Goal: Task Accomplishment & Management: Complete application form

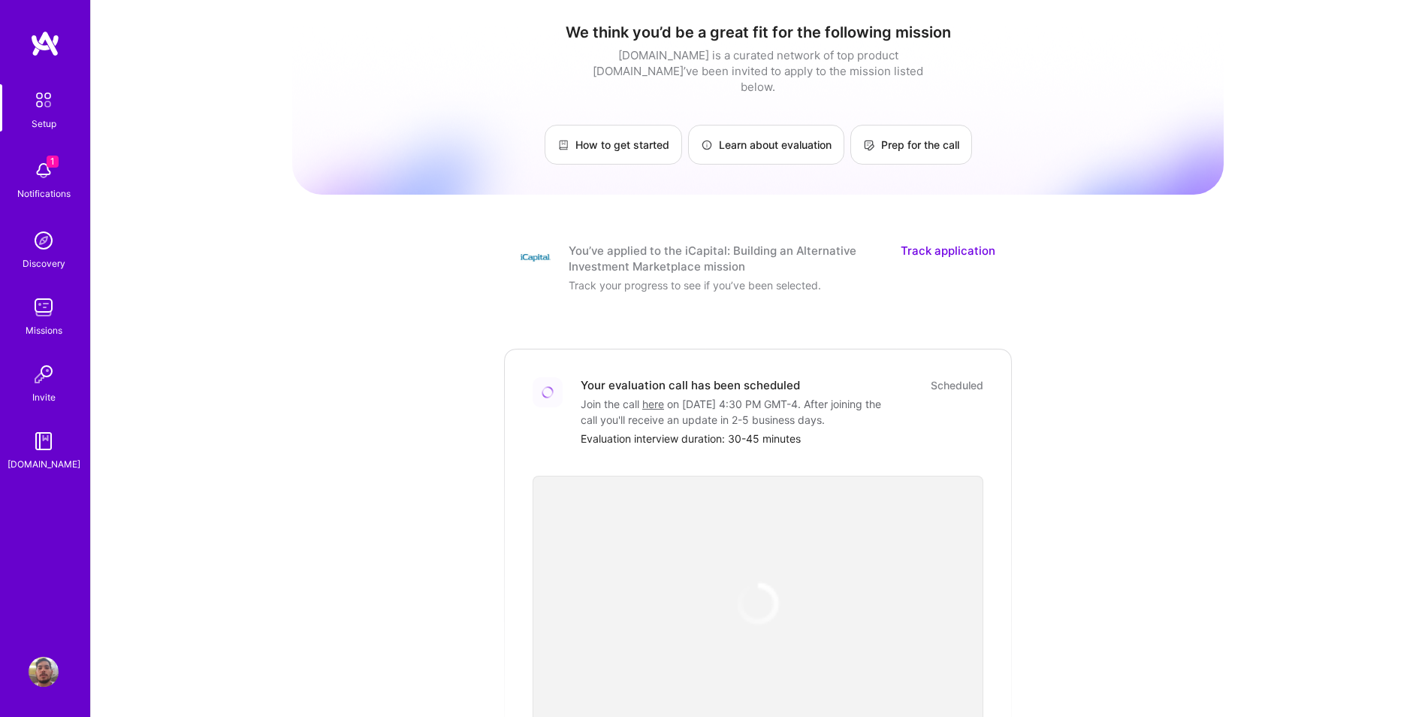
click at [173, 265] on div "We think you’d be a great fit for the following mission [DOMAIN_NAME] is a cura…" at bounding box center [758, 555] width 1334 height 1111
click at [238, 277] on div "We think you’d be a great fit for the following mission [DOMAIN_NAME] is a cura…" at bounding box center [758, 555] width 1334 height 1111
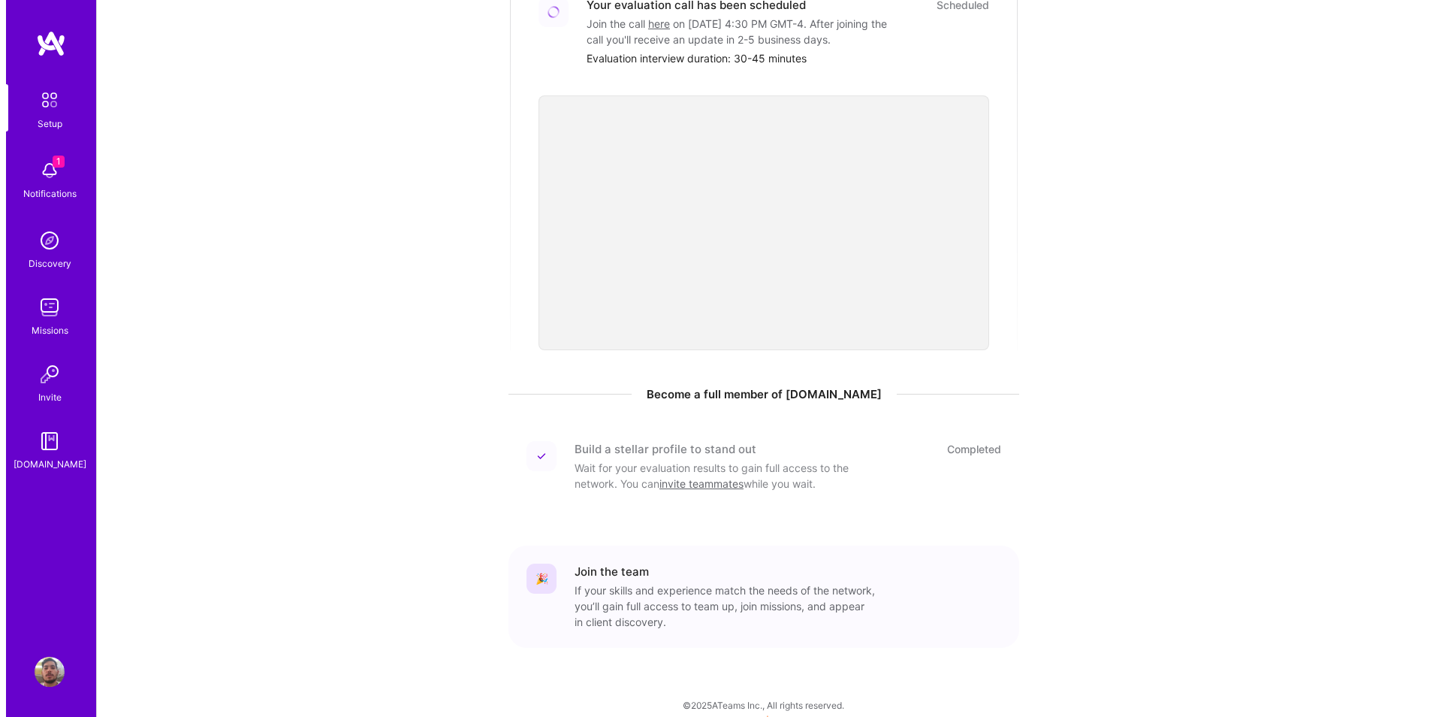
scroll to position [394, 0]
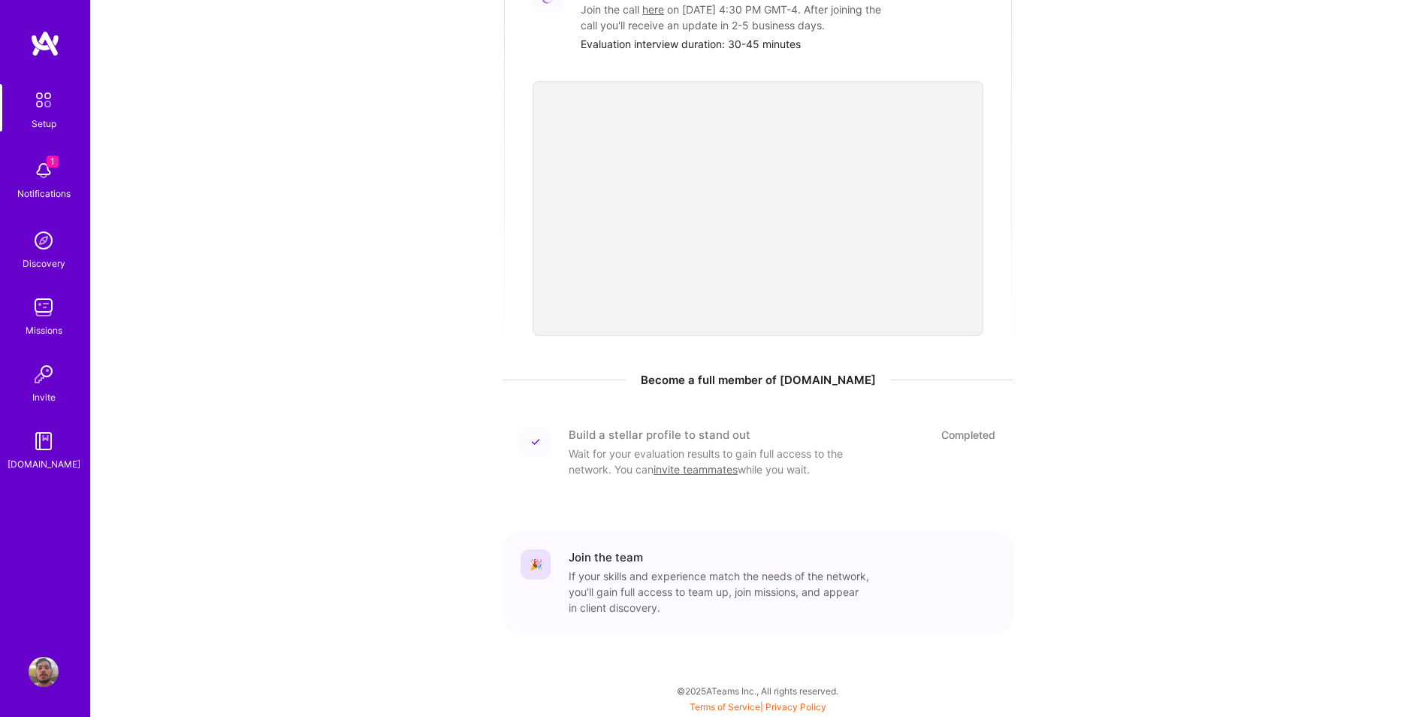
click at [605, 554] on div "Join the team" at bounding box center [606, 557] width 74 height 16
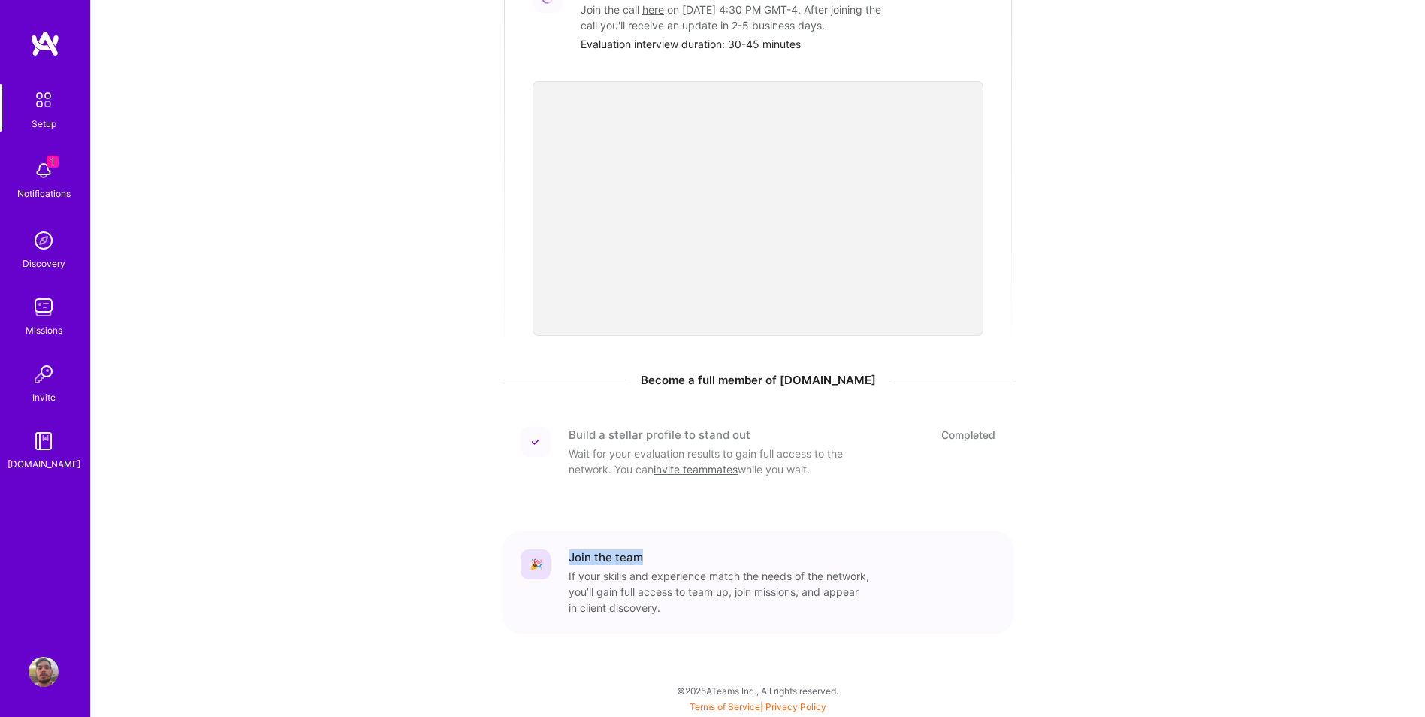
click at [667, 559] on div "Join the team" at bounding box center [782, 557] width 427 height 16
click at [668, 572] on div "If your skills and experience match the needs of the network, you’ll gain full …" at bounding box center [719, 591] width 300 height 47
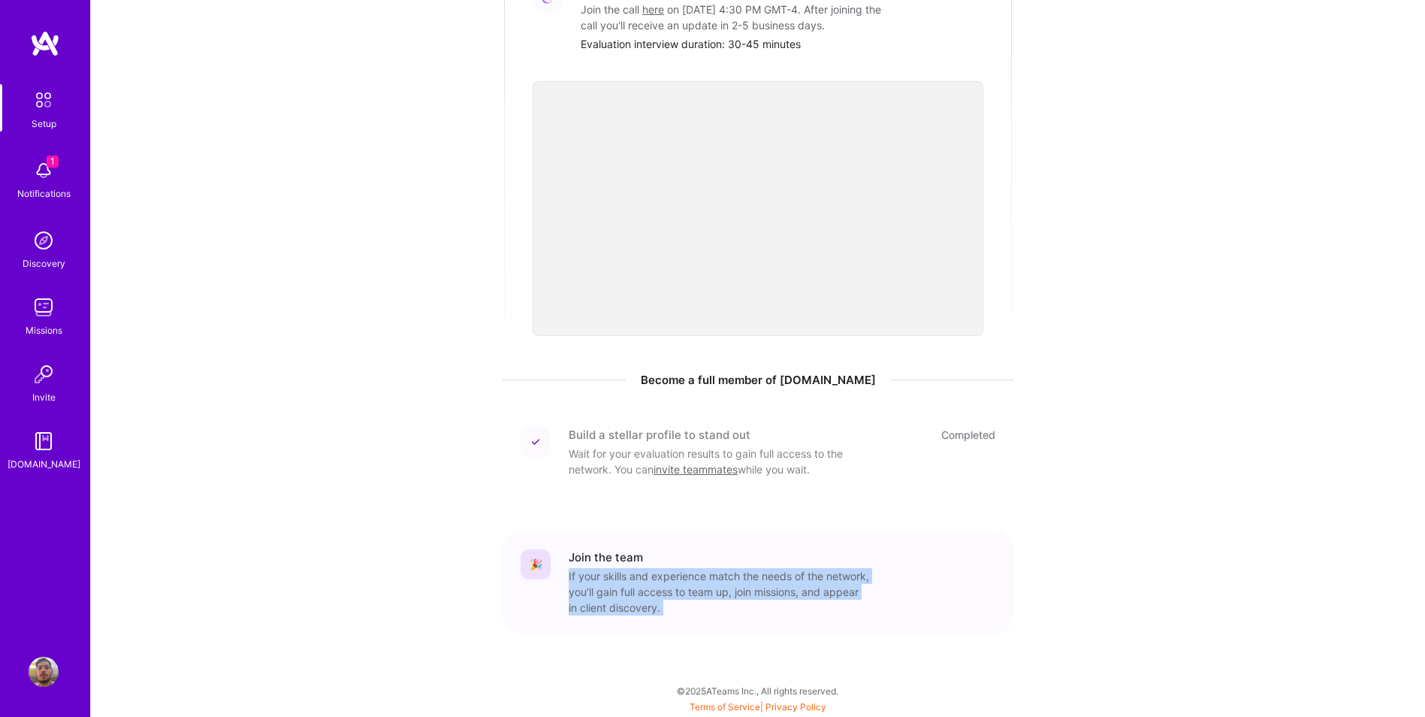
click at [706, 579] on div "If your skills and experience match the needs of the network, you’ll gain full …" at bounding box center [719, 591] width 300 height 47
click at [706, 586] on div "If your skills and experience match the needs of the network, you’ll gain full …" at bounding box center [719, 591] width 300 height 47
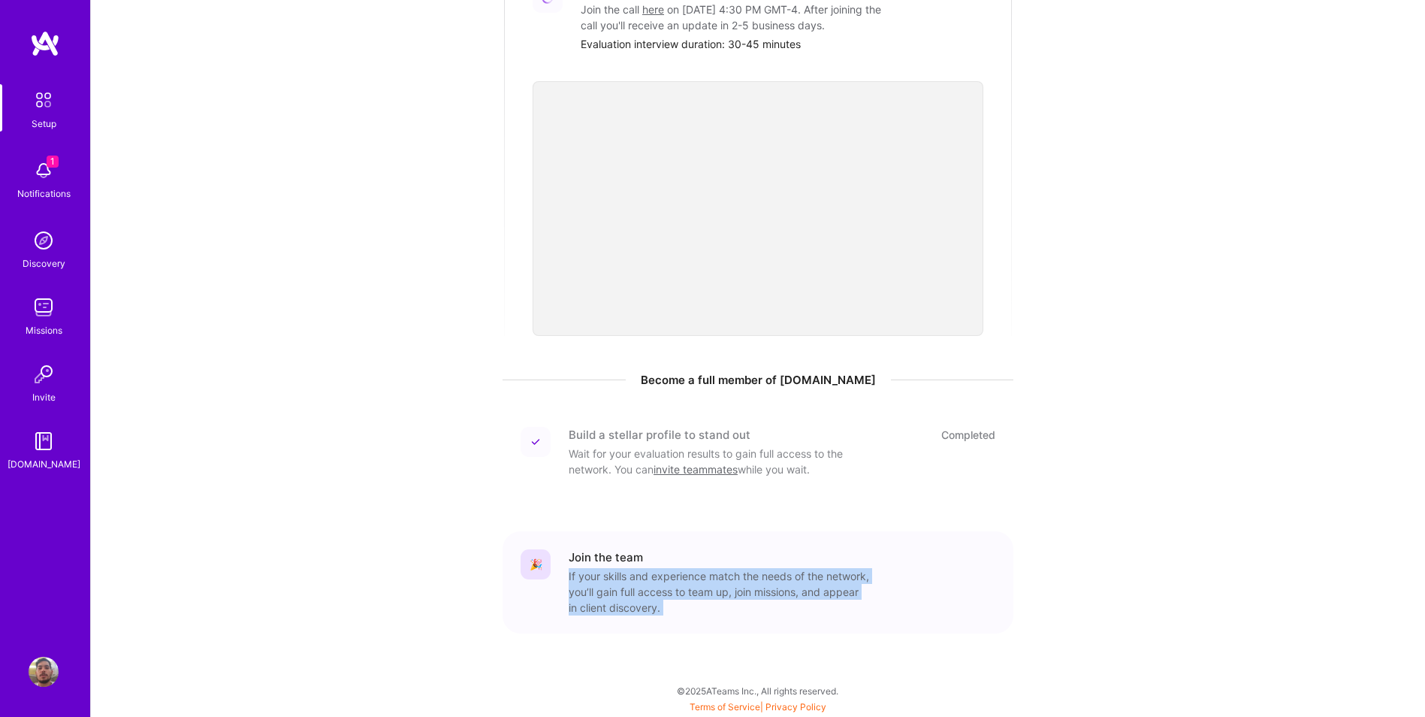
click at [743, 590] on div "If your skills and experience match the needs of the network, you’ll gain full …" at bounding box center [719, 591] width 300 height 47
click at [785, 590] on div "If your skills and experience match the needs of the network, you’ll gain full …" at bounding box center [719, 591] width 300 height 47
click at [823, 590] on div "If your skills and experience match the needs of the network, you’ll gain full …" at bounding box center [719, 591] width 300 height 47
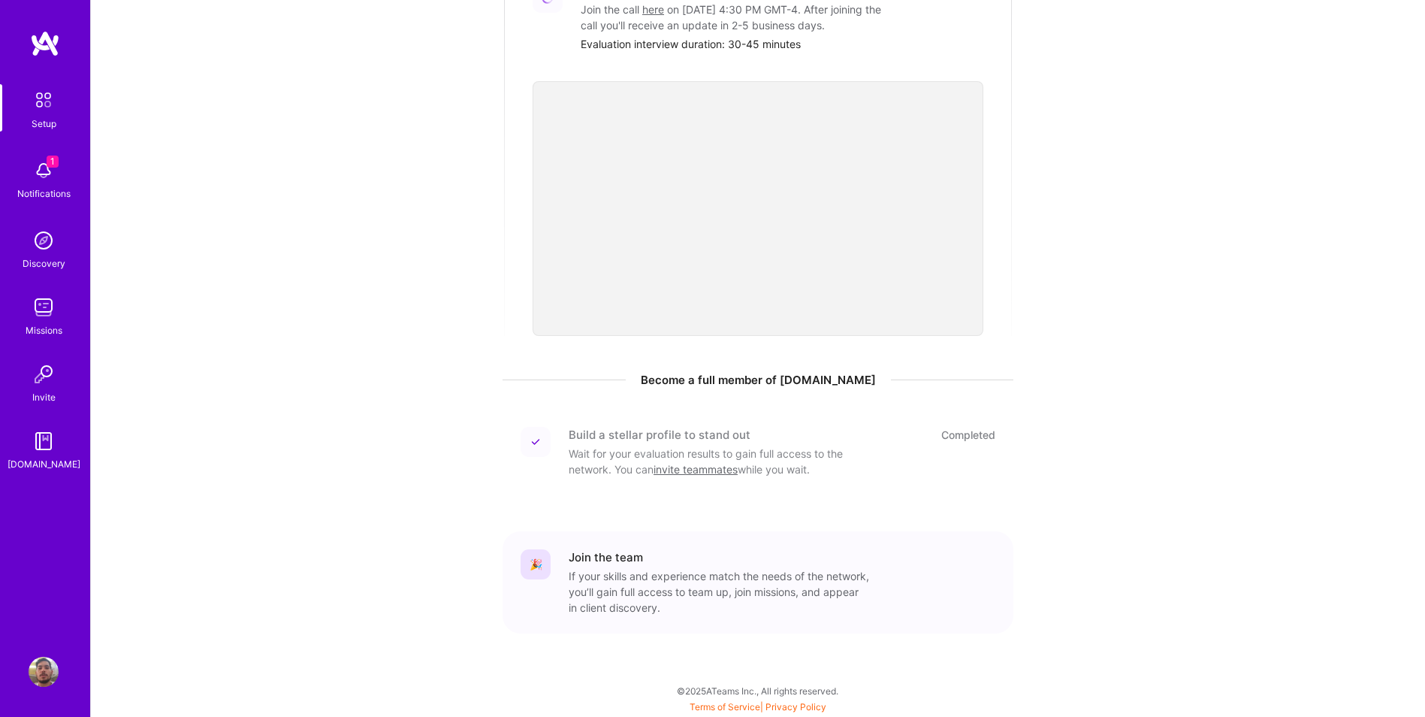
click at [823, 590] on div "If your skills and experience match the needs of the network, you’ll gain full …" at bounding box center [719, 591] width 300 height 47
click at [790, 594] on div "If your skills and experience match the needs of the network, you’ll gain full …" at bounding box center [719, 591] width 300 height 47
click at [711, 591] on div "If your skills and experience match the needs of the network, you’ll gain full …" at bounding box center [719, 591] width 300 height 47
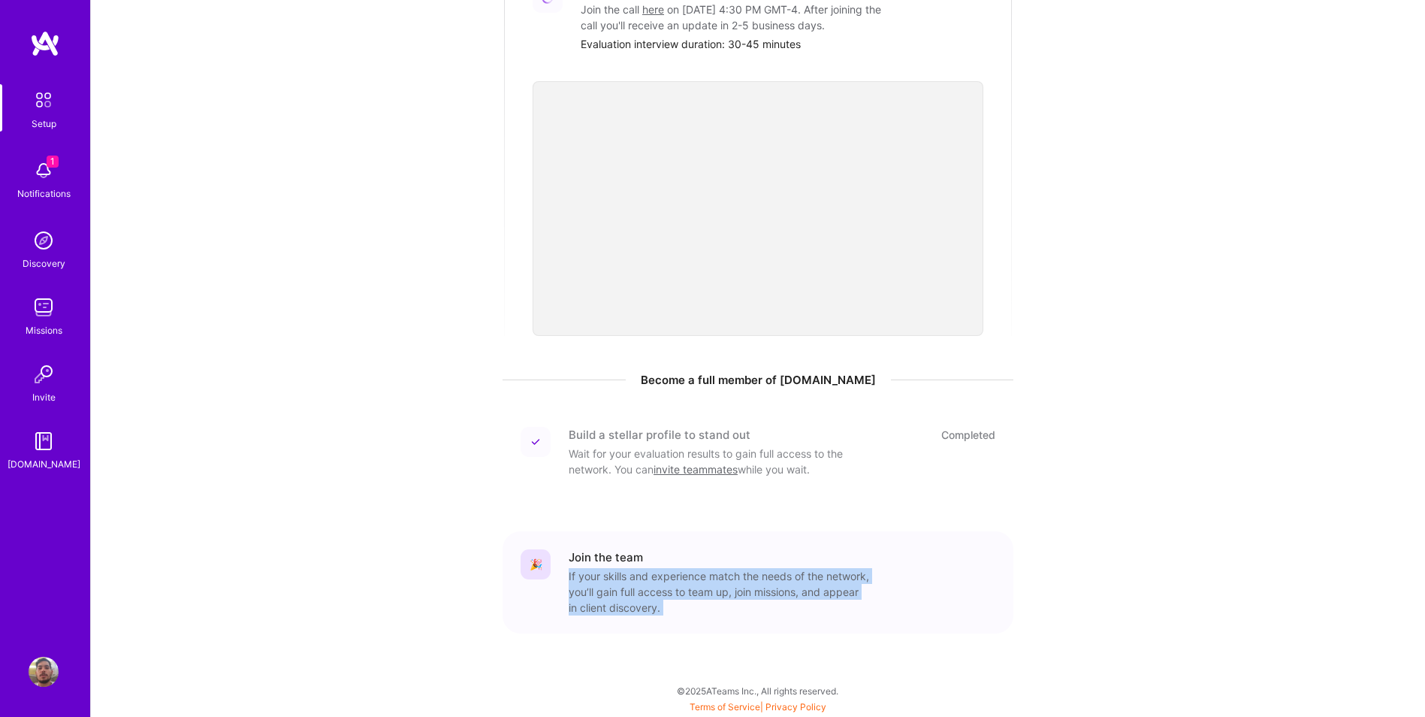
click at [711, 591] on div "If your skills and experience match the needs of the network, you’ll gain full …" at bounding box center [719, 591] width 300 height 47
click at [693, 585] on div "If your skills and experience match the needs of the network, you’ll gain full …" at bounding box center [719, 591] width 300 height 47
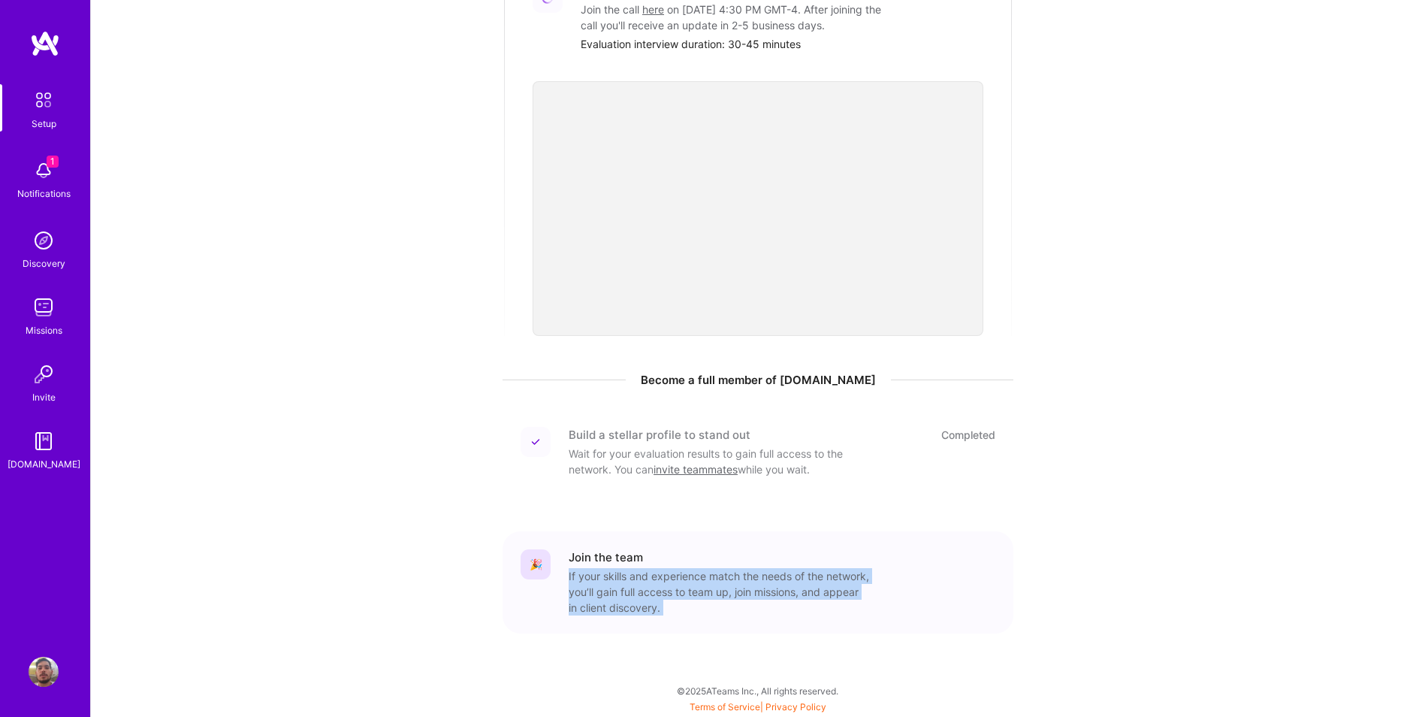
click at [693, 585] on div "If your skills and experience match the needs of the network, you’ll gain full …" at bounding box center [719, 591] width 300 height 47
click at [523, 559] on div "🎉" at bounding box center [536, 564] width 30 height 30
click at [529, 559] on div "🎉" at bounding box center [536, 564] width 30 height 30
click at [588, 548] on div "🎉 Join the team If your skills and experience match the needs of the network, y…" at bounding box center [758, 582] width 511 height 102
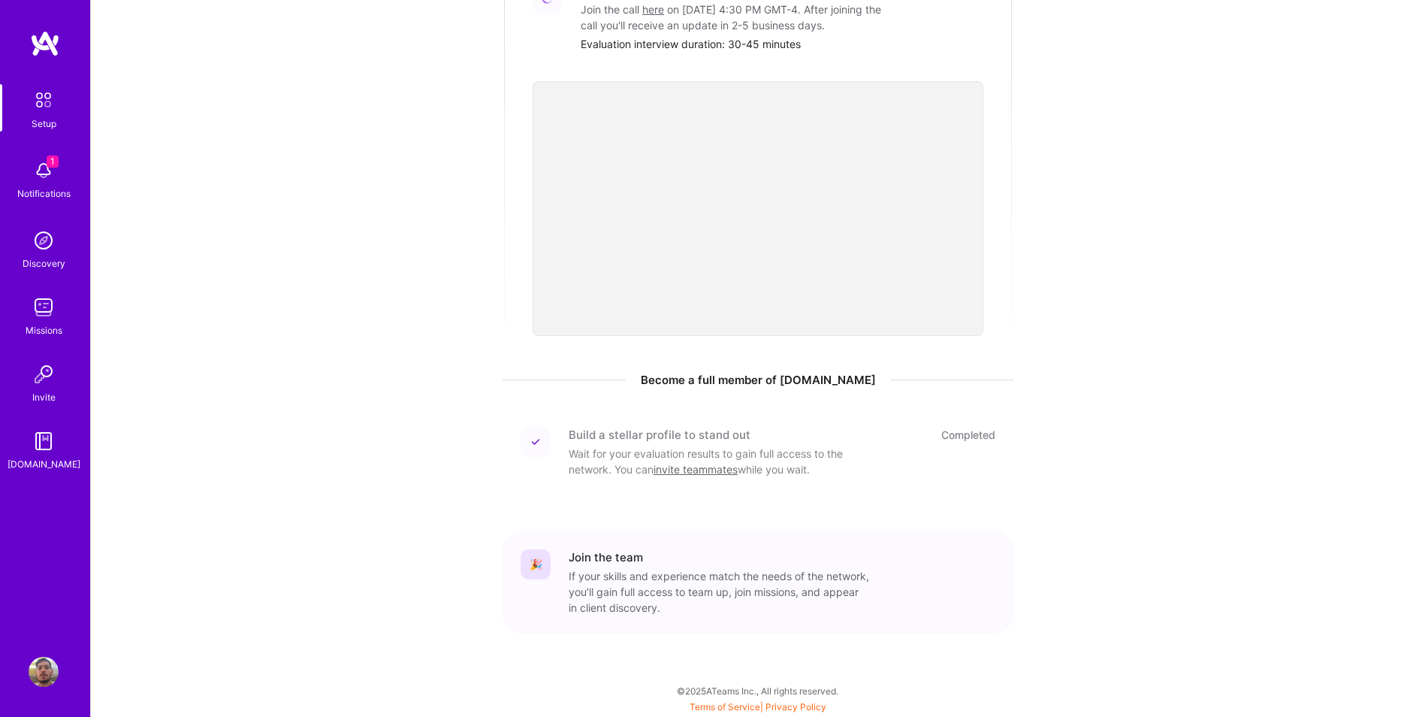
click at [274, 334] on div "We think you’d be a great fit for the following mission [DOMAIN_NAME] is a cura…" at bounding box center [758, 161] width 1334 height 1111
click at [45, 167] on img at bounding box center [44, 170] width 30 height 30
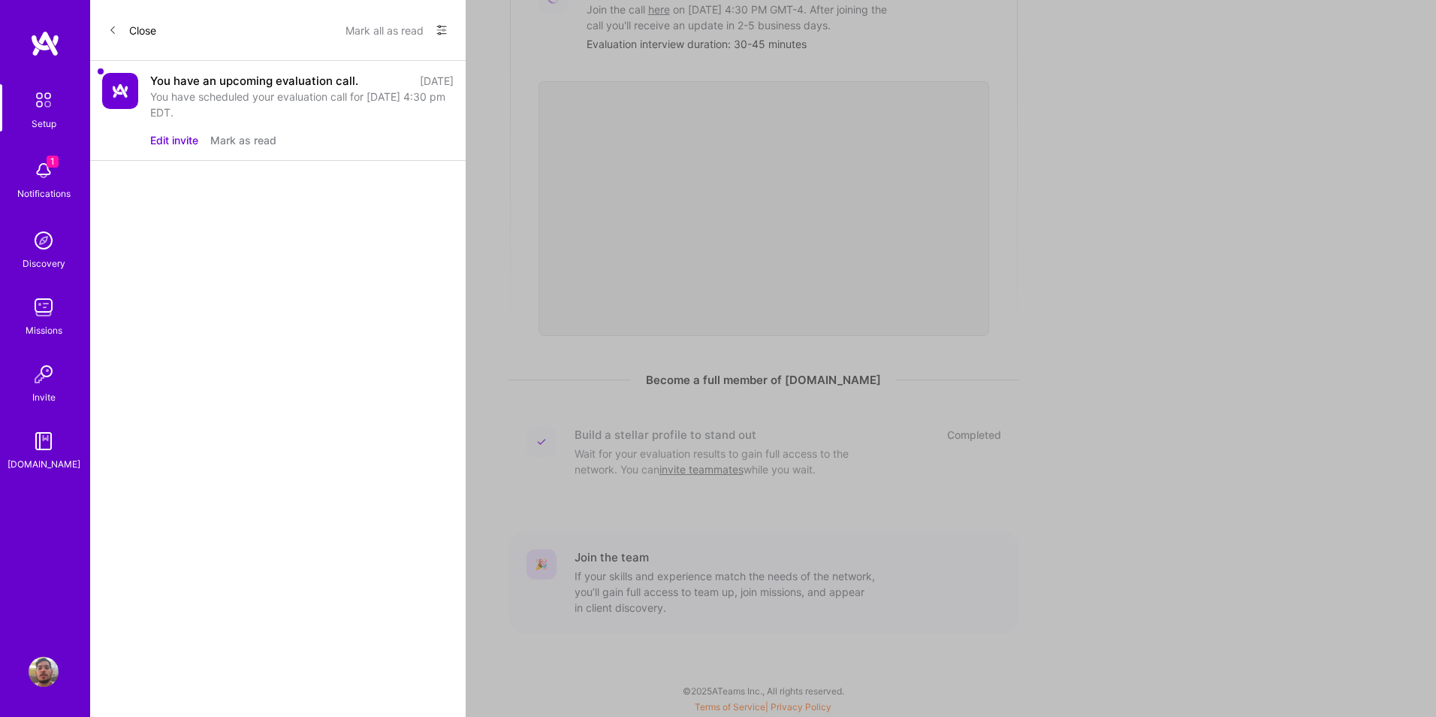
click at [223, 80] on div "You have an upcoming evaluation call." at bounding box center [254, 81] width 208 height 16
click at [46, 255] on div "Discovery" at bounding box center [44, 263] width 43 height 16
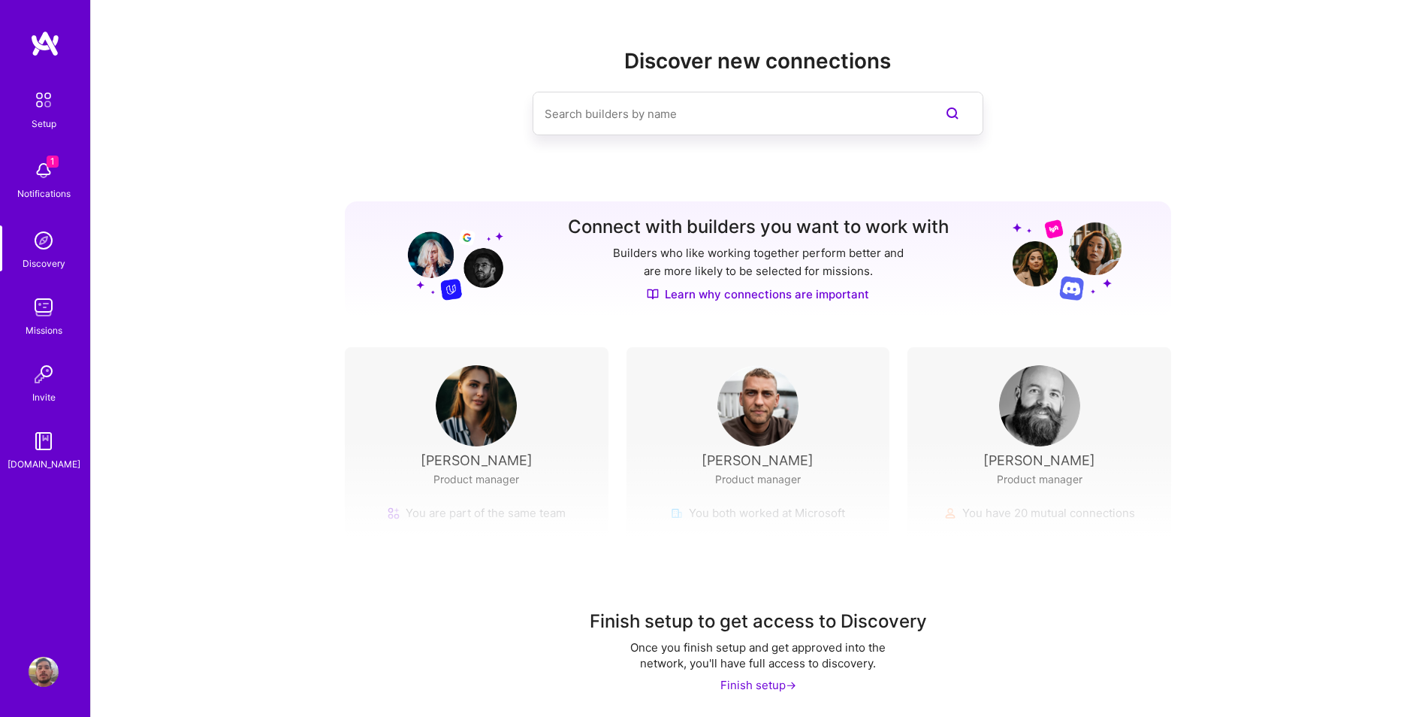
click at [45, 301] on img at bounding box center [44, 307] width 30 height 30
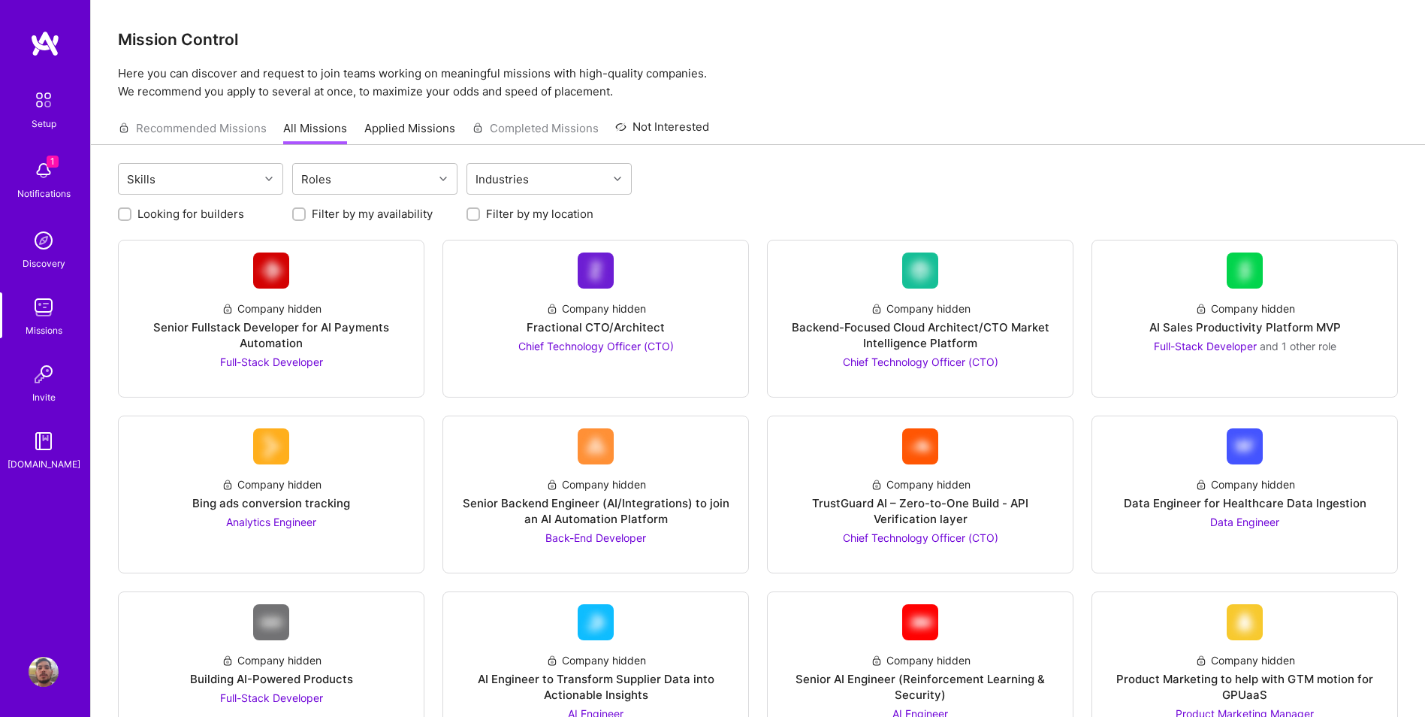
click at [952, 169] on div "Skills Roles Industries" at bounding box center [758, 180] width 1280 height 35
click at [407, 135] on link "Applied Missions" at bounding box center [409, 132] width 91 height 25
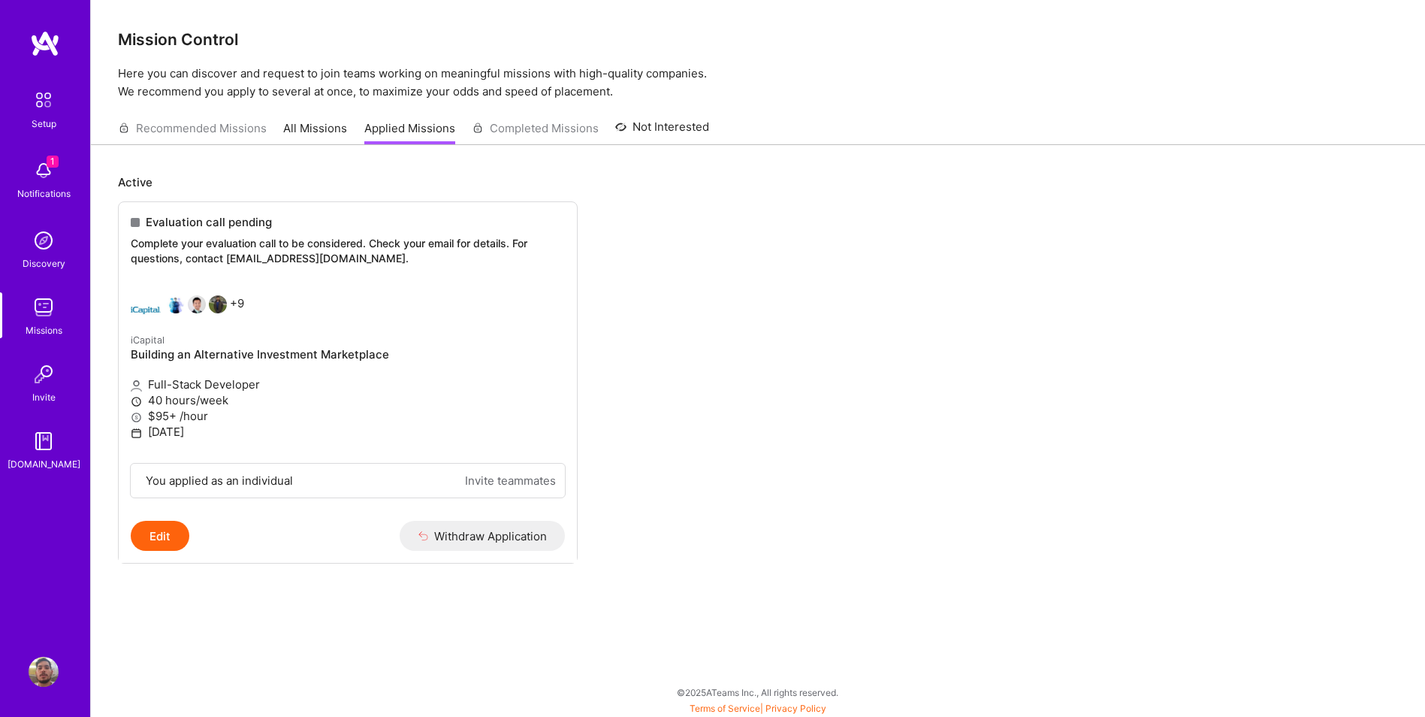
click at [538, 125] on div "Recommended Missions All Missions Applied Missions Completed Missions Not Inter…" at bounding box center [413, 128] width 591 height 32
click at [690, 351] on ul "Evaluation call pending Complete your evaluation call to be considered. Check y…" at bounding box center [758, 404] width 1280 height 407
click at [316, 357] on h4 "Building an Alternative Investment Marketplace" at bounding box center [348, 355] width 434 height 14
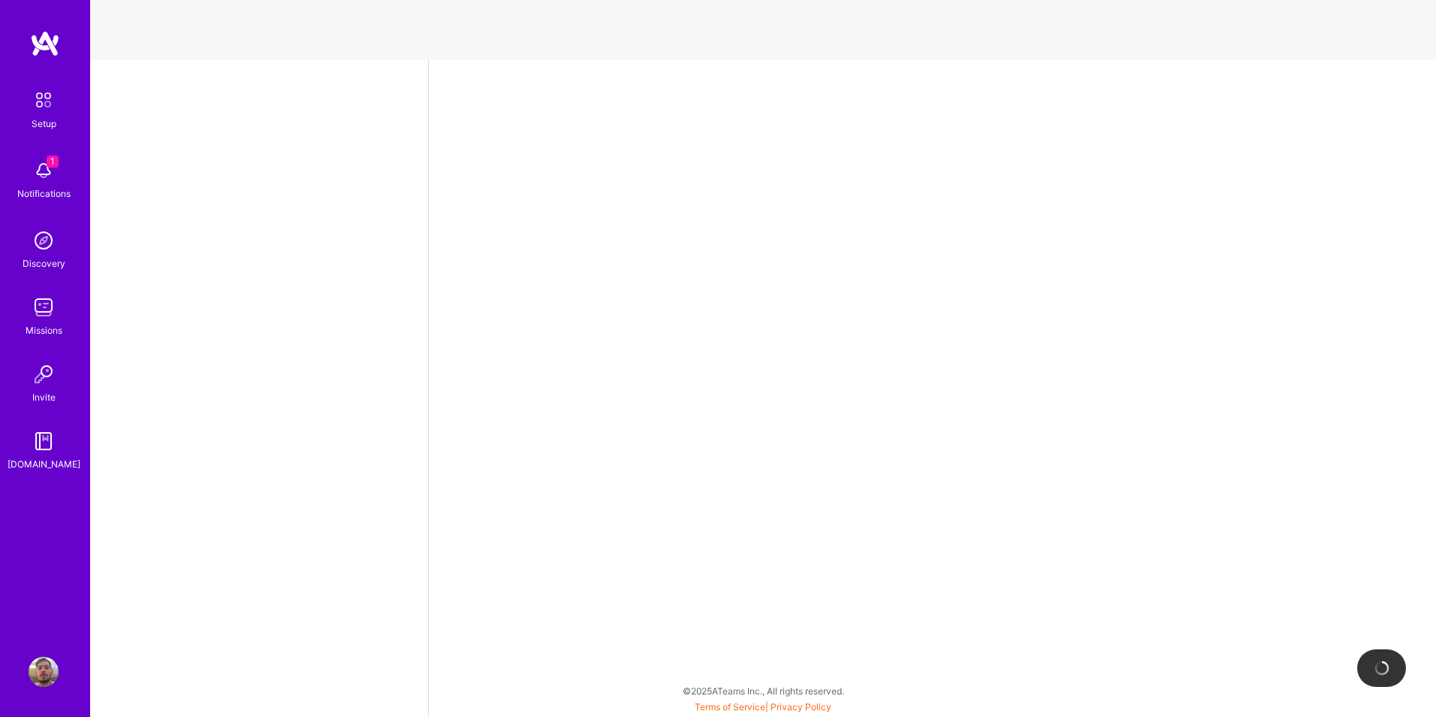
select select "US"
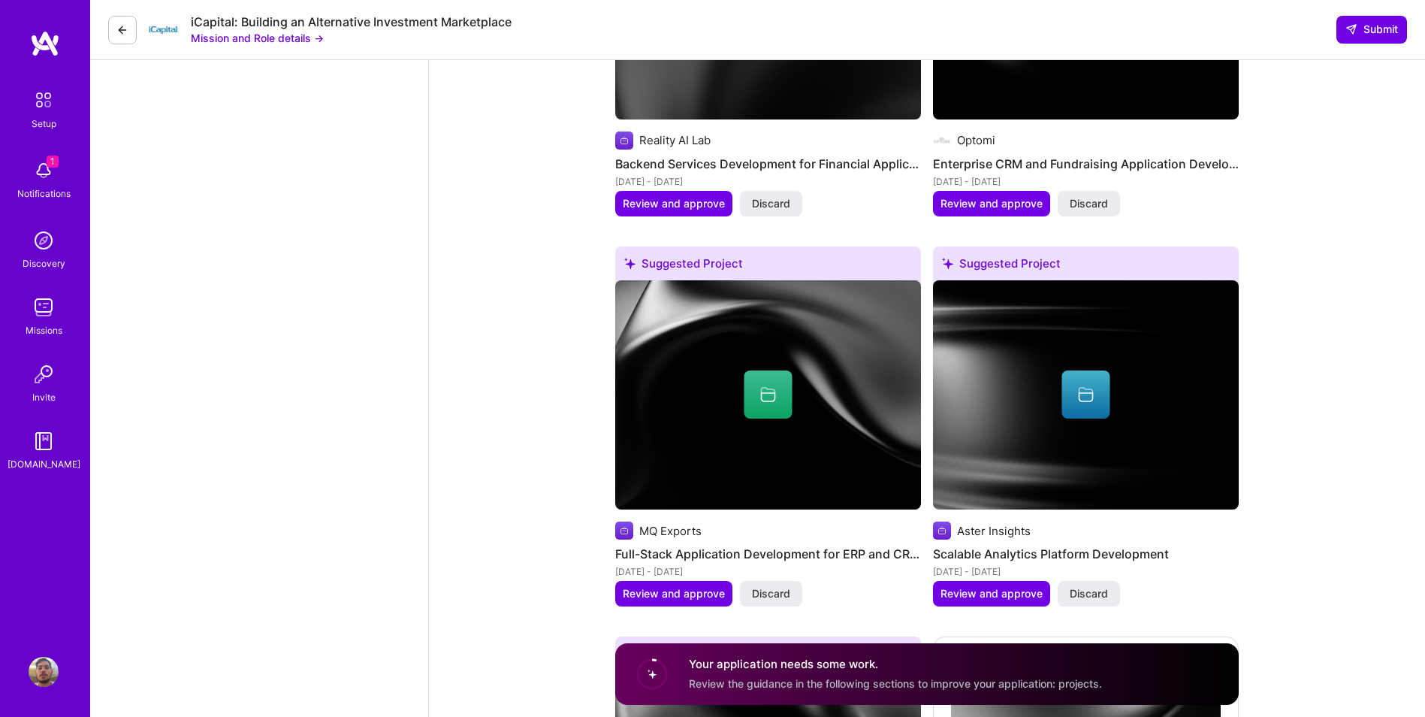
scroll to position [1896, 0]
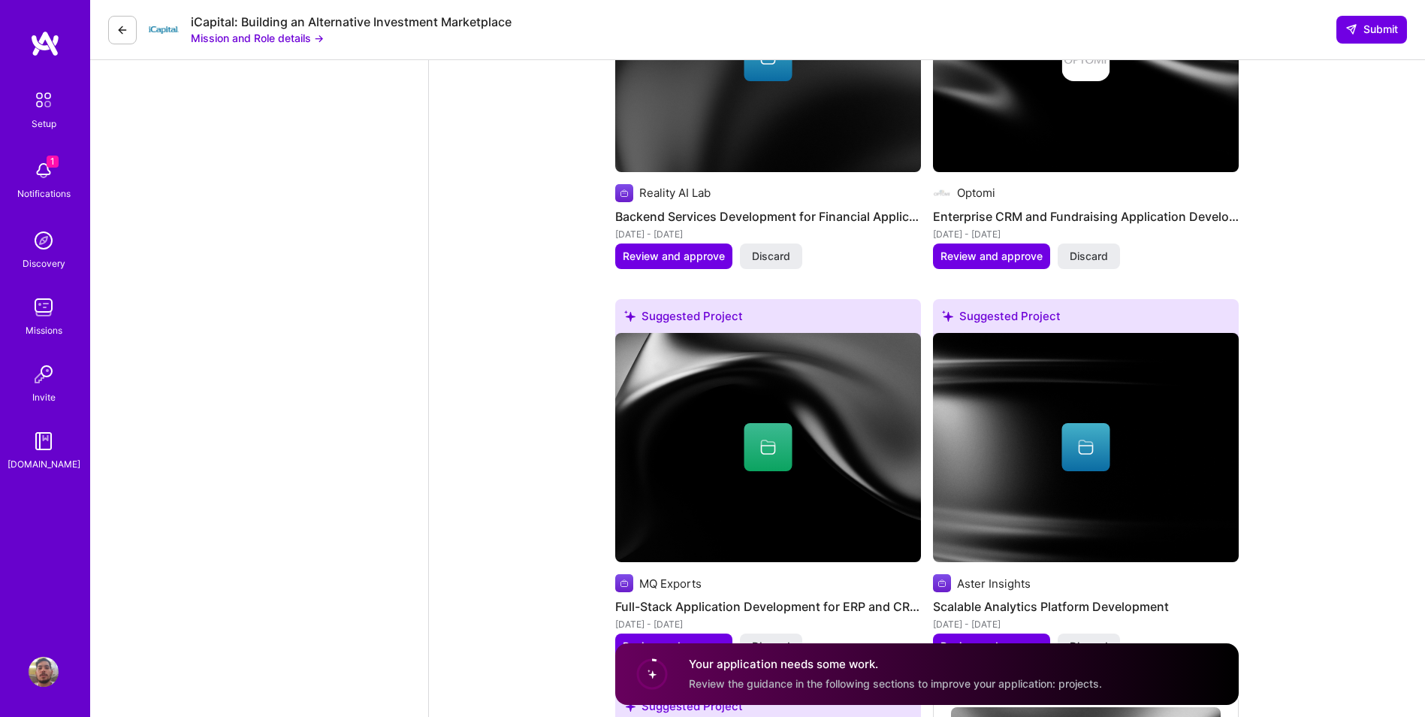
click at [35, 326] on div "Missions" at bounding box center [44, 330] width 37 height 16
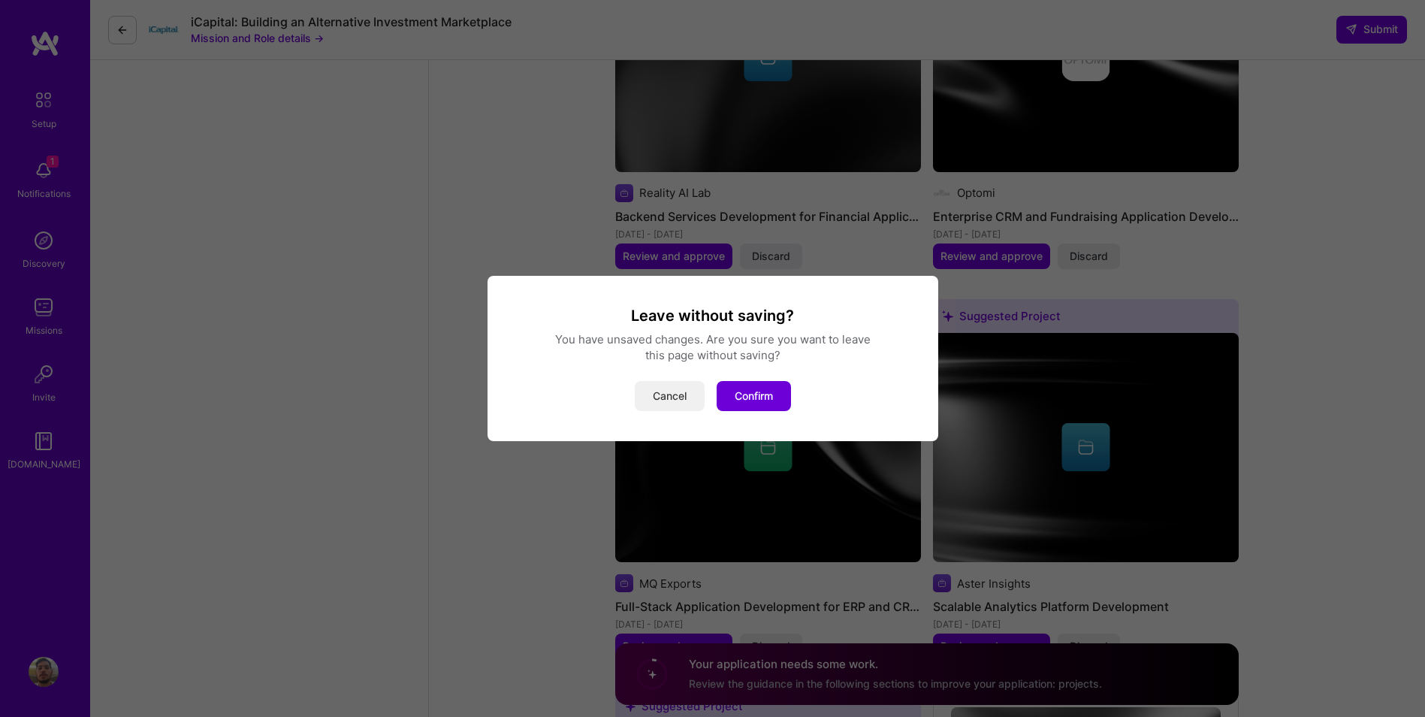
click at [672, 391] on button "Cancel" at bounding box center [670, 396] width 70 height 30
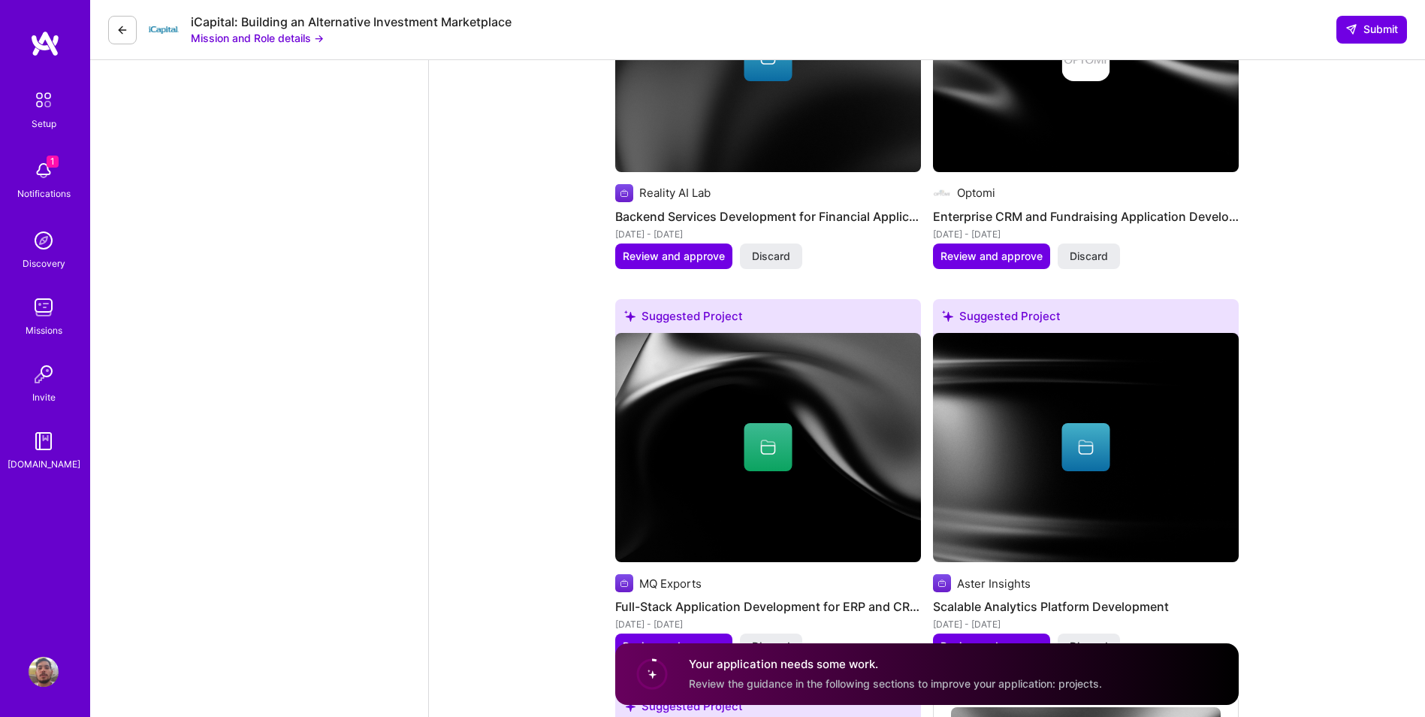
click at [50, 262] on div "Discovery" at bounding box center [44, 263] width 43 height 16
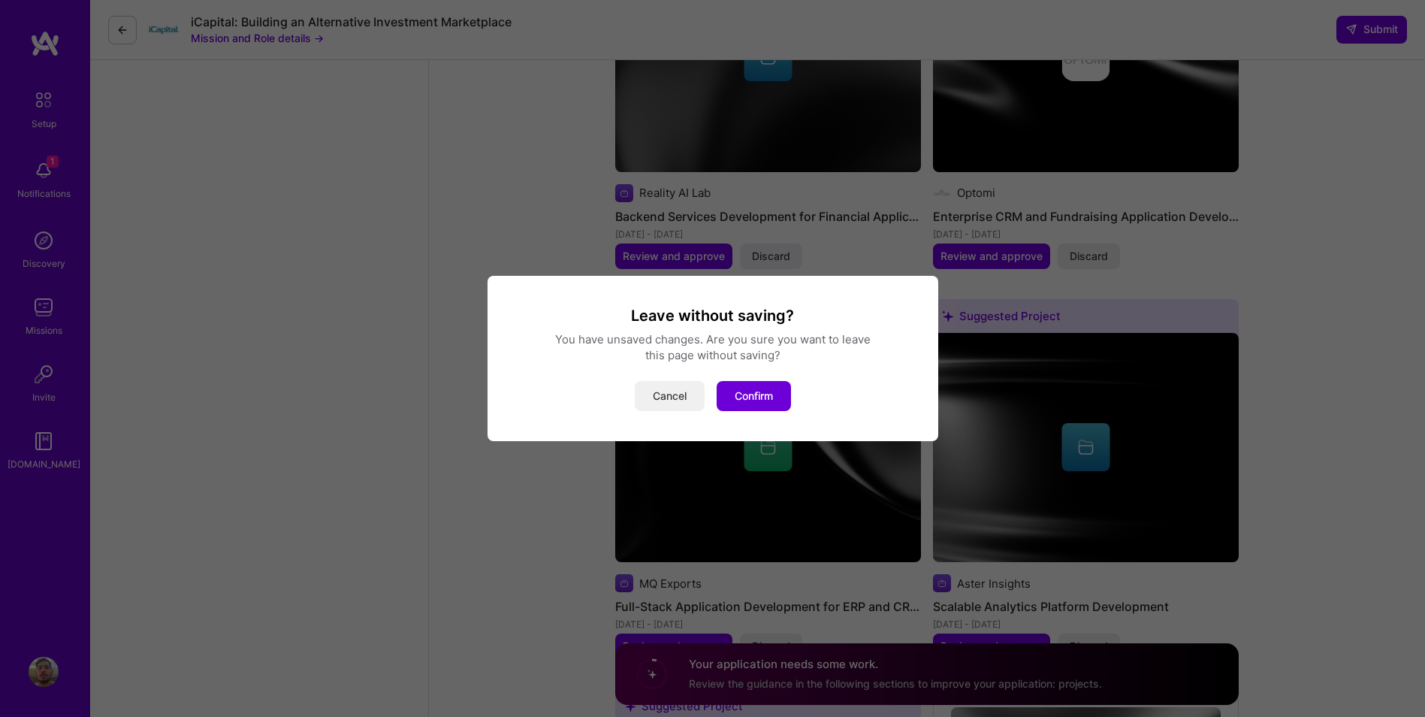
click at [677, 392] on button "Cancel" at bounding box center [670, 396] width 70 height 30
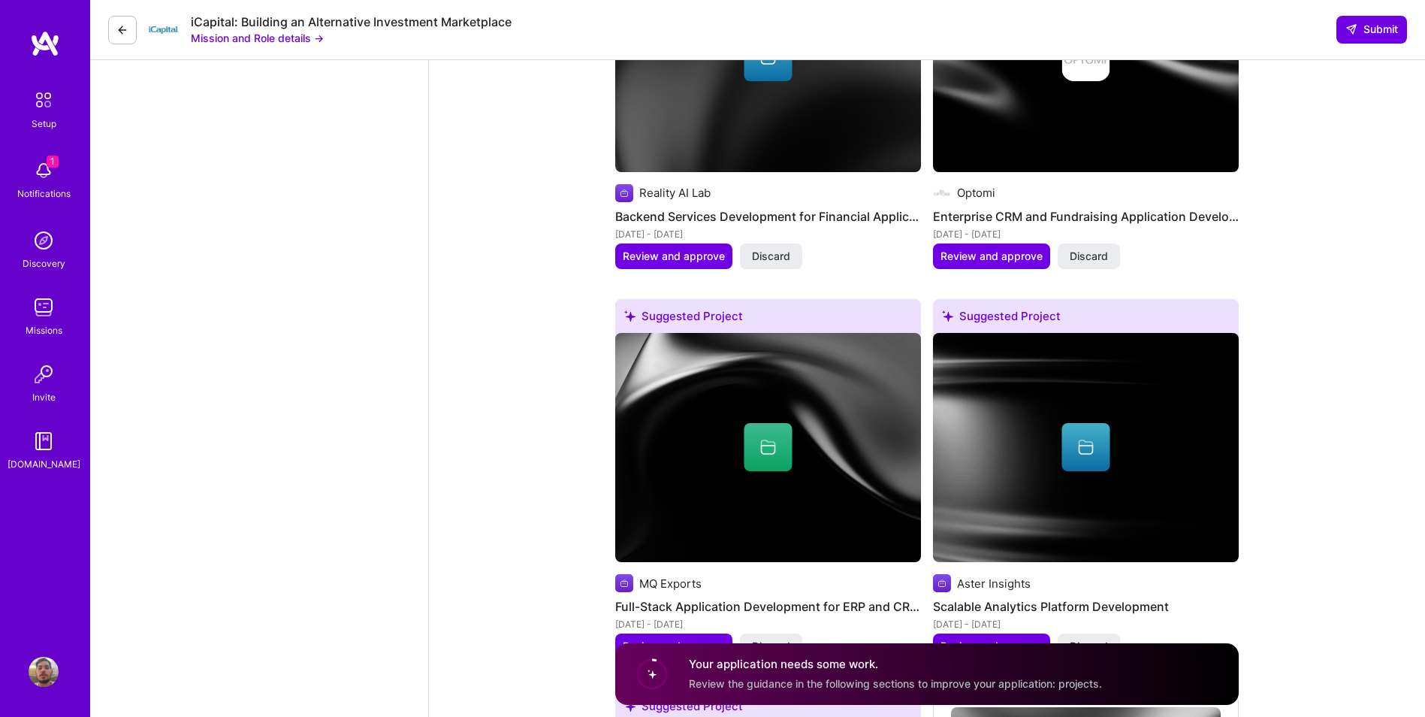
click at [49, 177] on img at bounding box center [44, 170] width 30 height 30
click at [44, 111] on img at bounding box center [44, 100] width 32 height 32
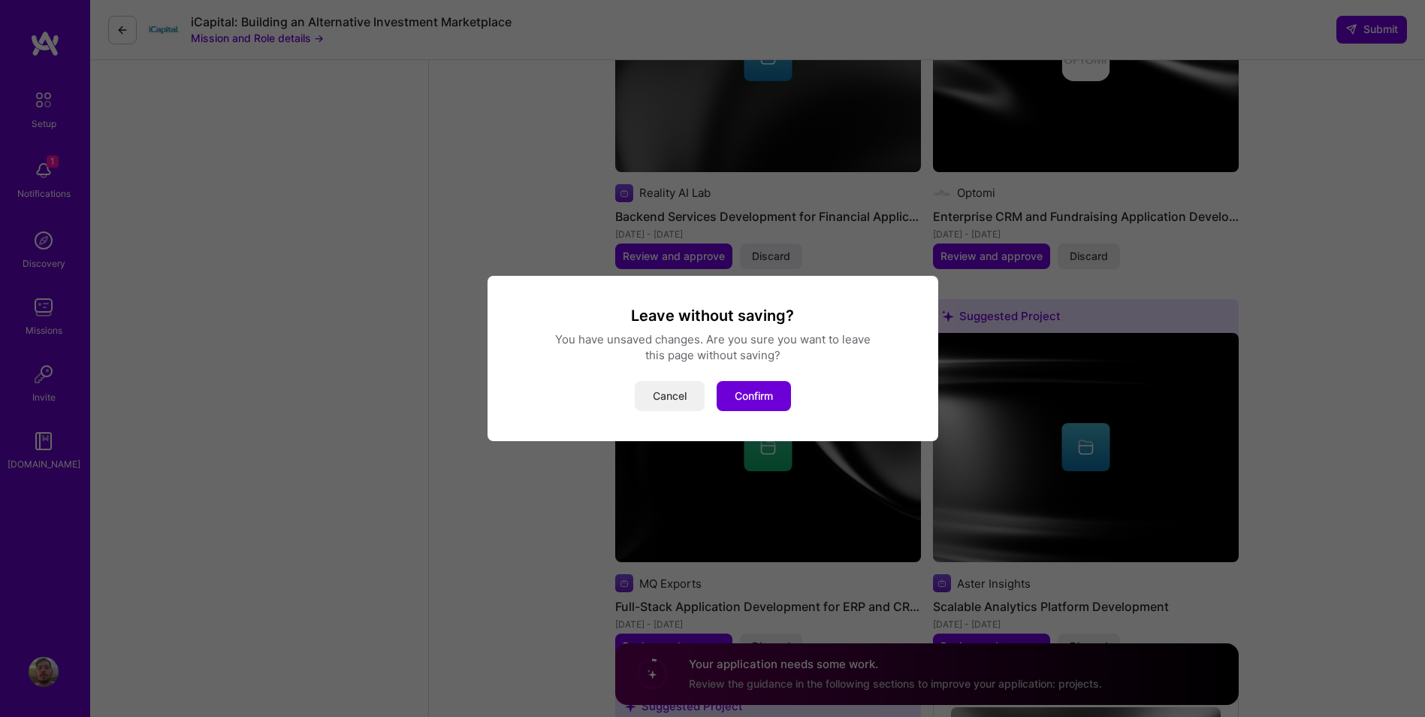
click at [664, 391] on button "Cancel" at bounding box center [670, 396] width 70 height 30
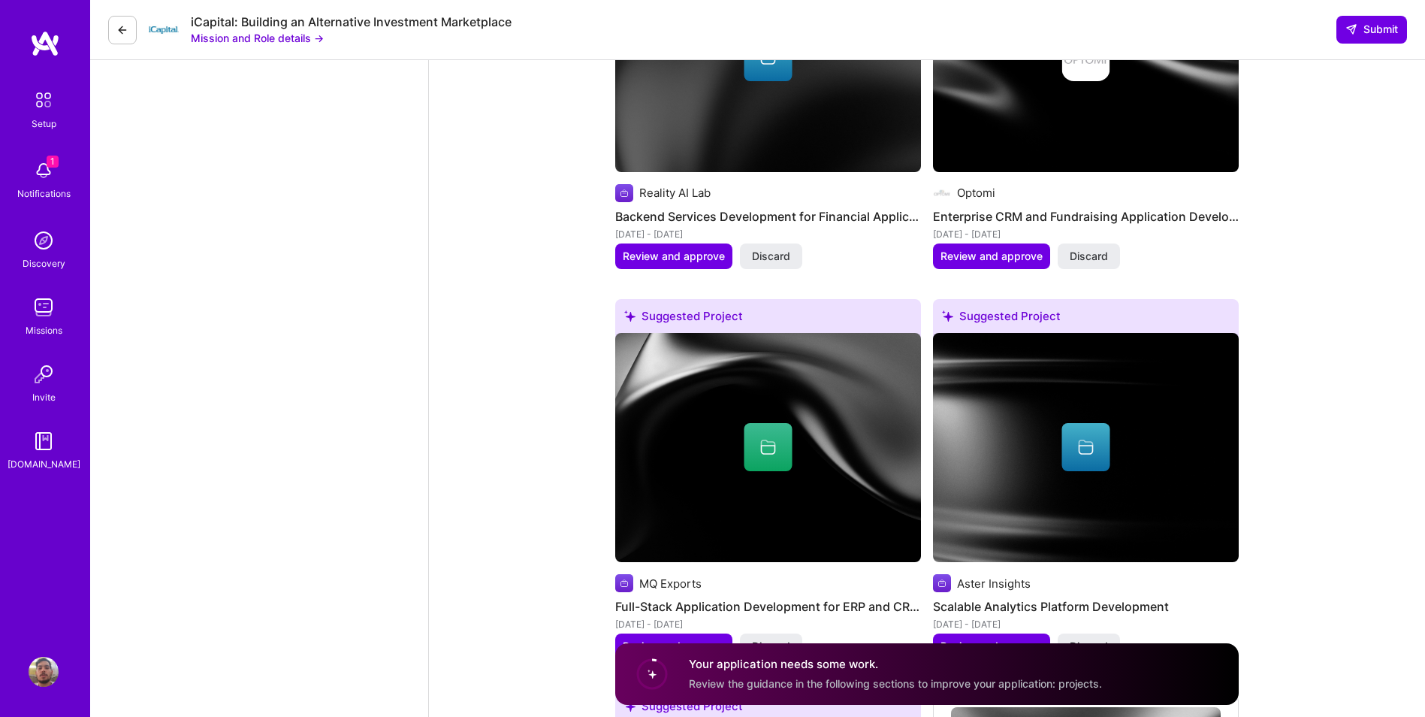
click at [41, 448] on img at bounding box center [44, 441] width 30 height 30
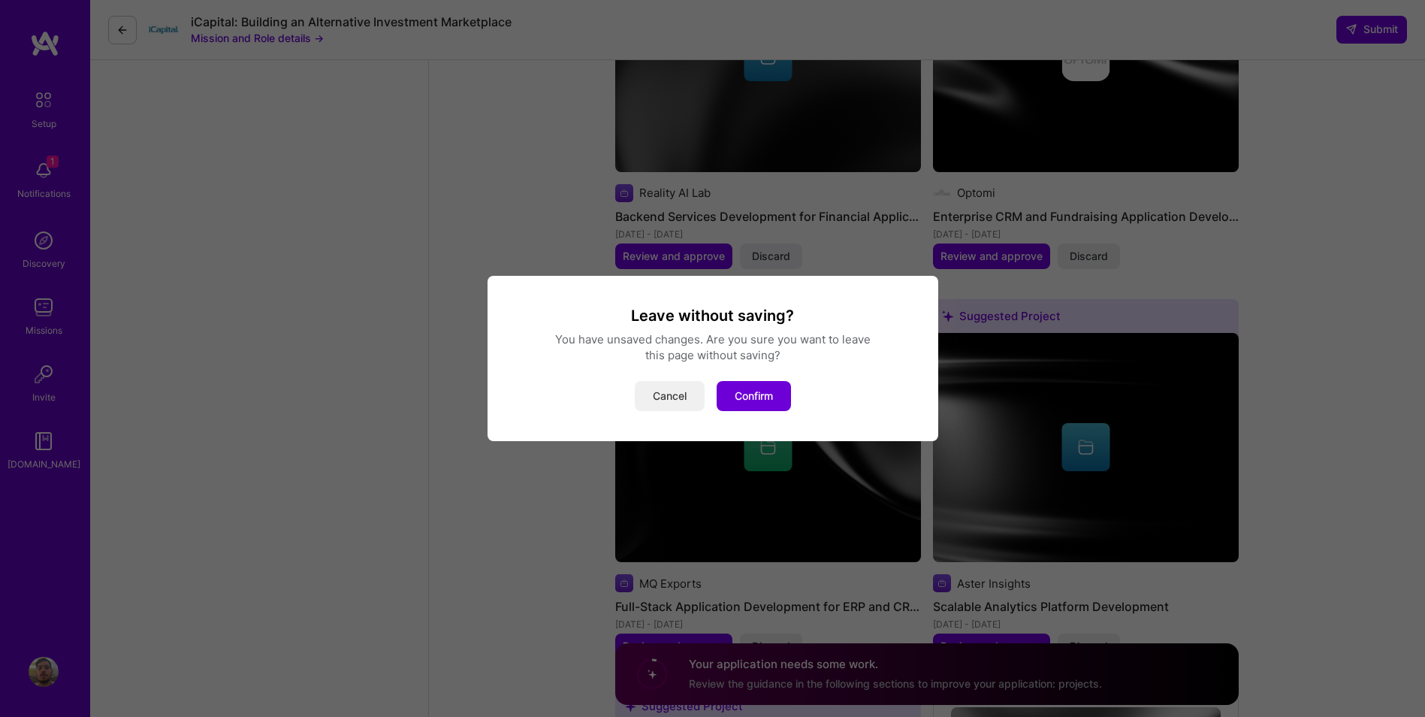
click at [664, 401] on button "Cancel" at bounding box center [670, 396] width 70 height 30
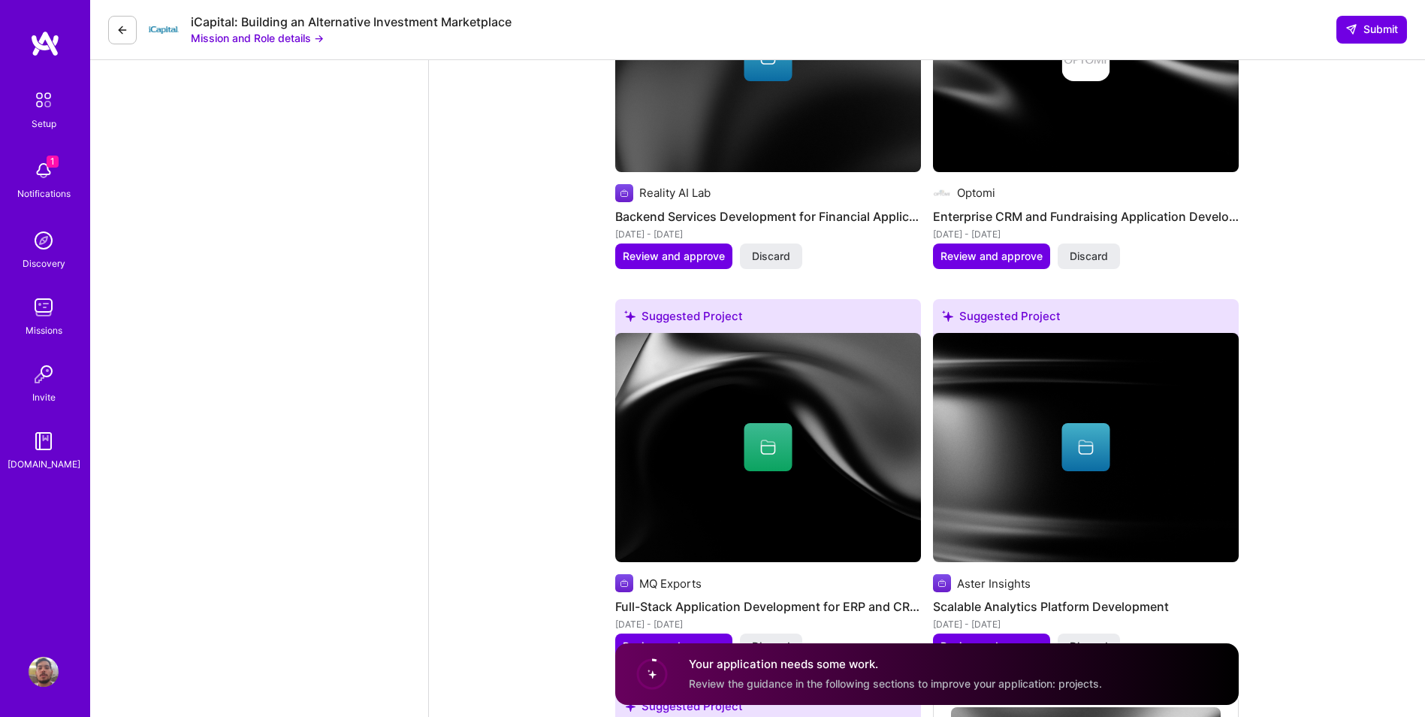
click at [35, 108] on img at bounding box center [44, 100] width 32 height 32
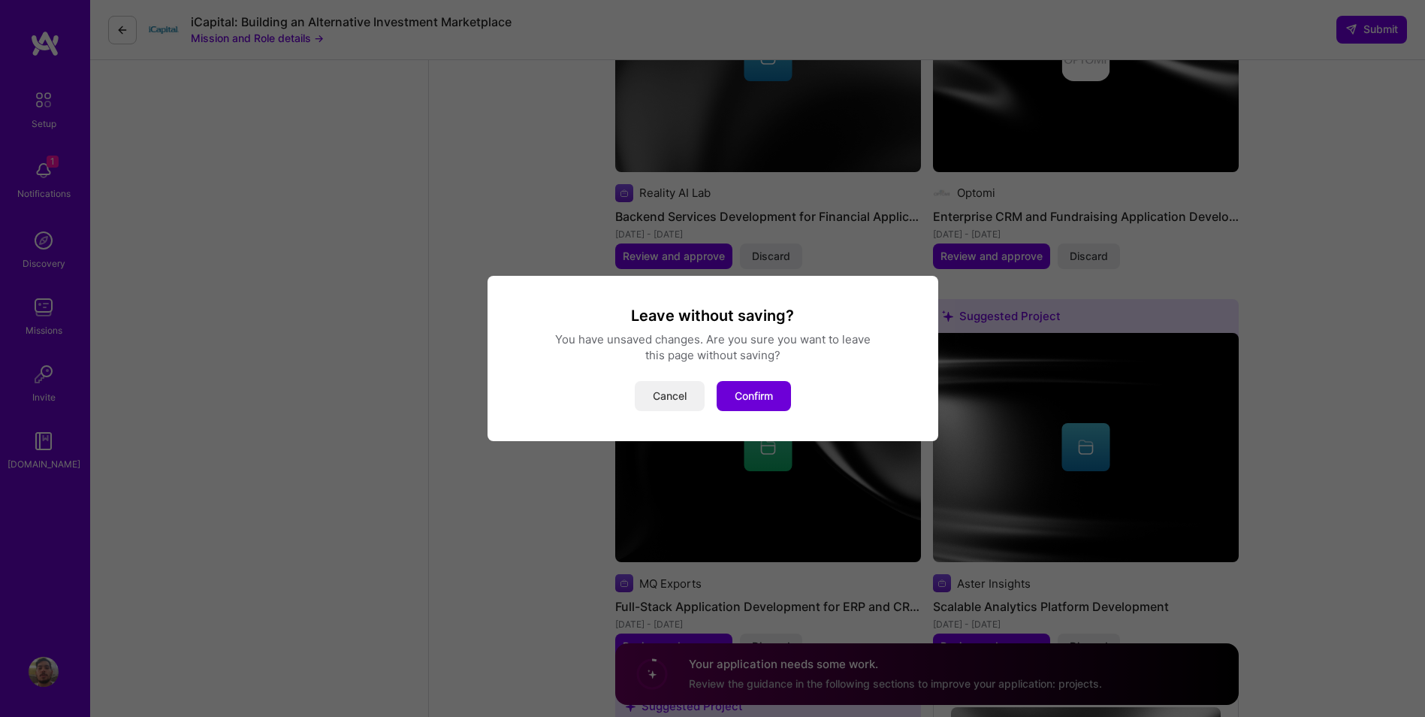
click at [650, 403] on button "Cancel" at bounding box center [670, 396] width 70 height 30
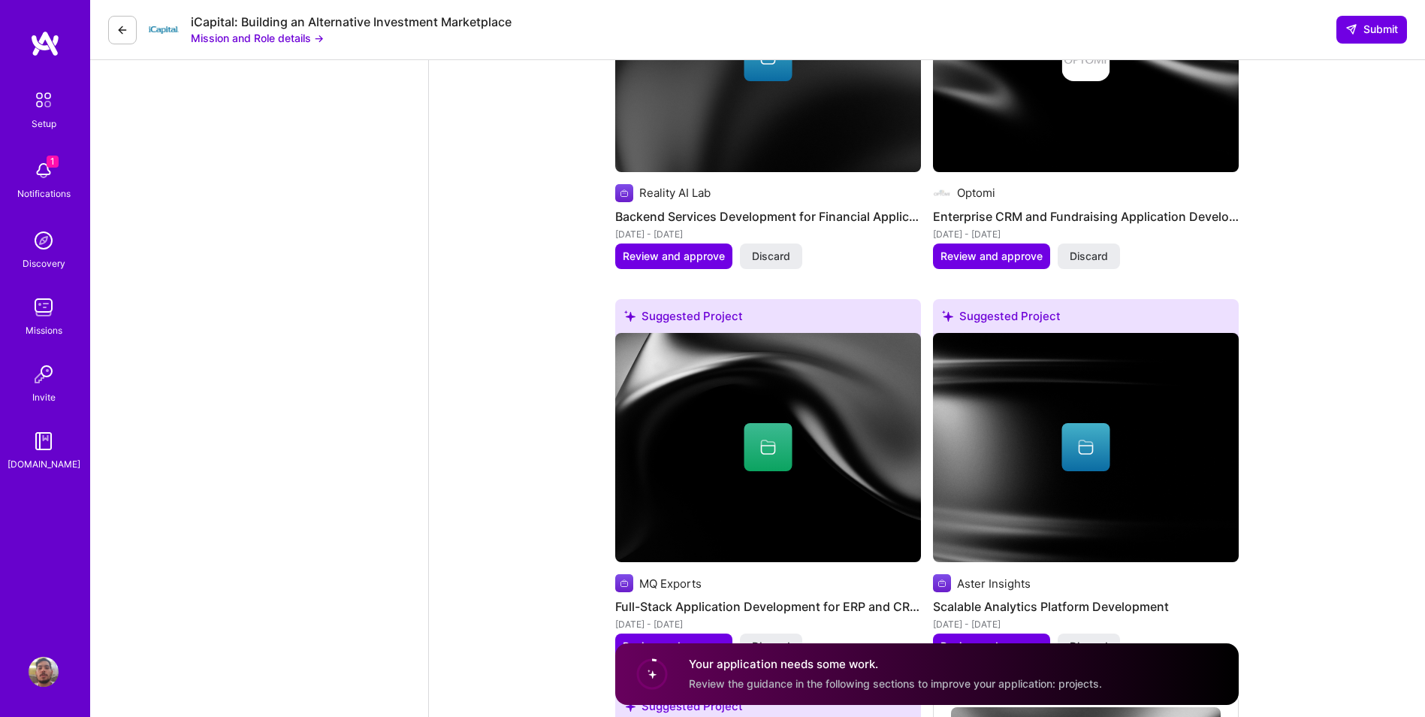
click at [43, 50] on img at bounding box center [45, 43] width 30 height 27
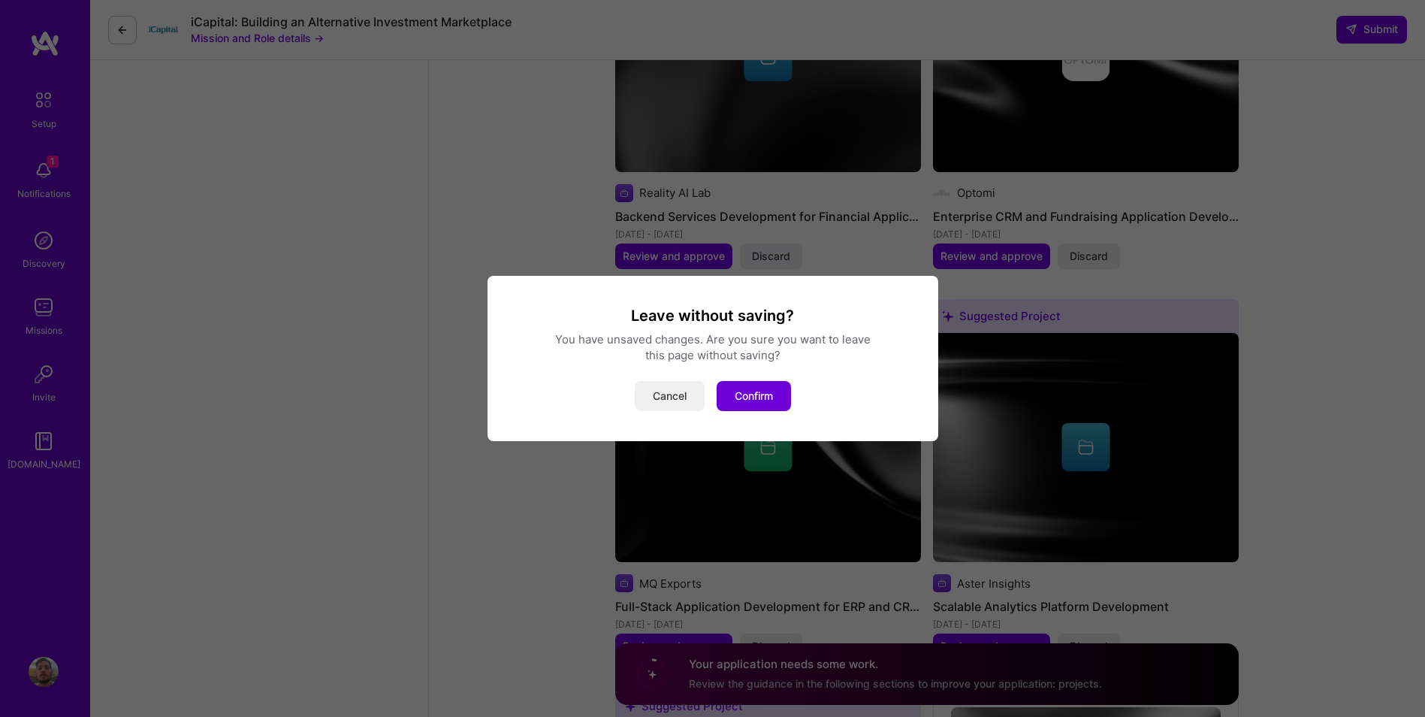
click at [651, 386] on button "Cancel" at bounding box center [670, 396] width 70 height 30
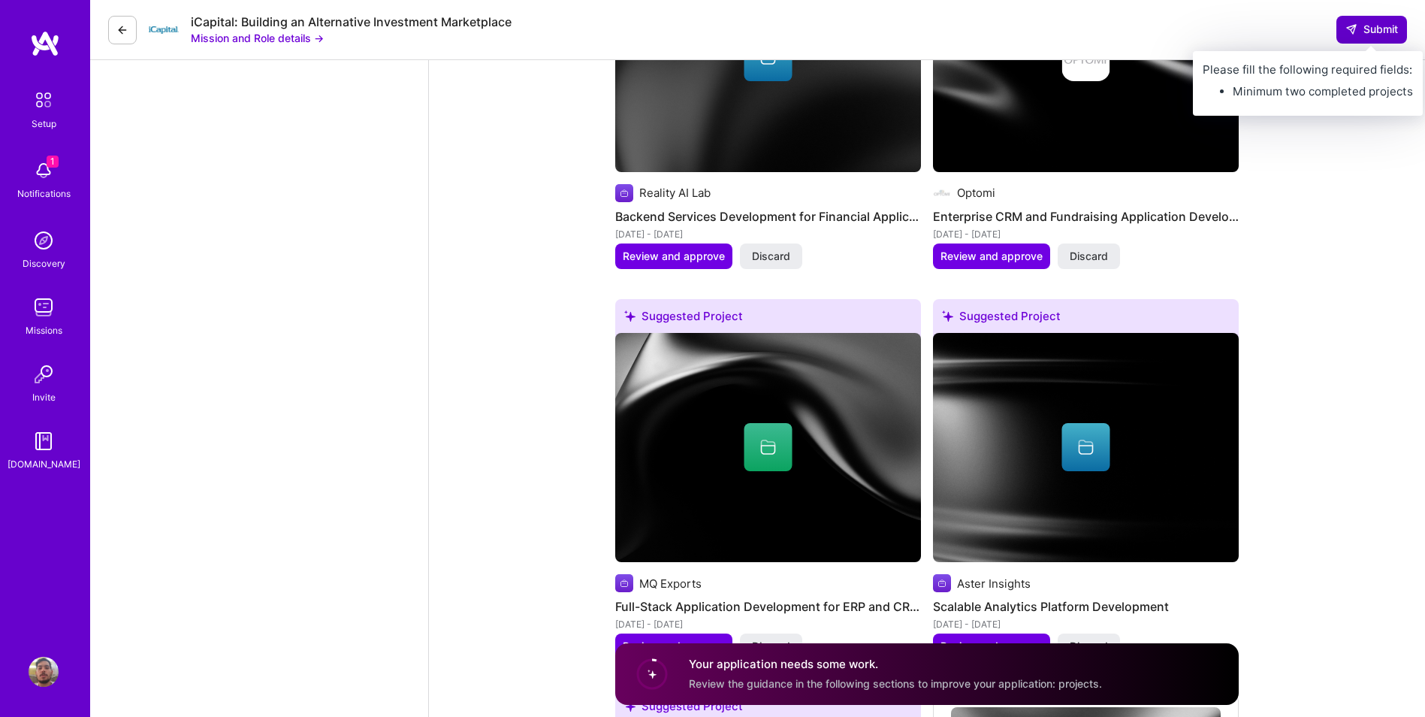
click at [1366, 35] on span "Submit" at bounding box center [1371, 29] width 53 height 15
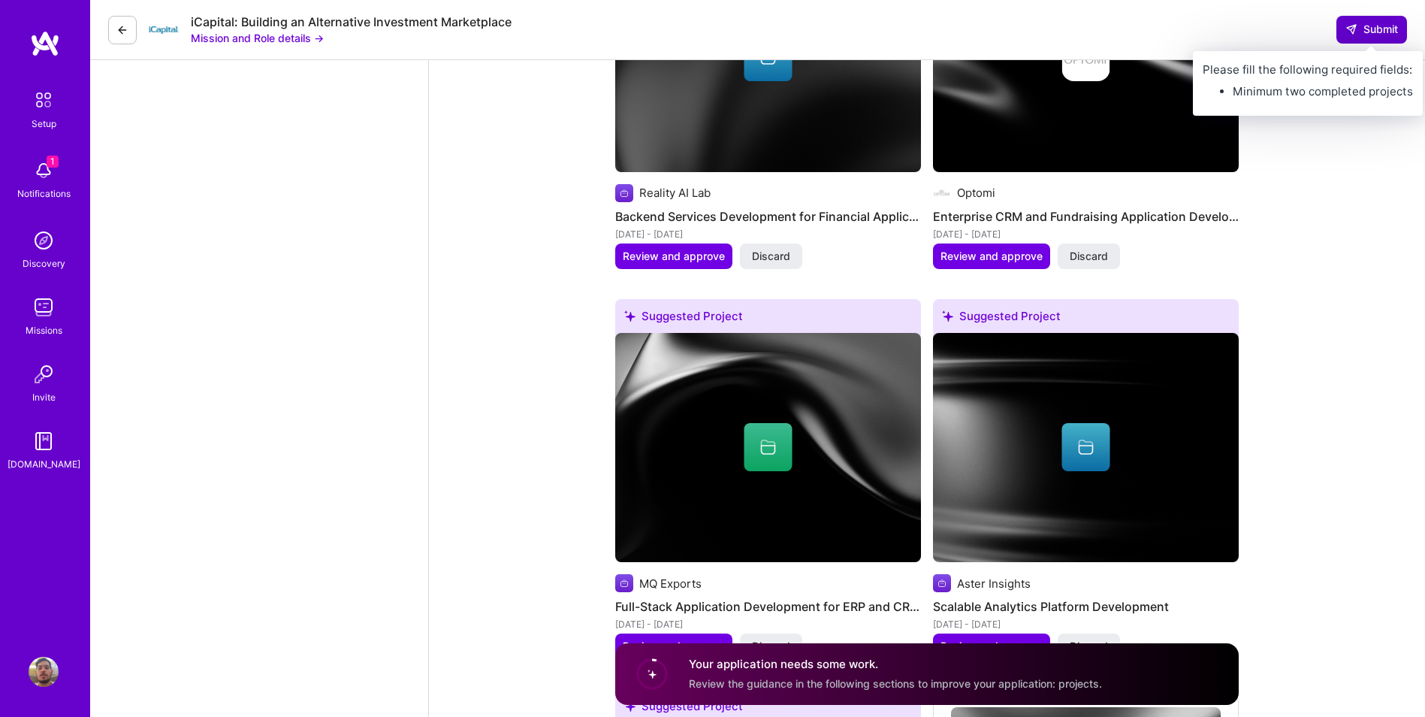
click at [1364, 26] on span "Submit" at bounding box center [1371, 29] width 53 height 15
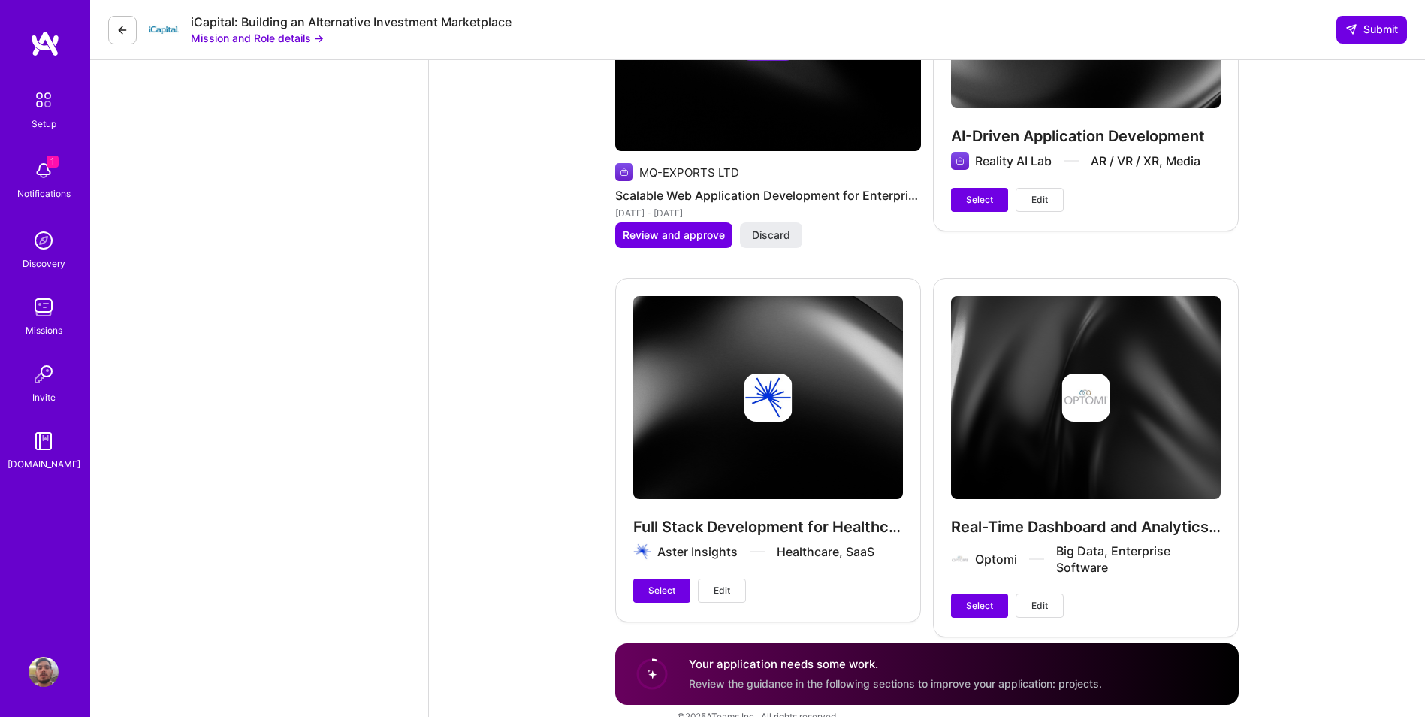
scroll to position [2698, 0]
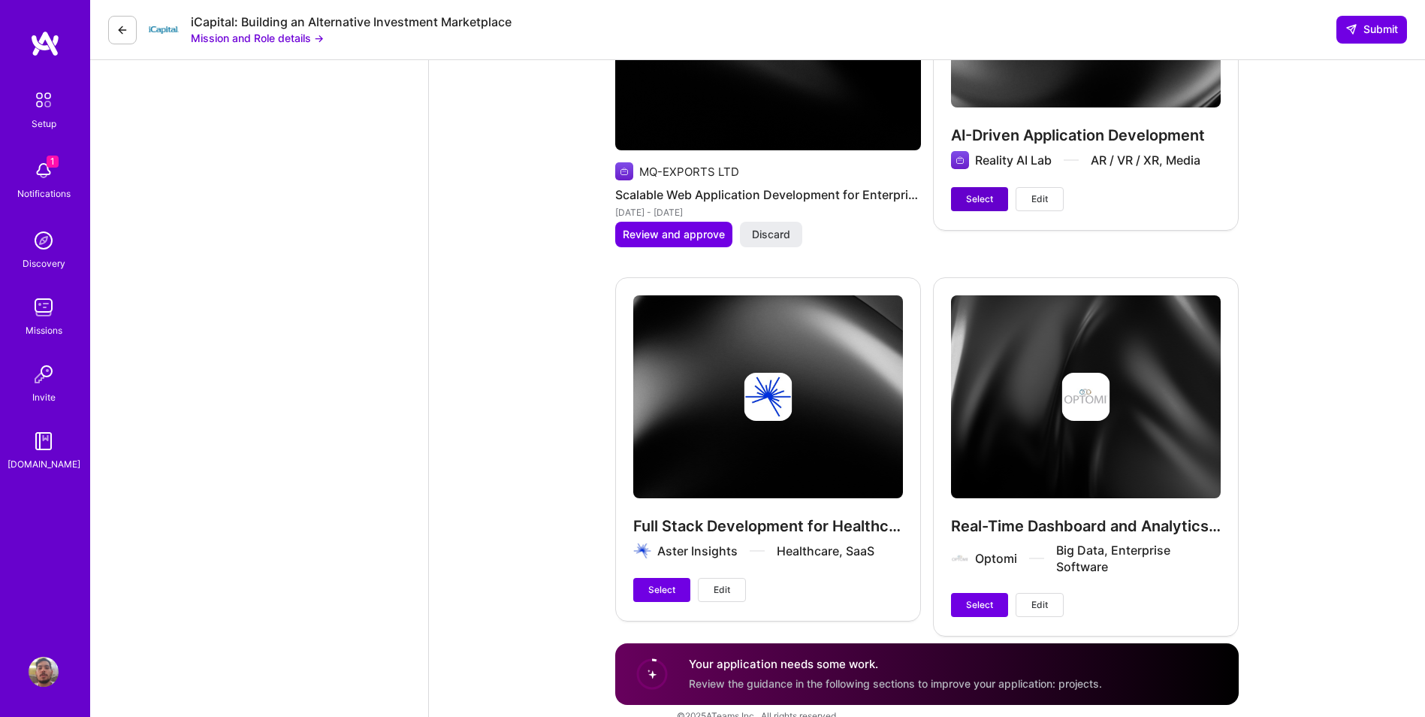
click at [982, 204] on span "Select" at bounding box center [979, 199] width 27 height 14
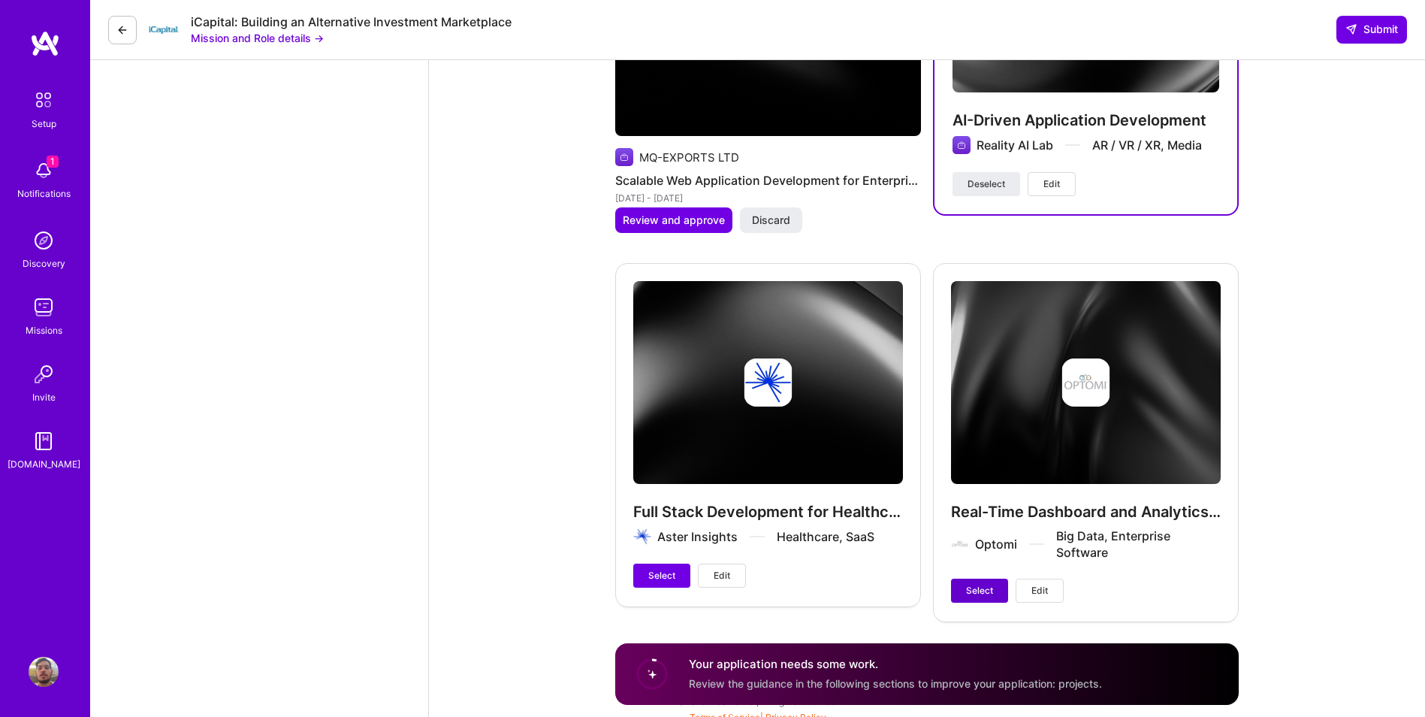
click at [970, 587] on span "Select" at bounding box center [979, 591] width 27 height 14
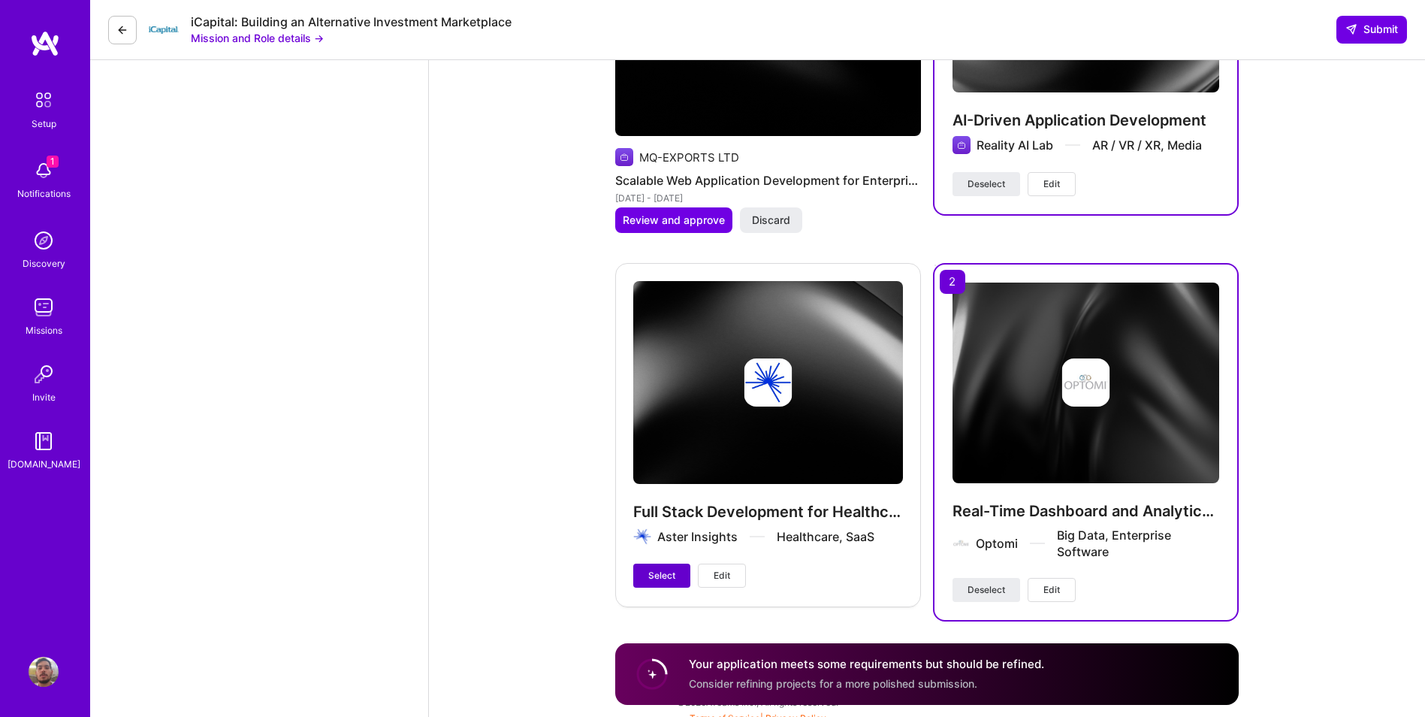
click at [660, 572] on span "Select" at bounding box center [661, 576] width 27 height 14
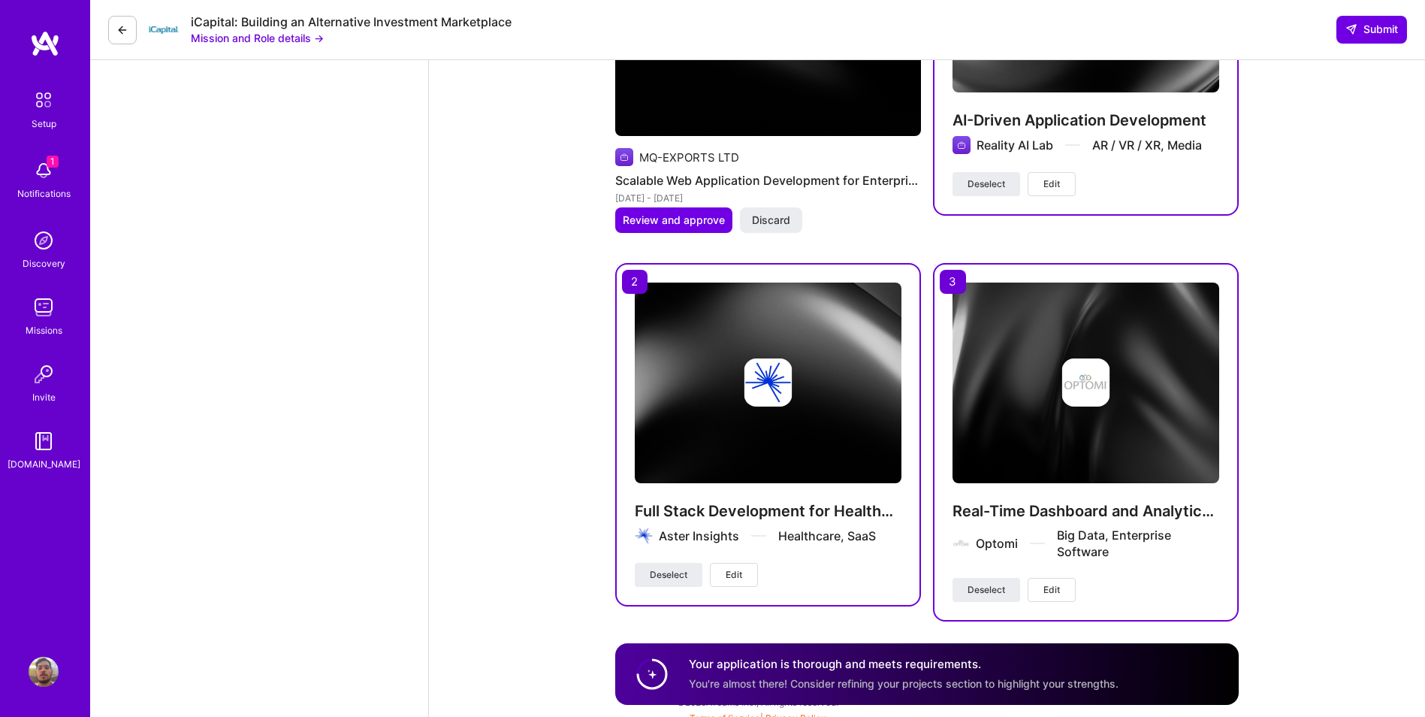
scroll to position [2647, 0]
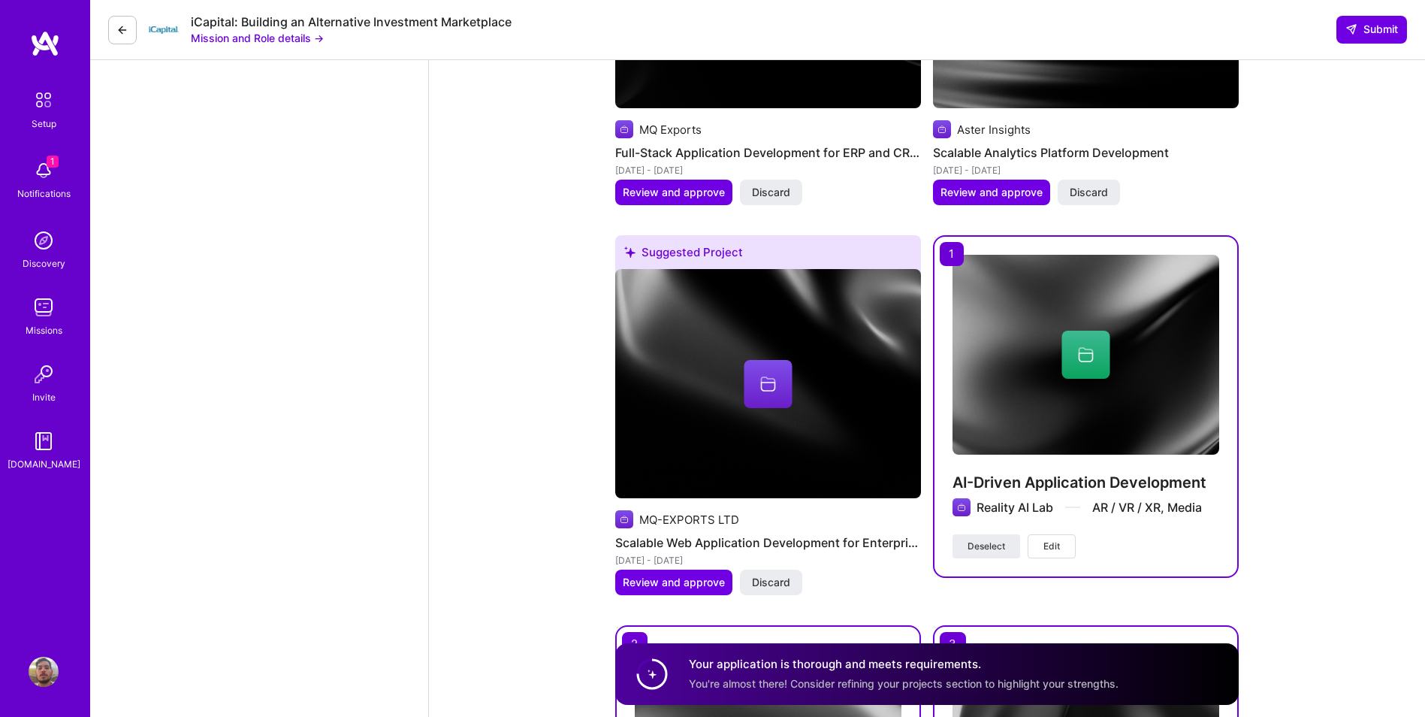
scroll to position [2322, 0]
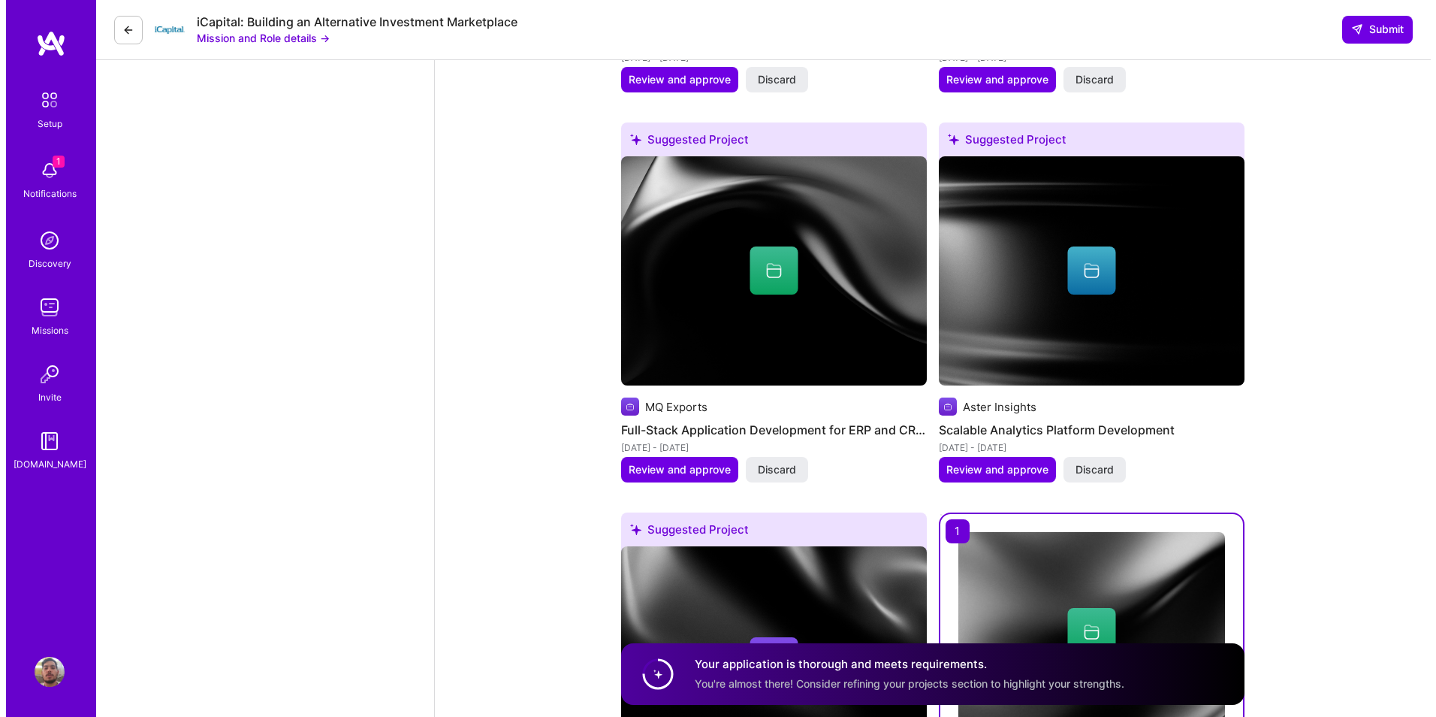
scroll to position [2021, 0]
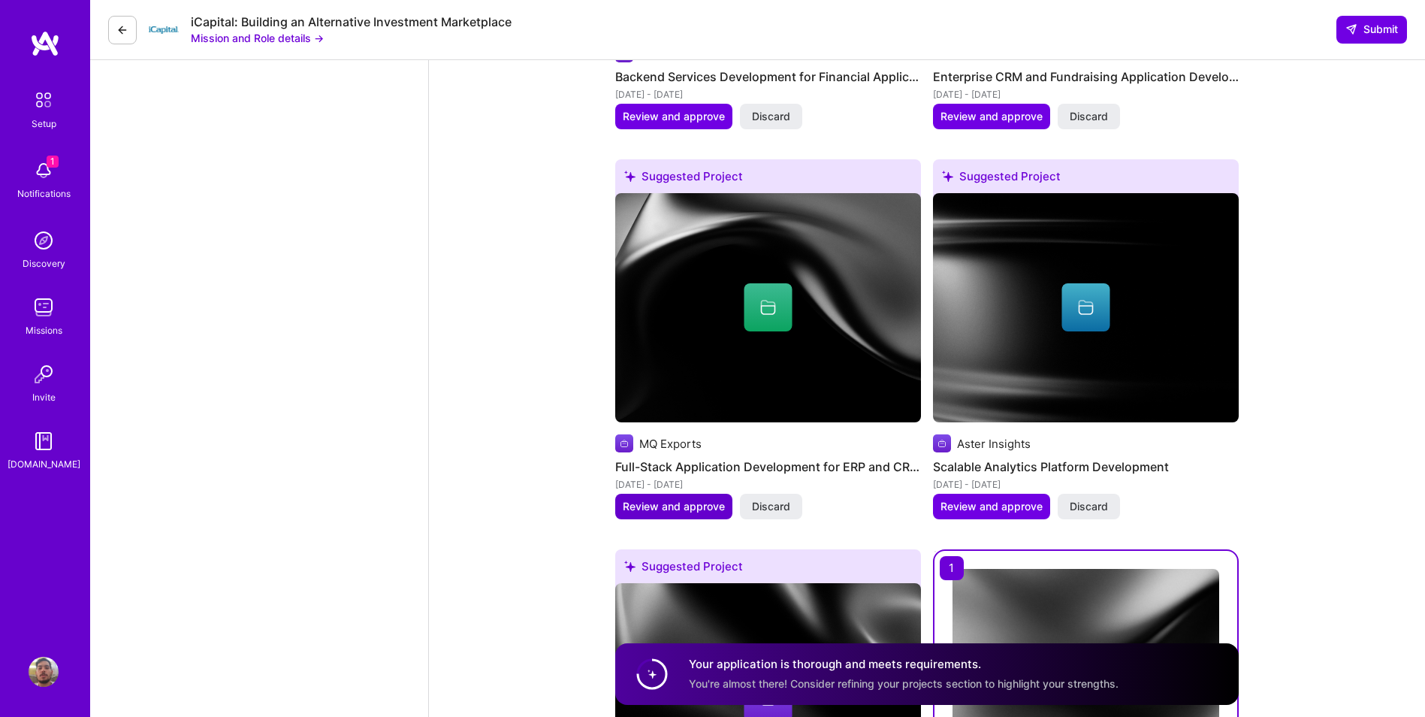
click at [683, 504] on span "Review and approve" at bounding box center [674, 506] width 102 height 15
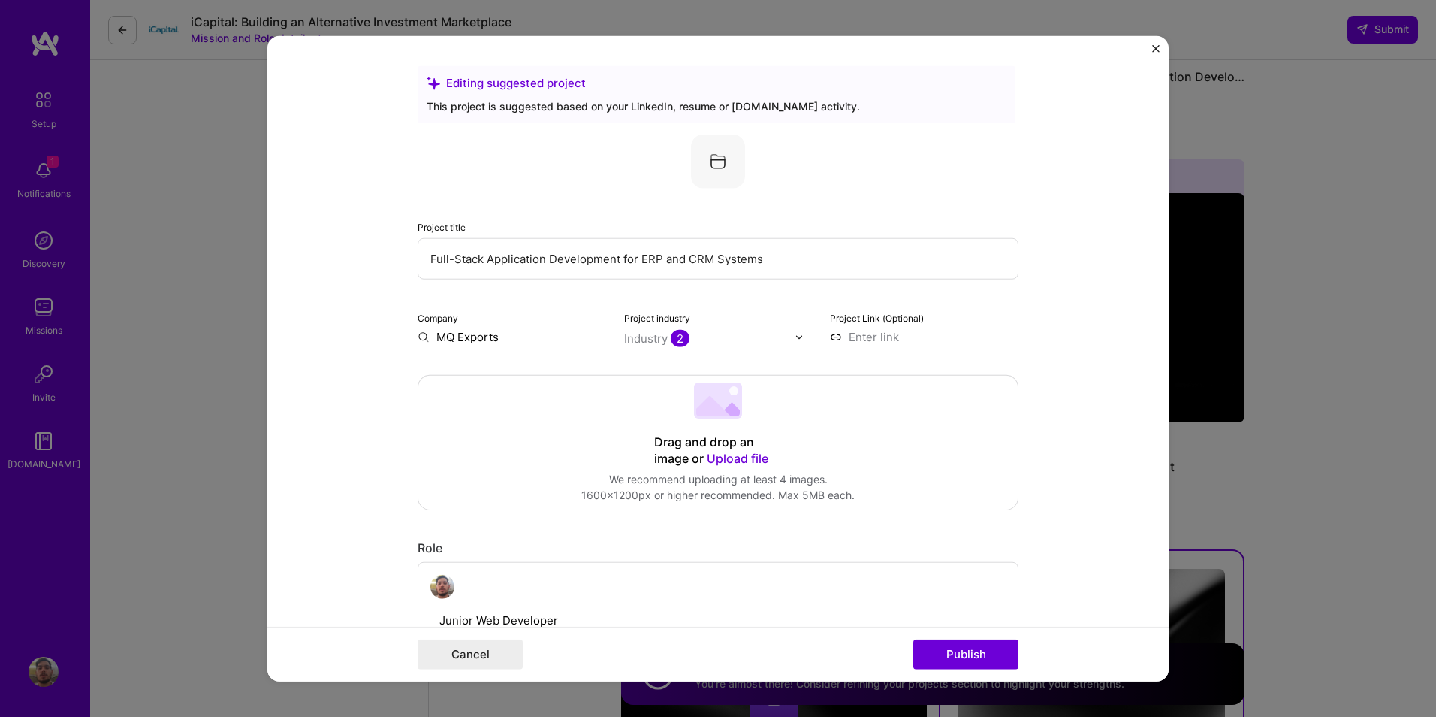
click at [575, 258] on input "Full-Stack Application Development for ERP and CRM Systems" at bounding box center [718, 258] width 601 height 41
click at [687, 260] on input "Full-Stack Application Development for ERP and CRM Systems" at bounding box center [718, 258] width 601 height 41
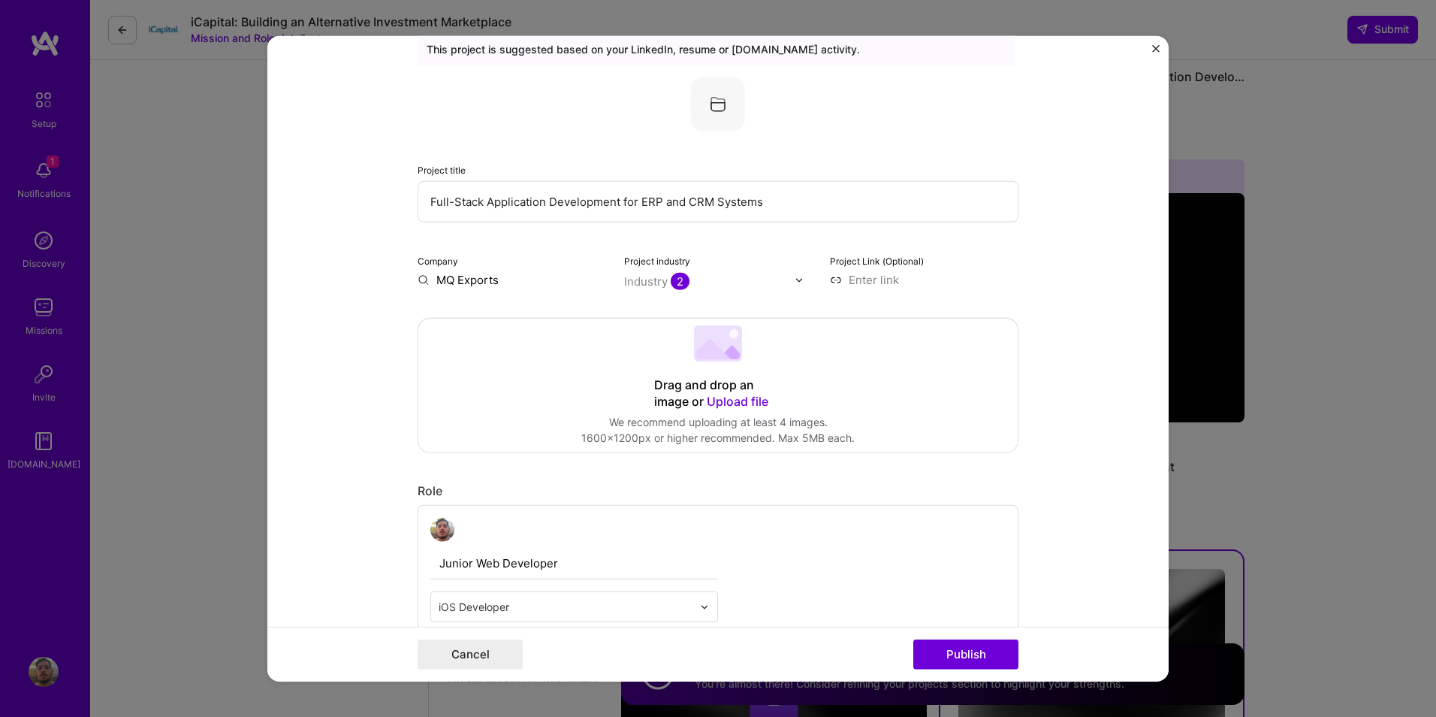
scroll to position [150, 0]
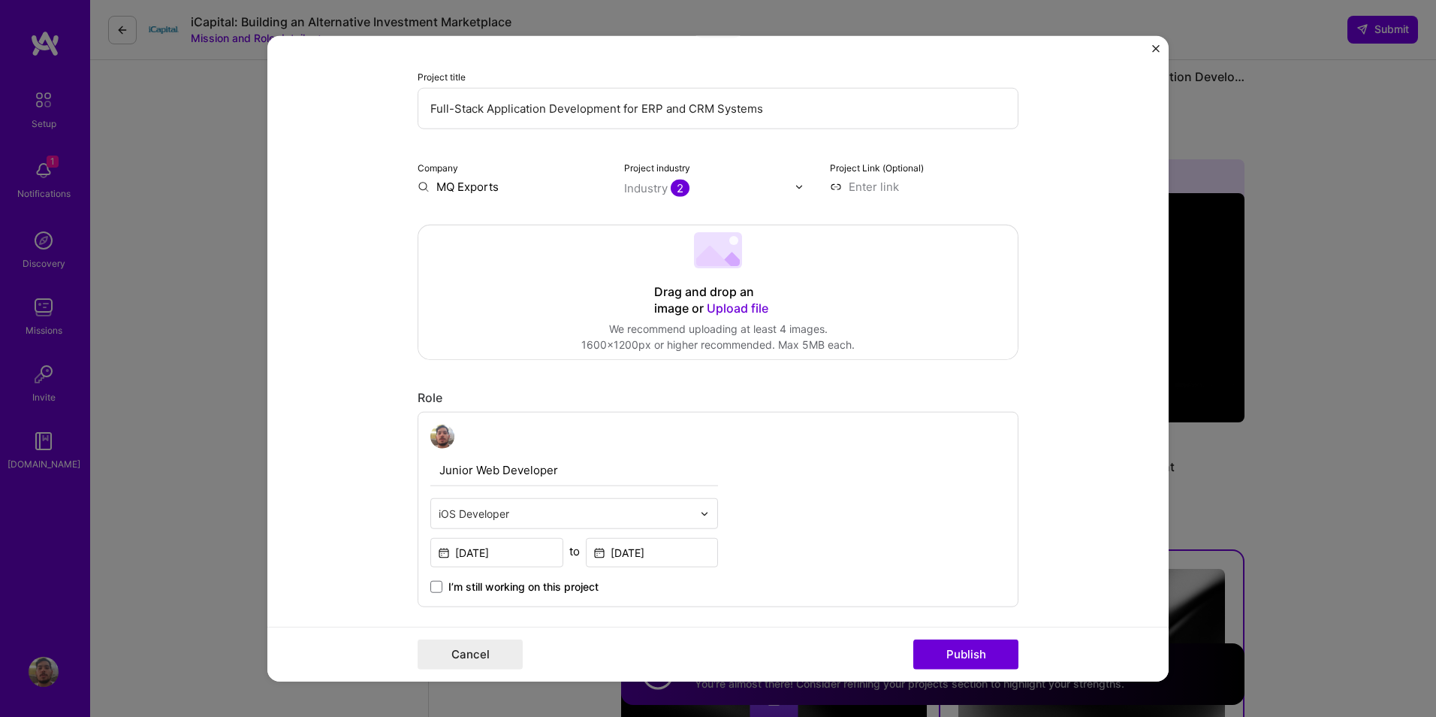
click at [832, 185] on input at bounding box center [924, 187] width 189 height 16
click at [540, 299] on div "Drag and drop an image or Upload file Upload file We recommend uploading at lea…" at bounding box center [717, 292] width 599 height 134
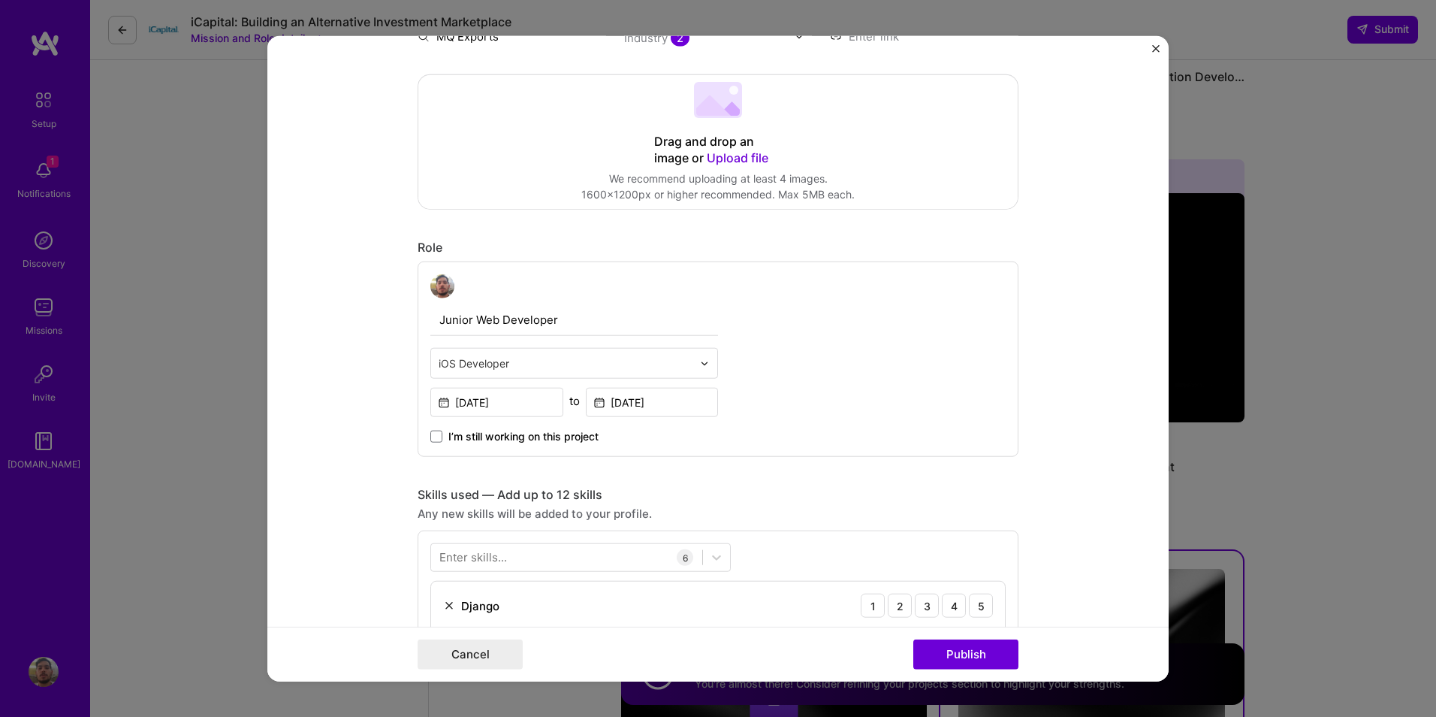
click at [554, 354] on div at bounding box center [566, 363] width 254 height 19
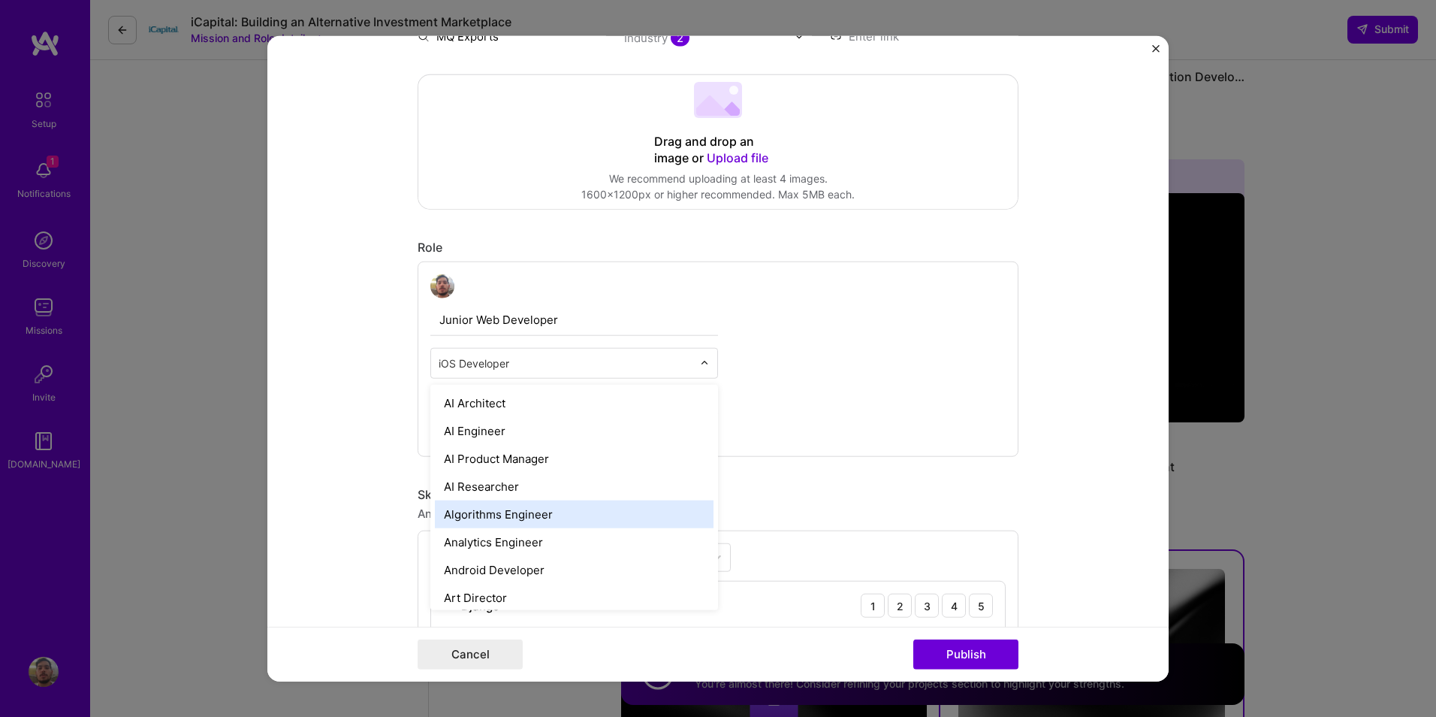
click at [307, 447] on form "Editing suggested project This project is suggested based on your LinkedIn, res…" at bounding box center [717, 358] width 901 height 645
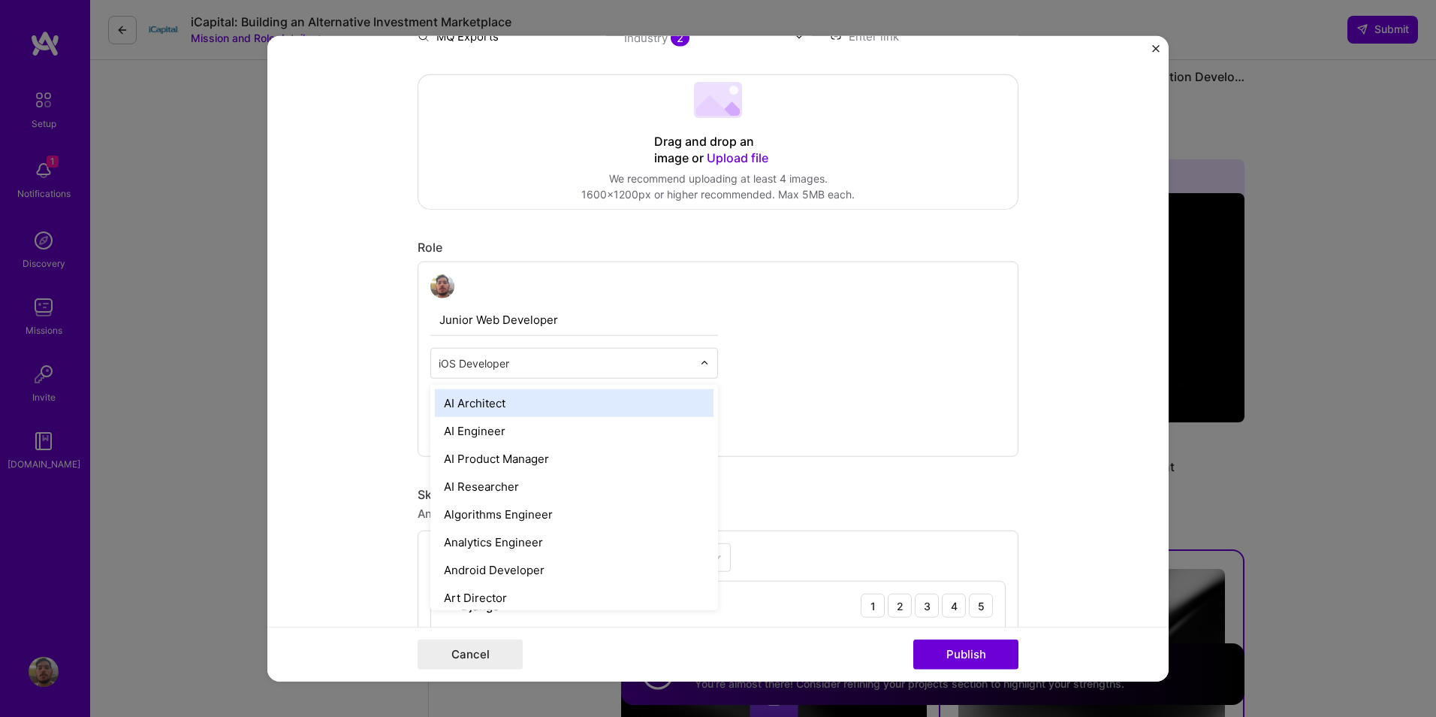
click at [511, 366] on input "text" at bounding box center [566, 363] width 254 height 16
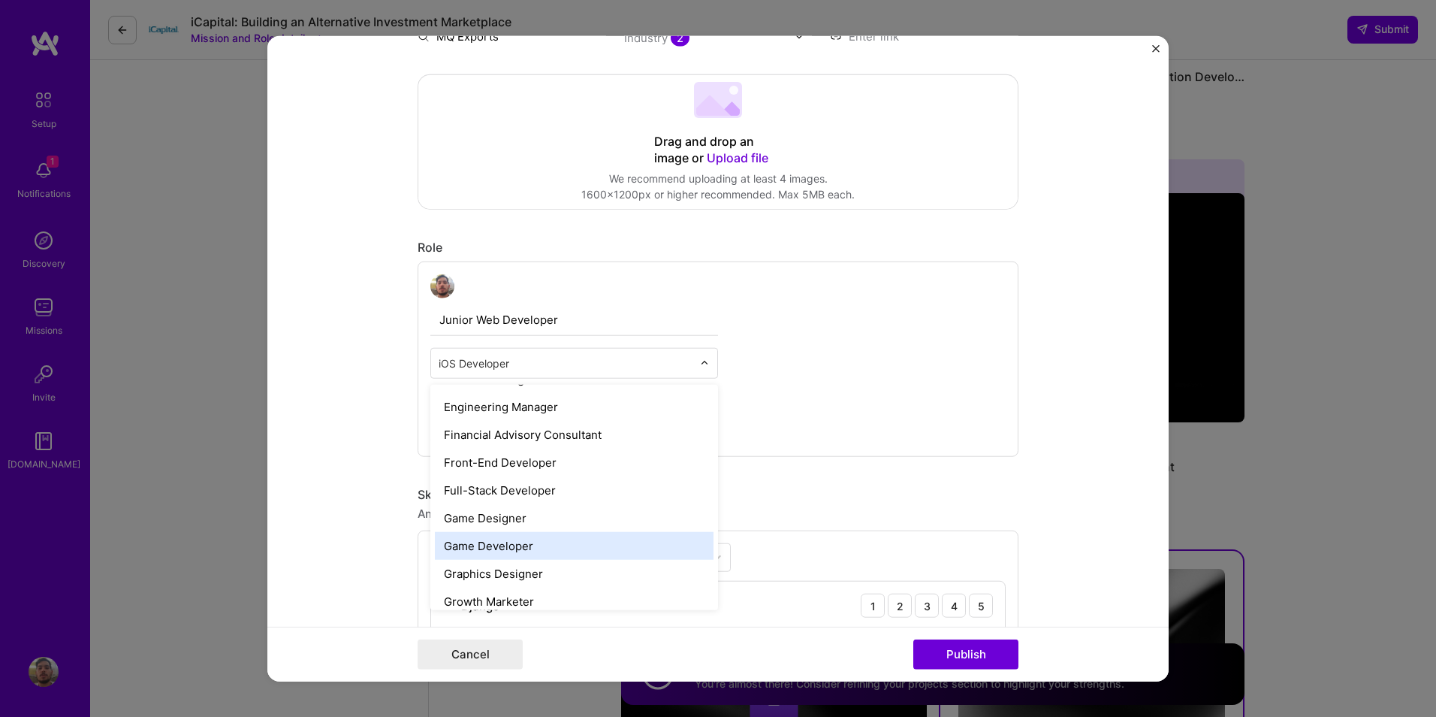
scroll to position [851, 0]
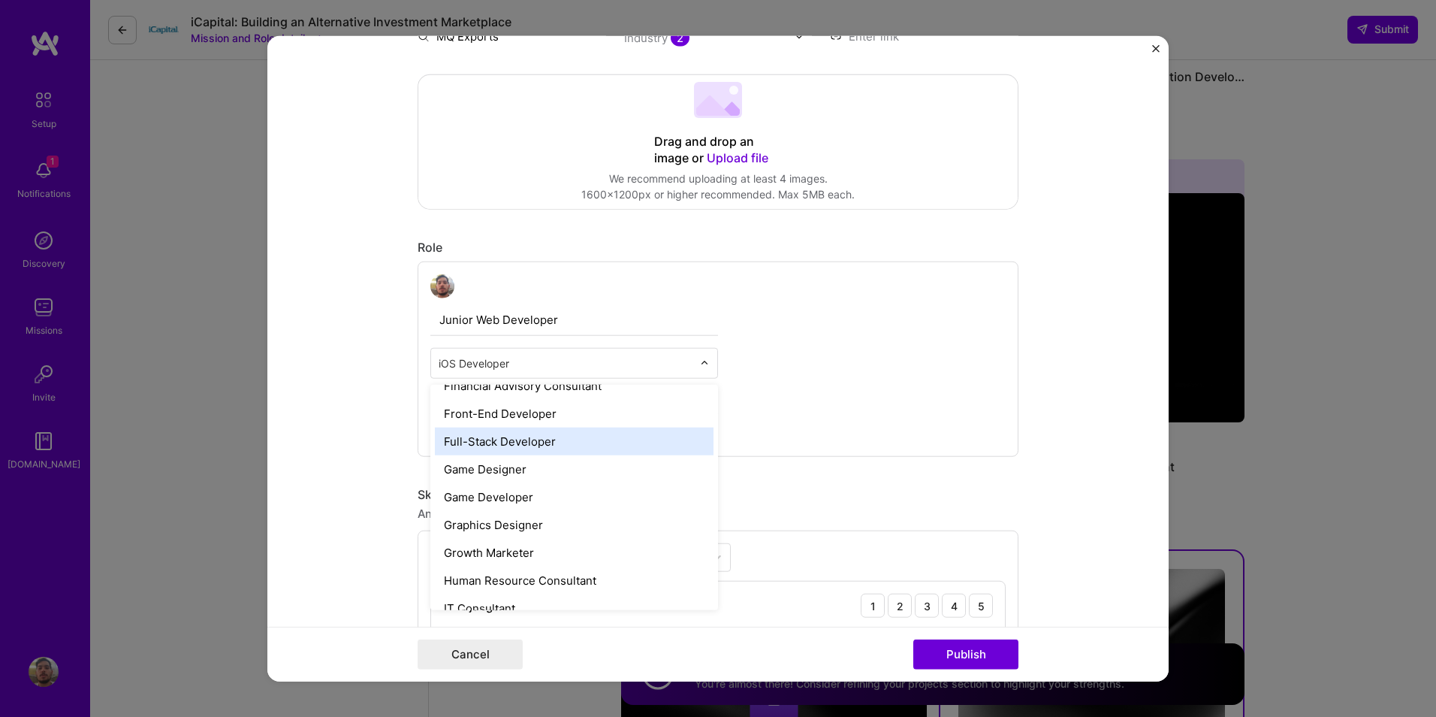
click at [485, 441] on div "Full-Stack Developer" at bounding box center [574, 441] width 279 height 28
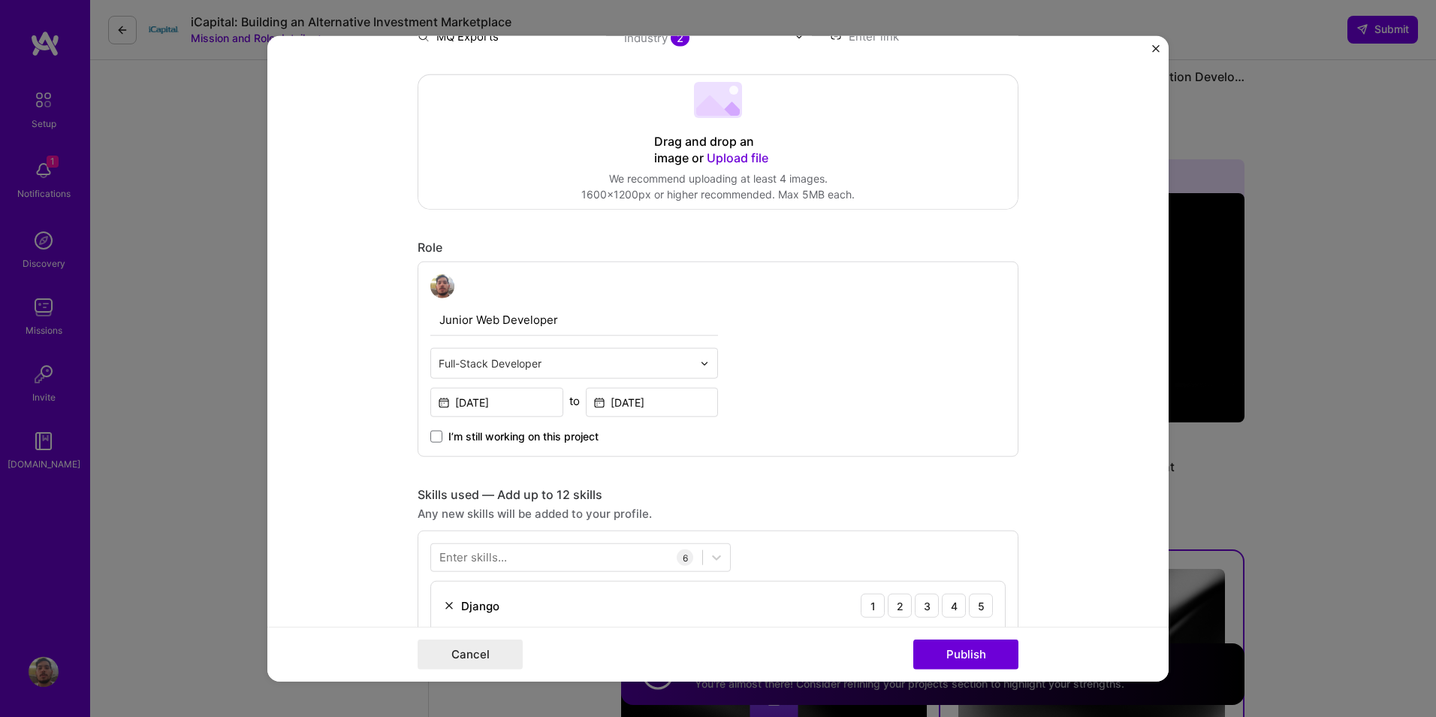
click at [354, 406] on form "Editing suggested project This project is suggested based on your LinkedIn, res…" at bounding box center [717, 358] width 901 height 645
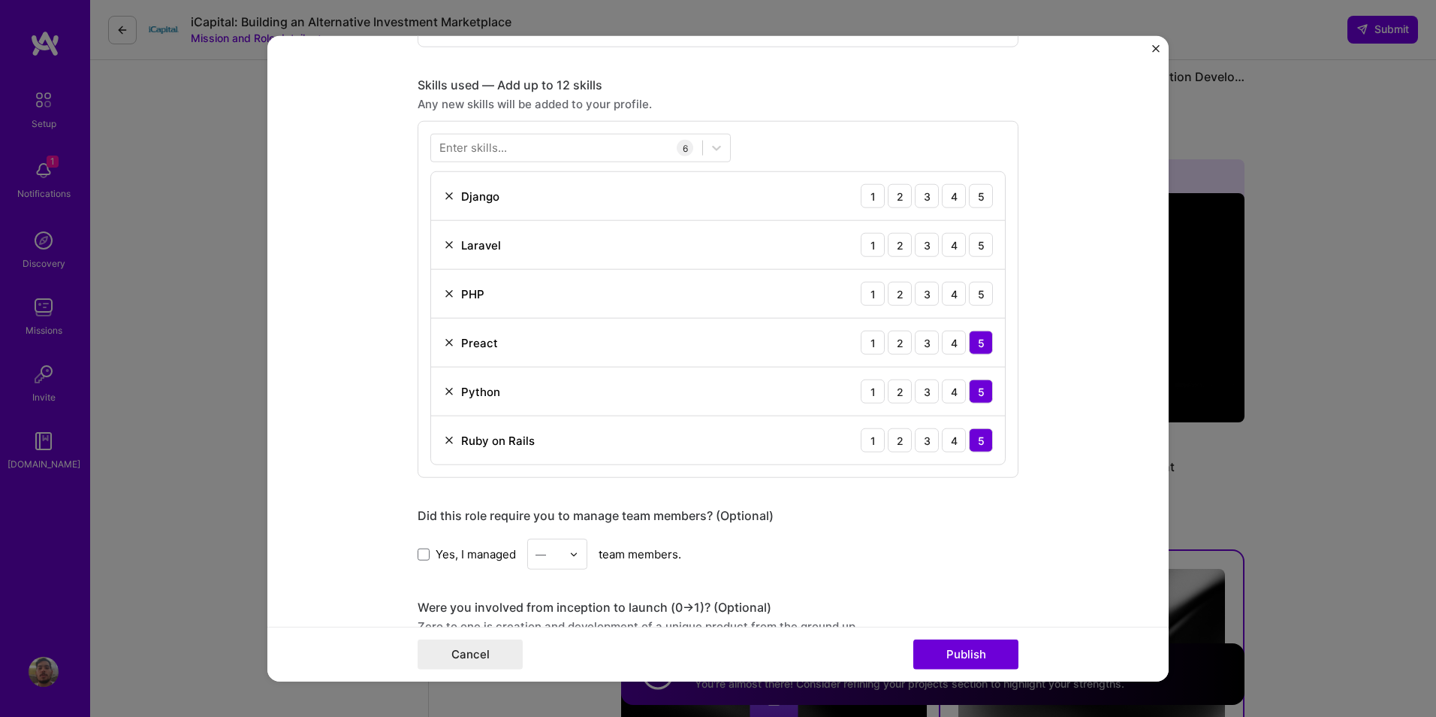
scroll to position [726, 0]
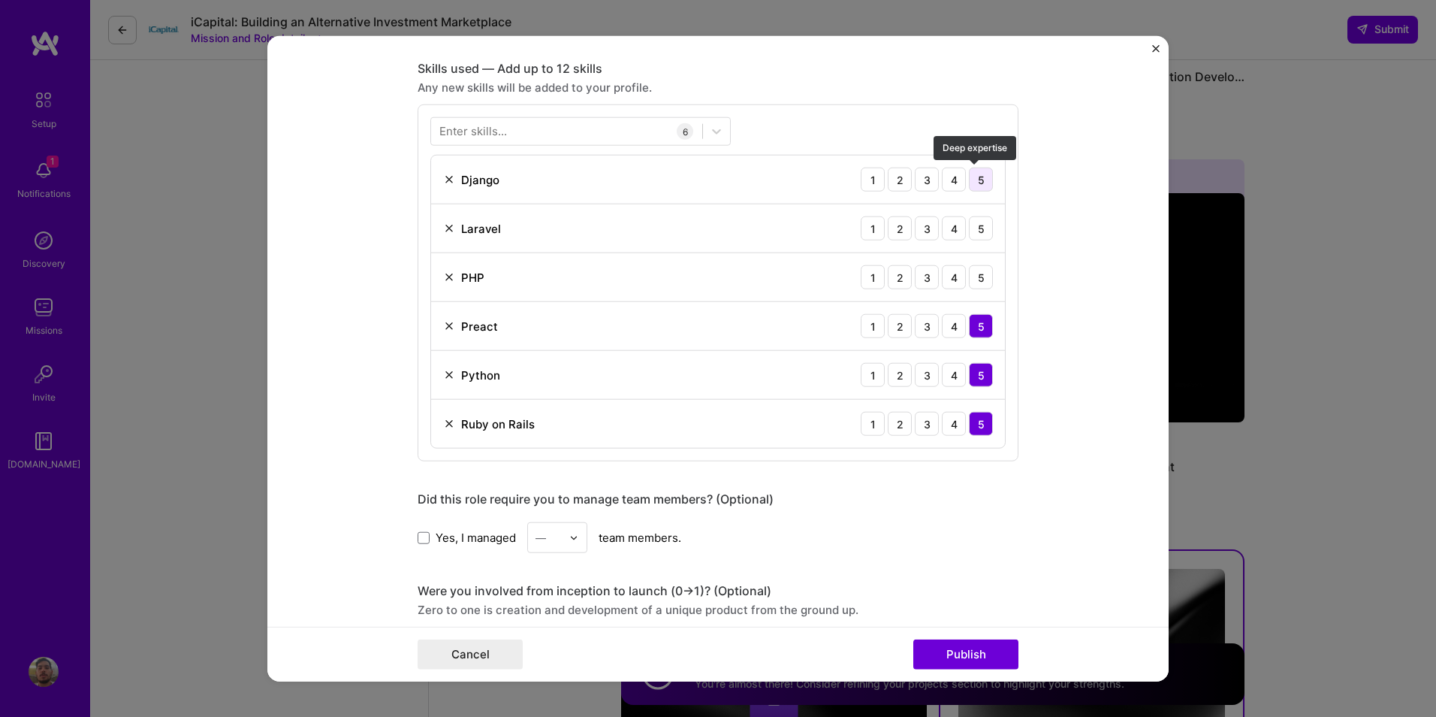
click at [979, 181] on div "5" at bounding box center [981, 180] width 24 height 24
click at [972, 231] on div "5" at bounding box center [981, 228] width 24 height 24
click at [972, 274] on div "5" at bounding box center [981, 277] width 24 height 24
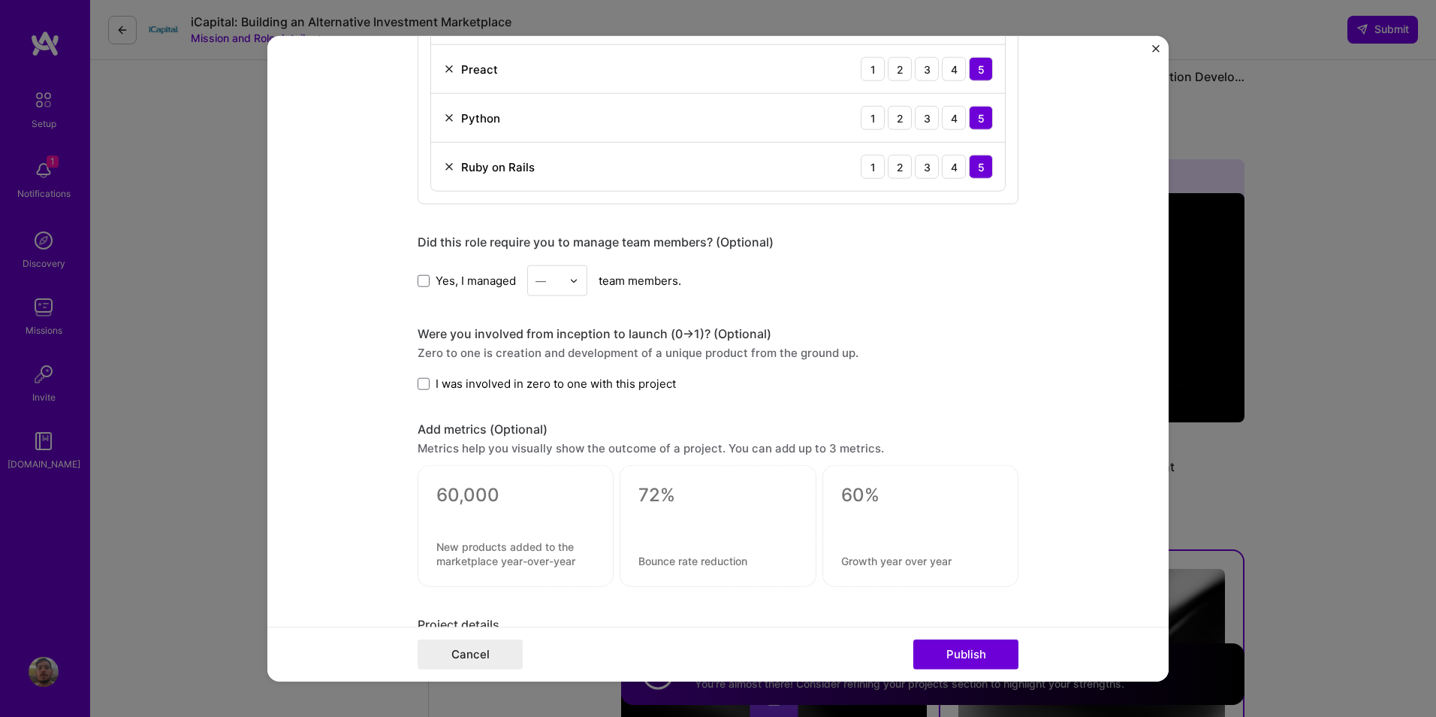
scroll to position [1001, 0]
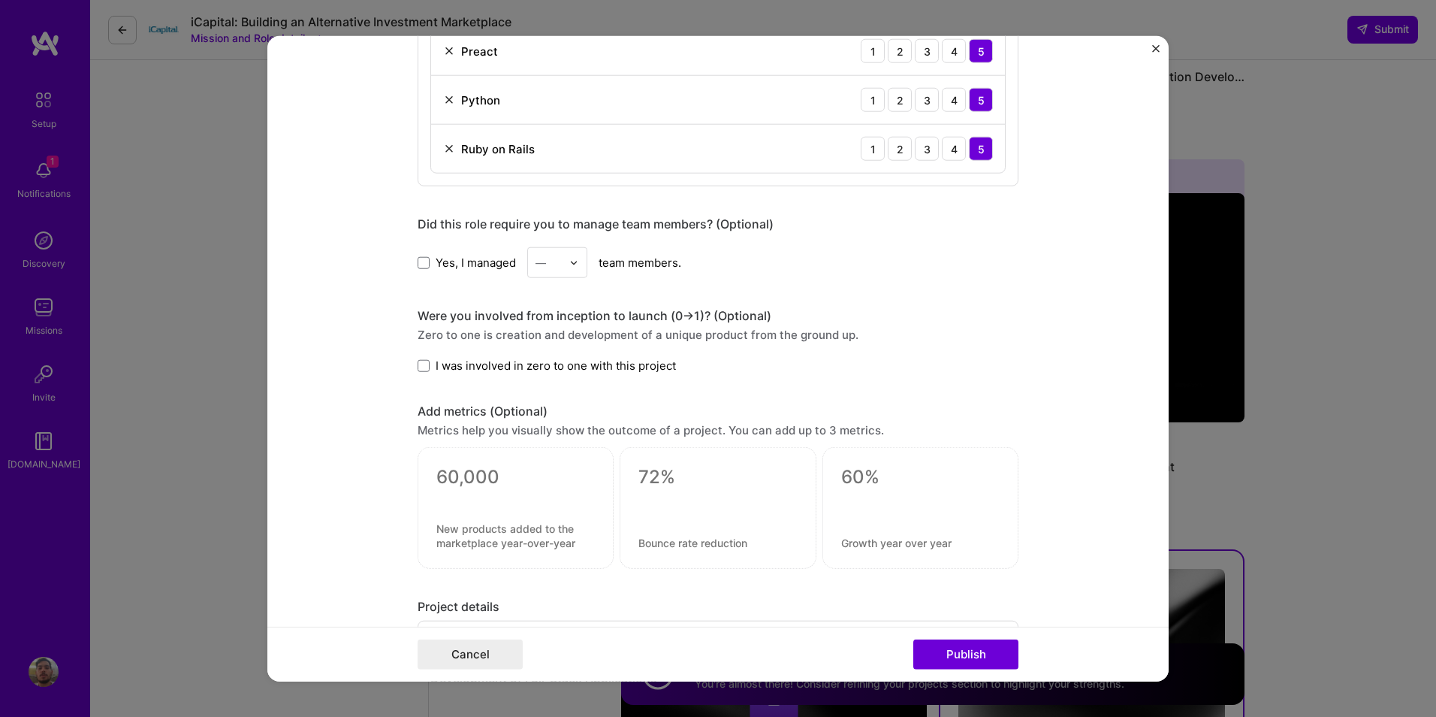
click at [569, 261] on img at bounding box center [573, 262] width 9 height 9
click at [541, 363] on div "3" at bounding box center [557, 358] width 51 height 28
click at [554, 271] on div at bounding box center [549, 262] width 26 height 19
click at [546, 304] on div "1" at bounding box center [557, 302] width 51 height 28
click at [424, 367] on label "I was involved in zero to one with this project" at bounding box center [547, 366] width 258 height 16
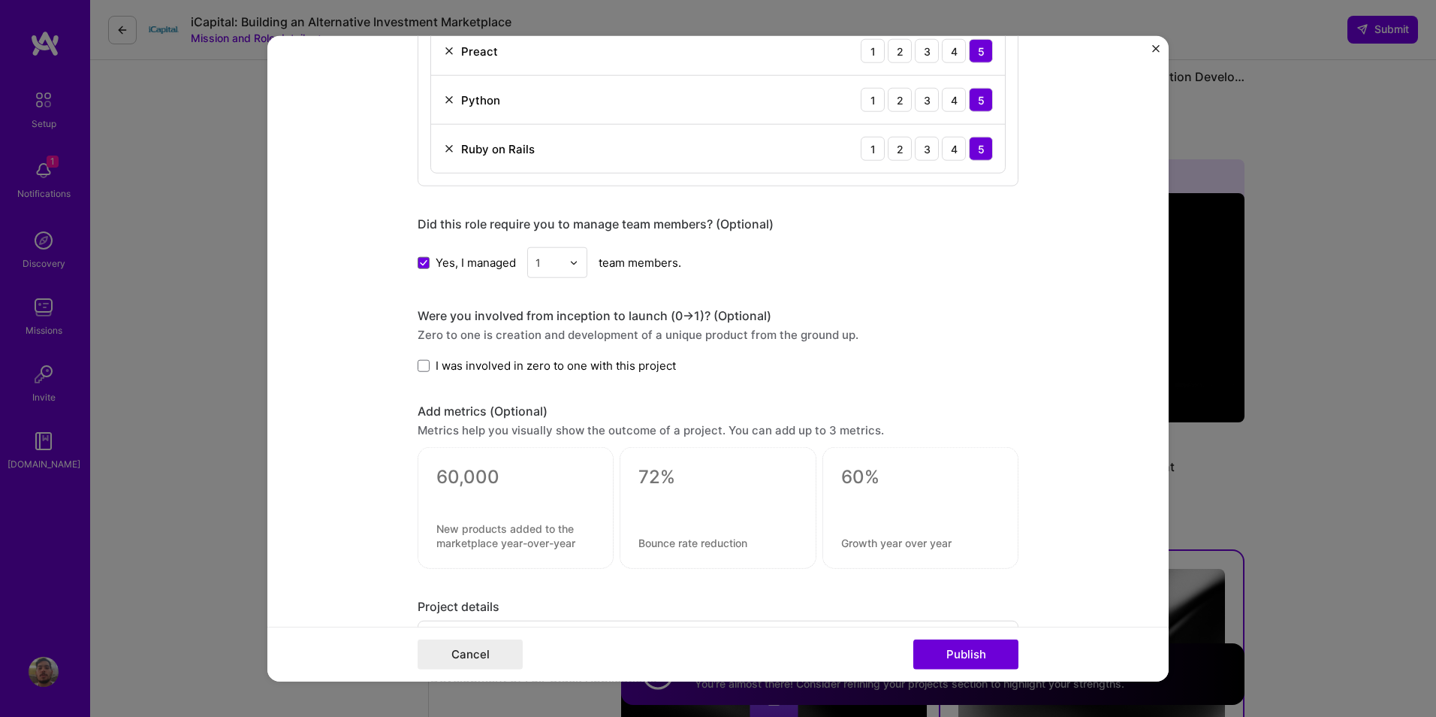
click at [0, 0] on input "I was involved in zero to one with this project" at bounding box center [0, 0] width 0 height 0
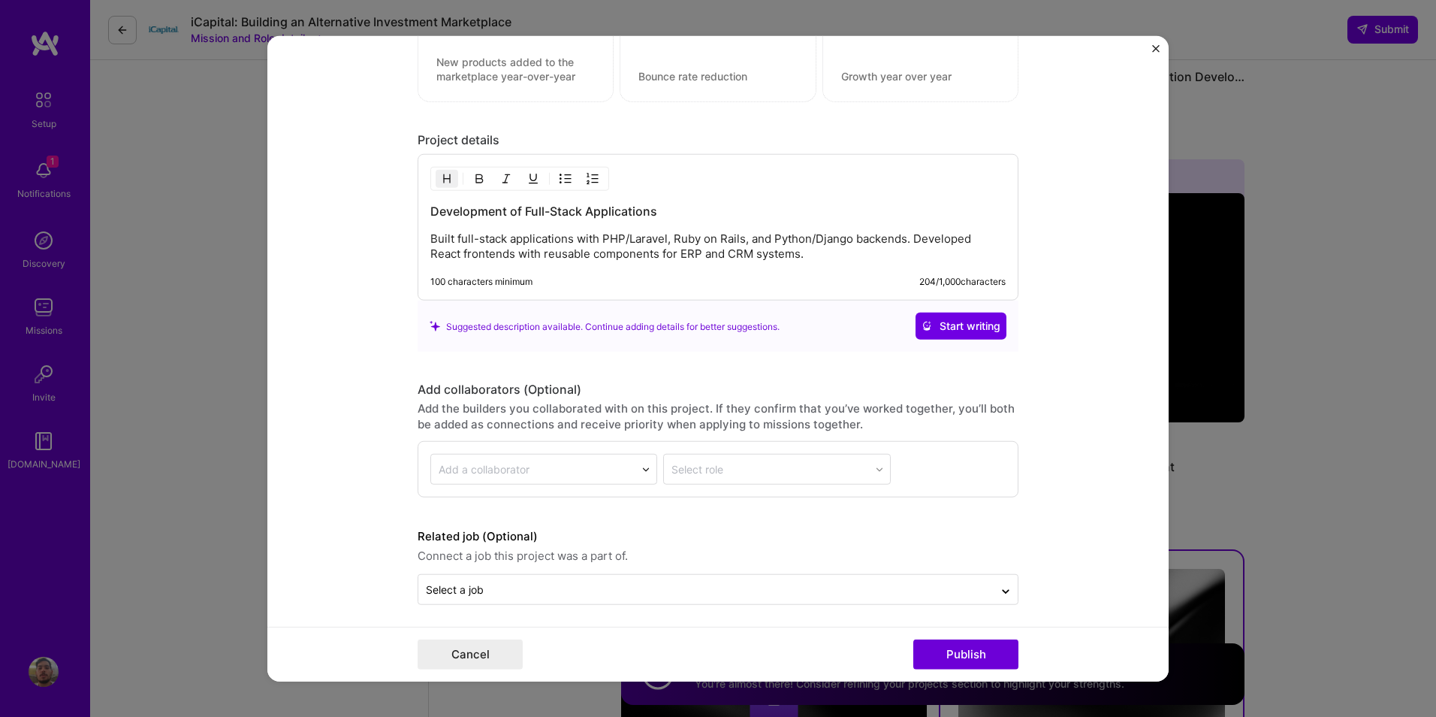
scroll to position [1474, 0]
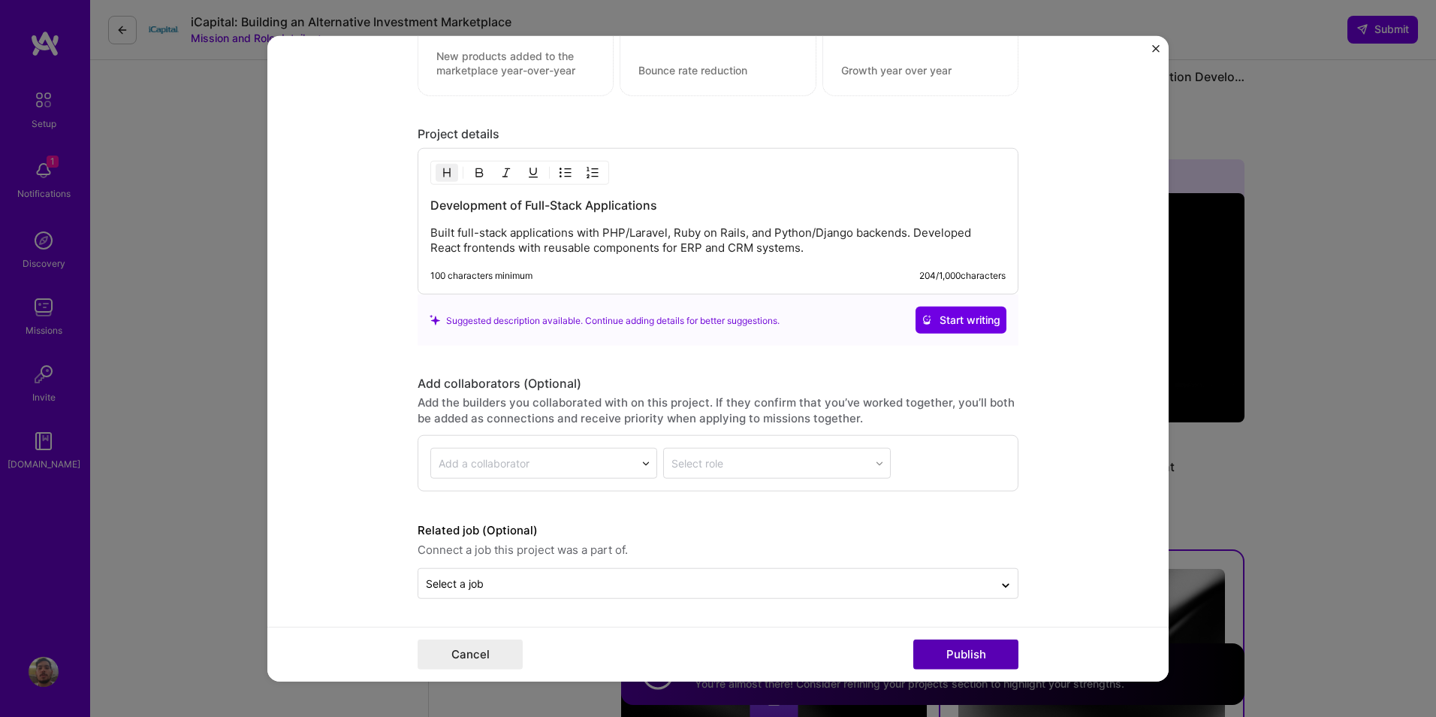
click at [955, 652] on button "Publish" at bounding box center [965, 654] width 105 height 30
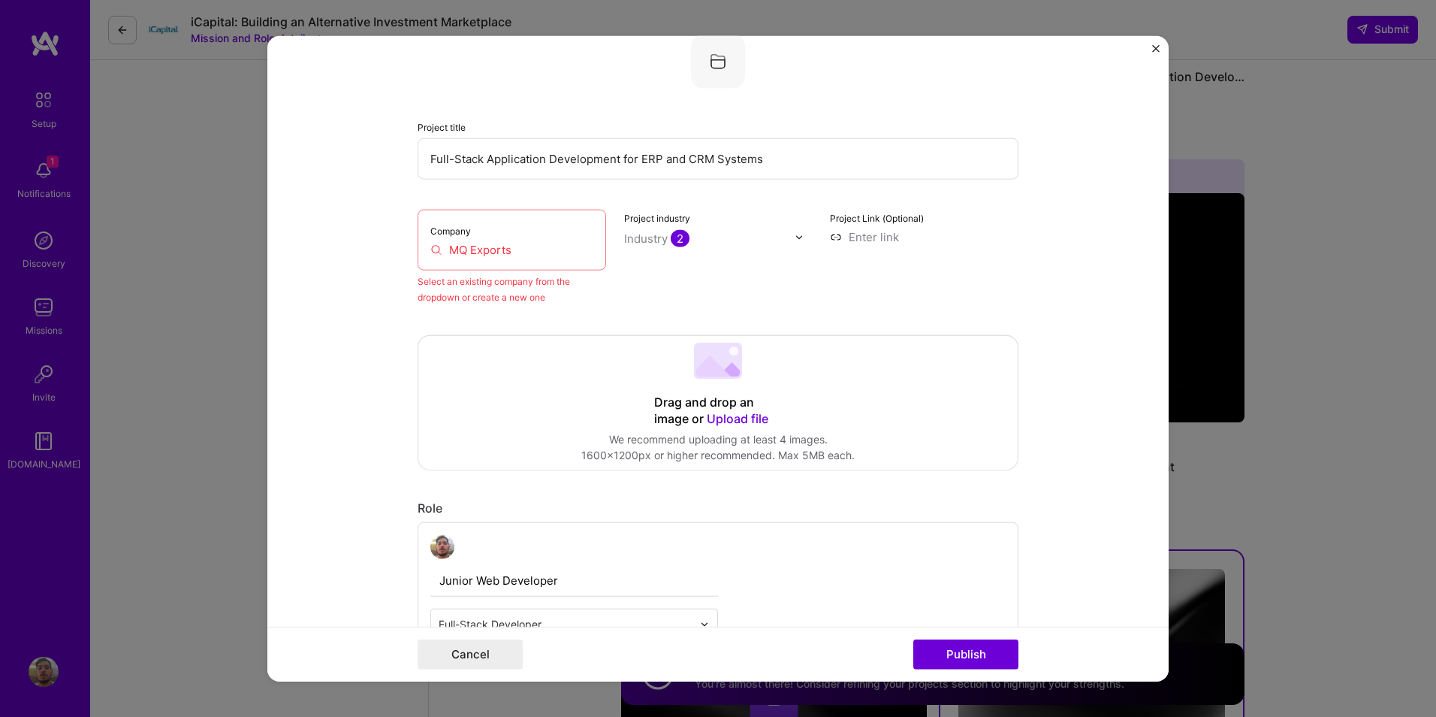
scroll to position [98, 0]
click at [484, 245] on input "MQ Exports" at bounding box center [511, 251] width 163 height 16
click at [497, 249] on input "MQ Exports" at bounding box center [511, 251] width 163 height 16
click at [497, 251] on input "MQ Exports" at bounding box center [511, 251] width 163 height 16
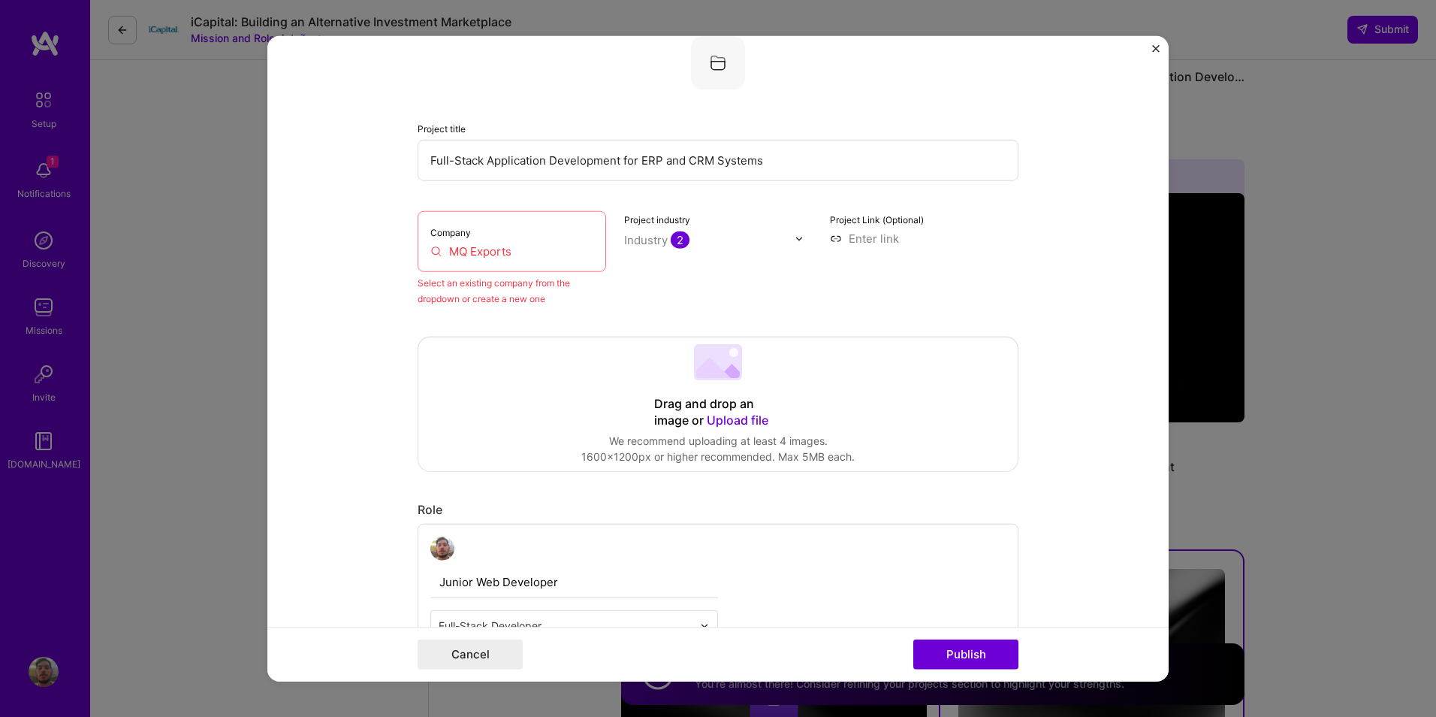
click at [497, 251] on input "MQ Exports" at bounding box center [511, 251] width 163 height 16
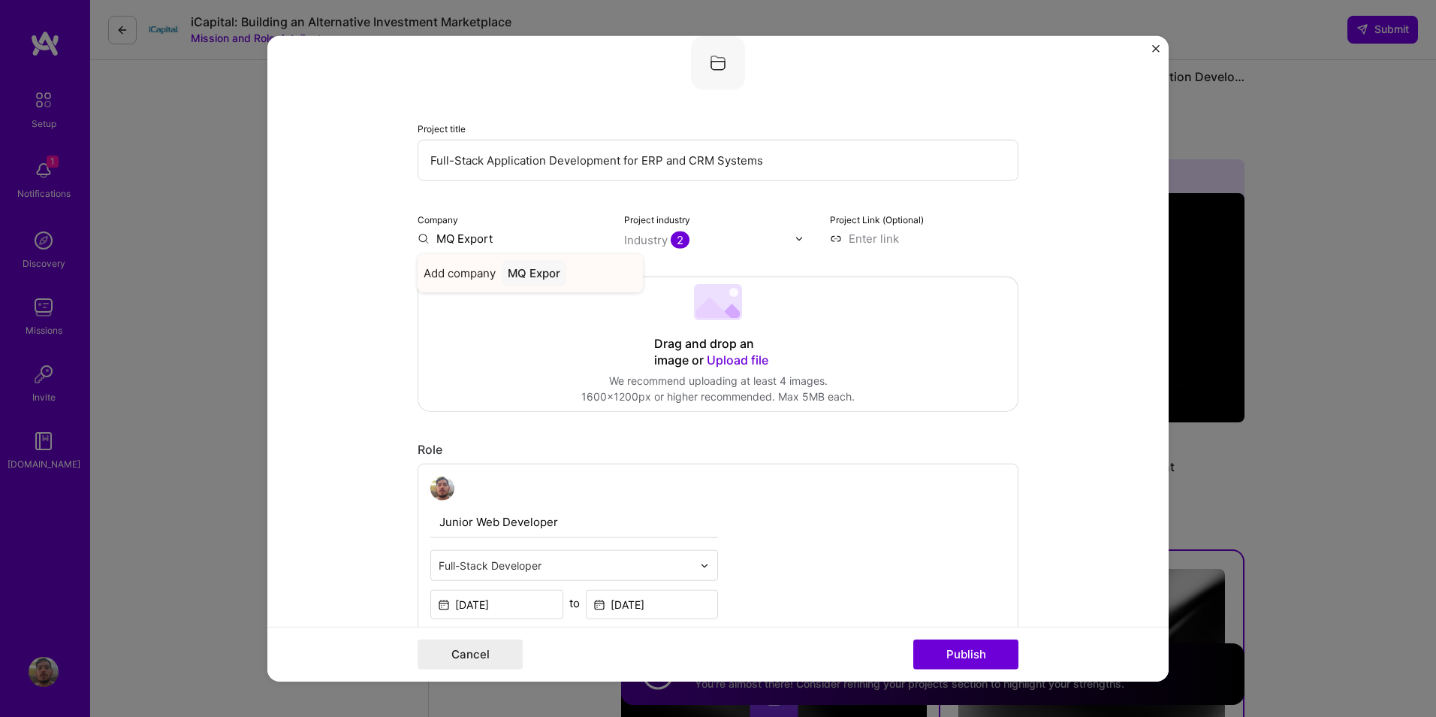
type input "MQ Exports"
click at [540, 271] on div "MQ Exports" at bounding box center [539, 273] width 75 height 26
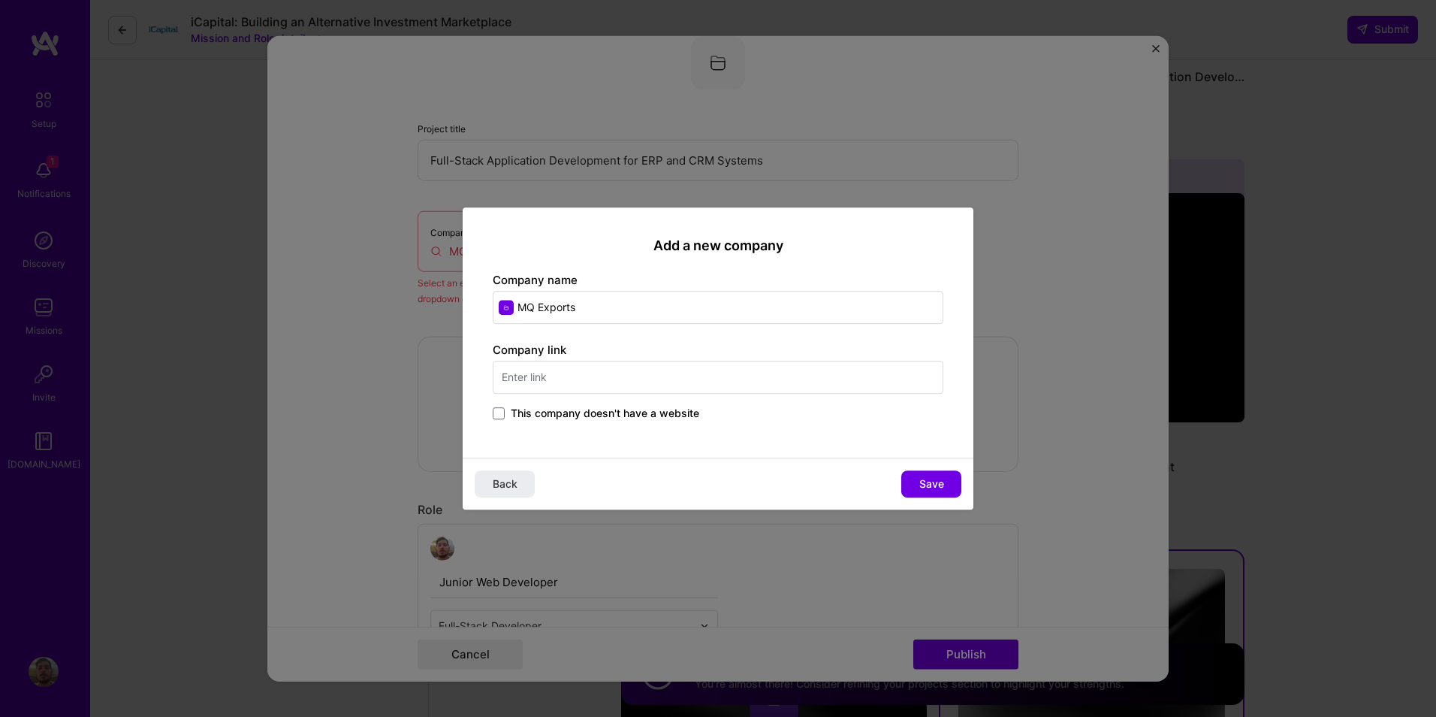
click at [647, 370] on input "text" at bounding box center [718, 377] width 451 height 33
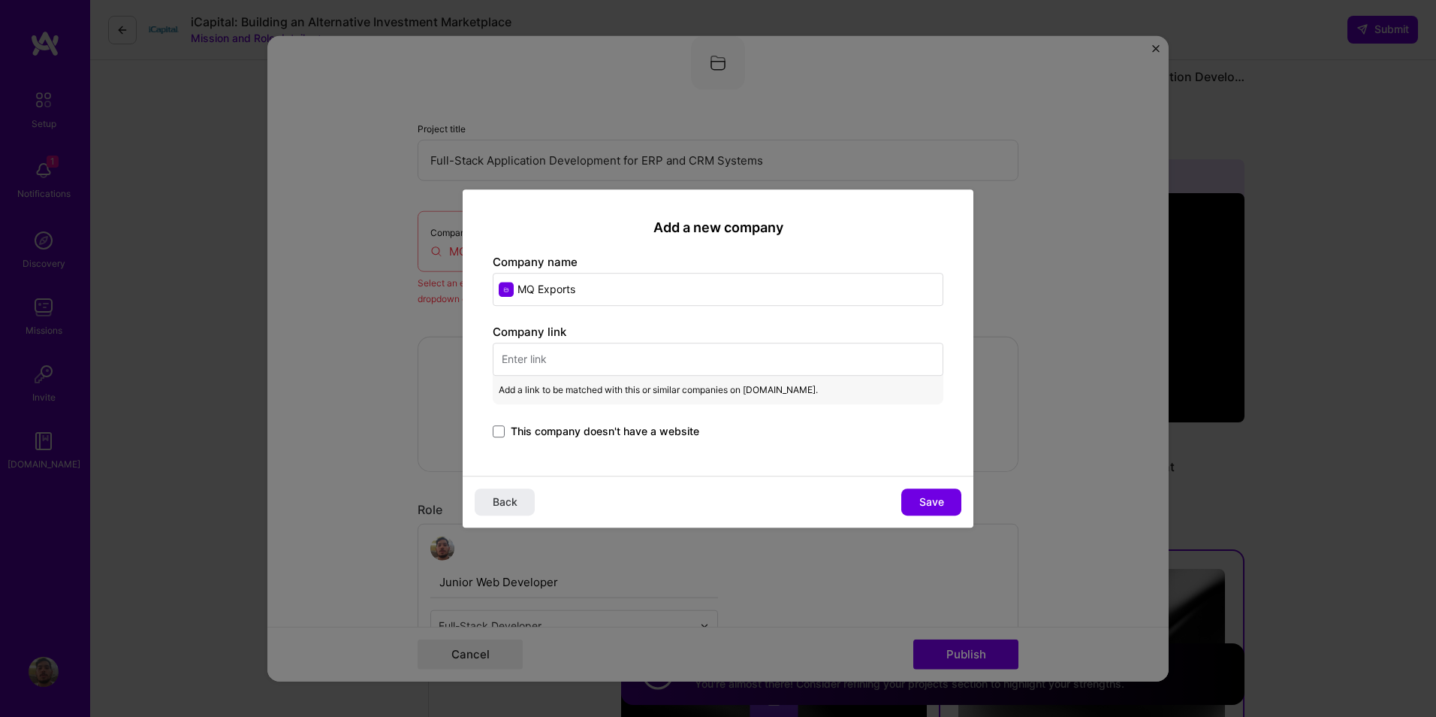
click at [672, 370] on input "text" at bounding box center [718, 359] width 451 height 33
click at [928, 503] on span "Save" at bounding box center [931, 501] width 25 height 15
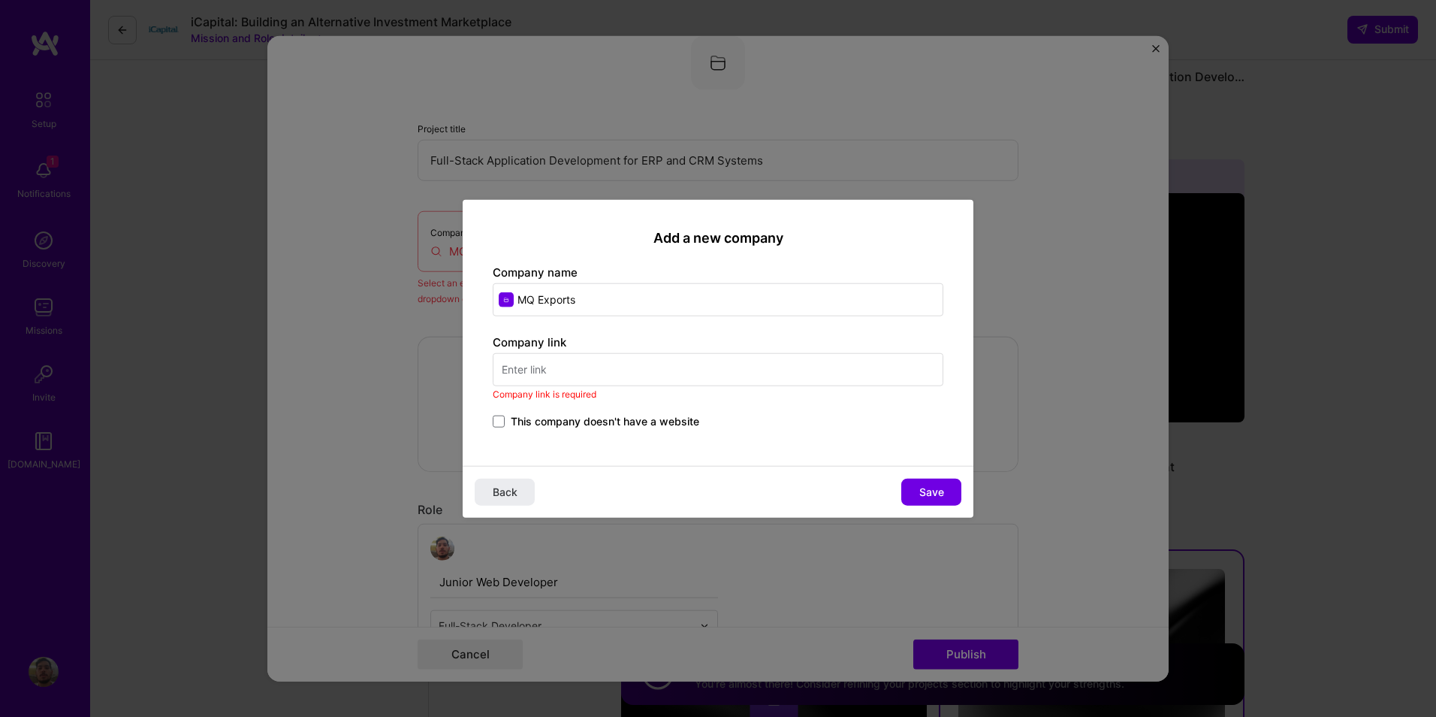
click at [617, 376] on input "text" at bounding box center [718, 368] width 451 height 33
click at [629, 371] on input "text" at bounding box center [718, 368] width 451 height 33
click at [590, 376] on input "text" at bounding box center [718, 368] width 451 height 33
click at [659, 361] on input "text" at bounding box center [718, 368] width 451 height 33
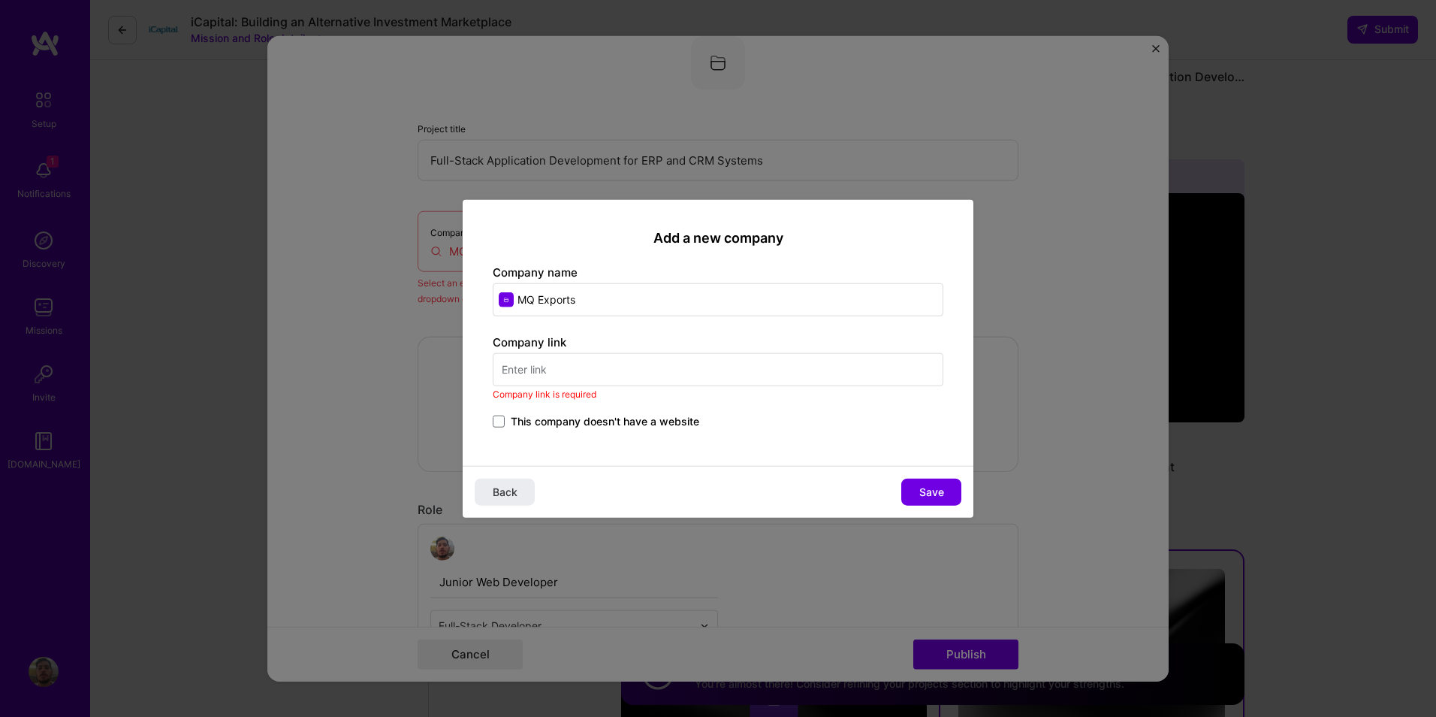
paste input "[URL][DOMAIN_NAME]"
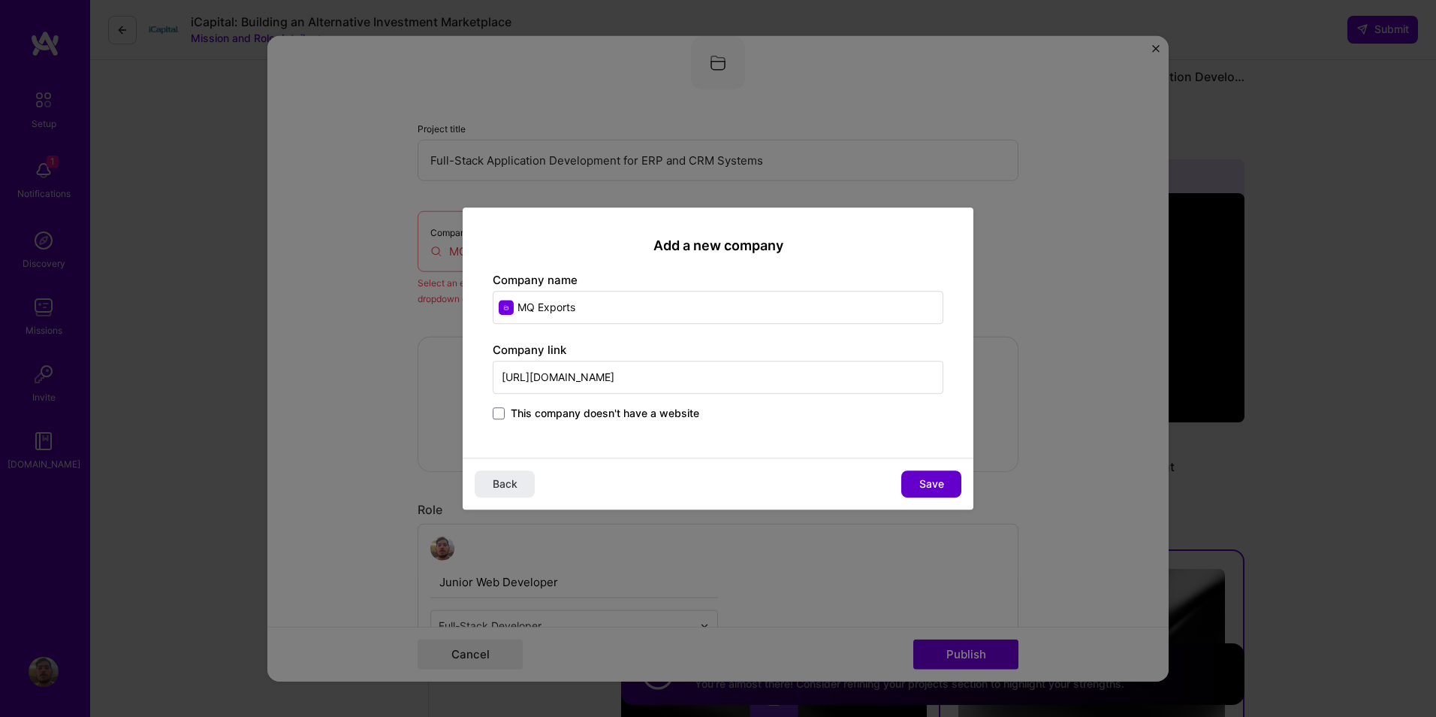
type input "[URL][DOMAIN_NAME]"
click at [931, 485] on span "Save" at bounding box center [931, 483] width 25 height 15
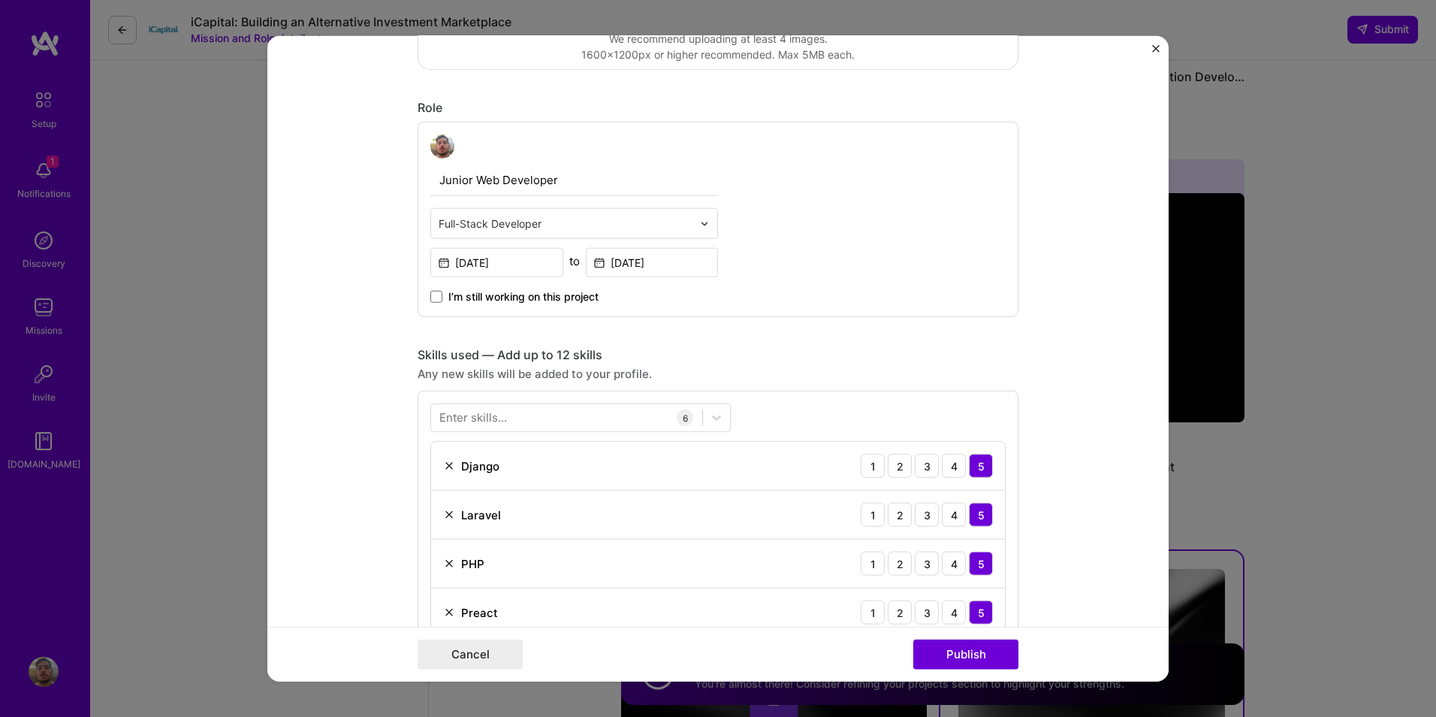
scroll to position [474, 0]
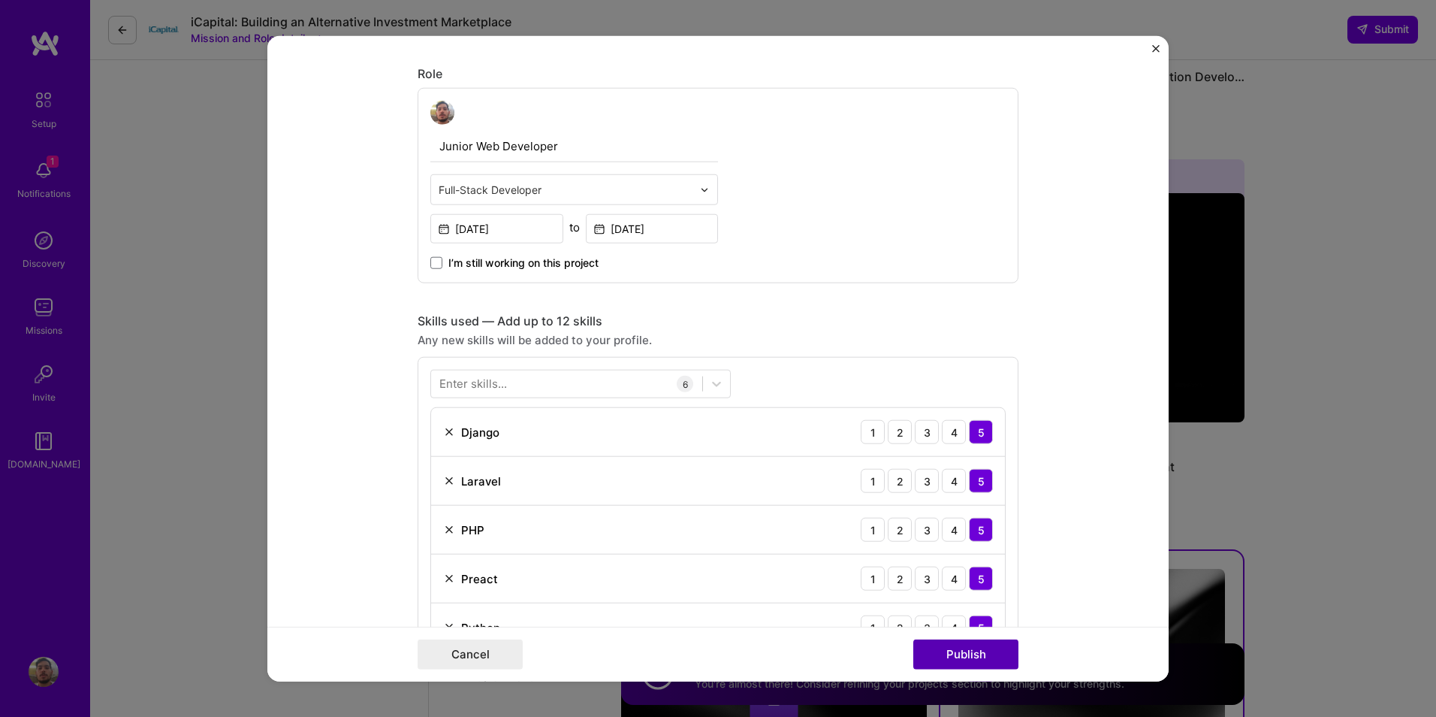
click at [970, 663] on button "Publish" at bounding box center [965, 654] width 105 height 30
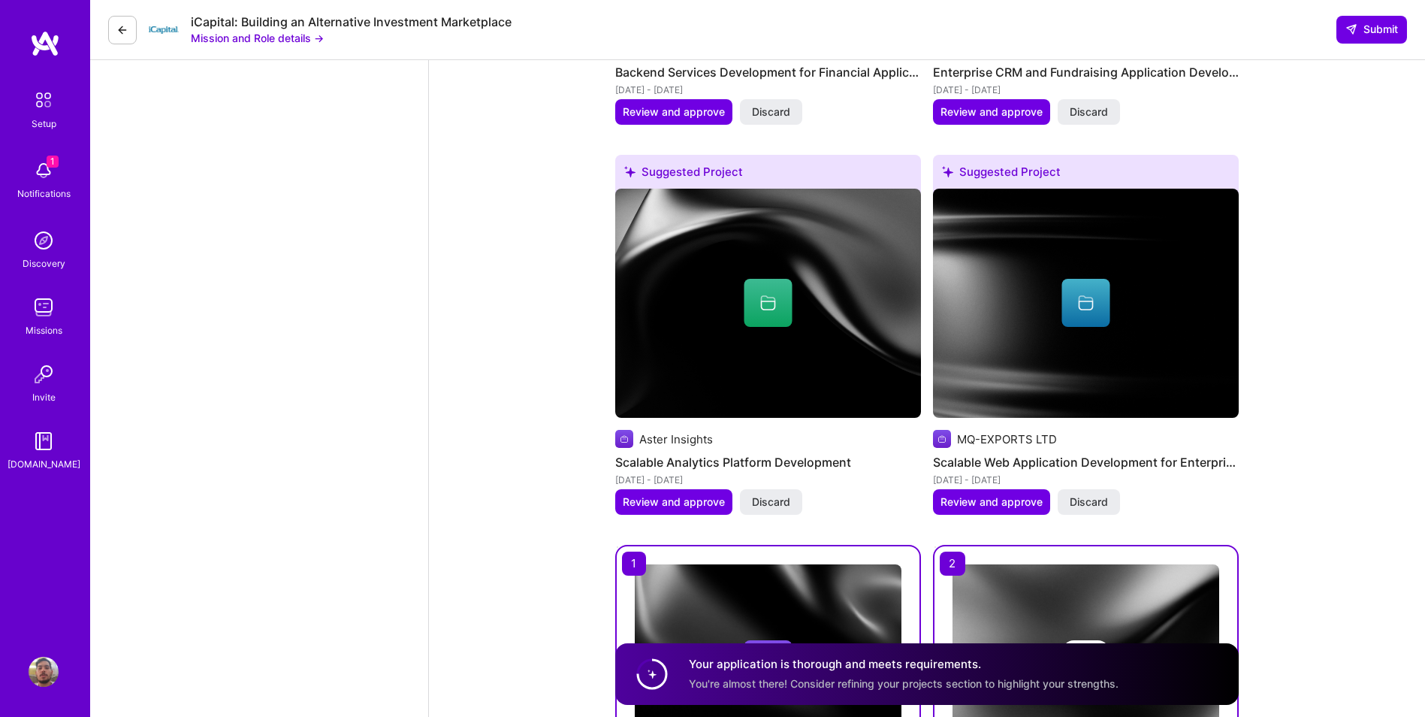
scroll to position [2121, 0]
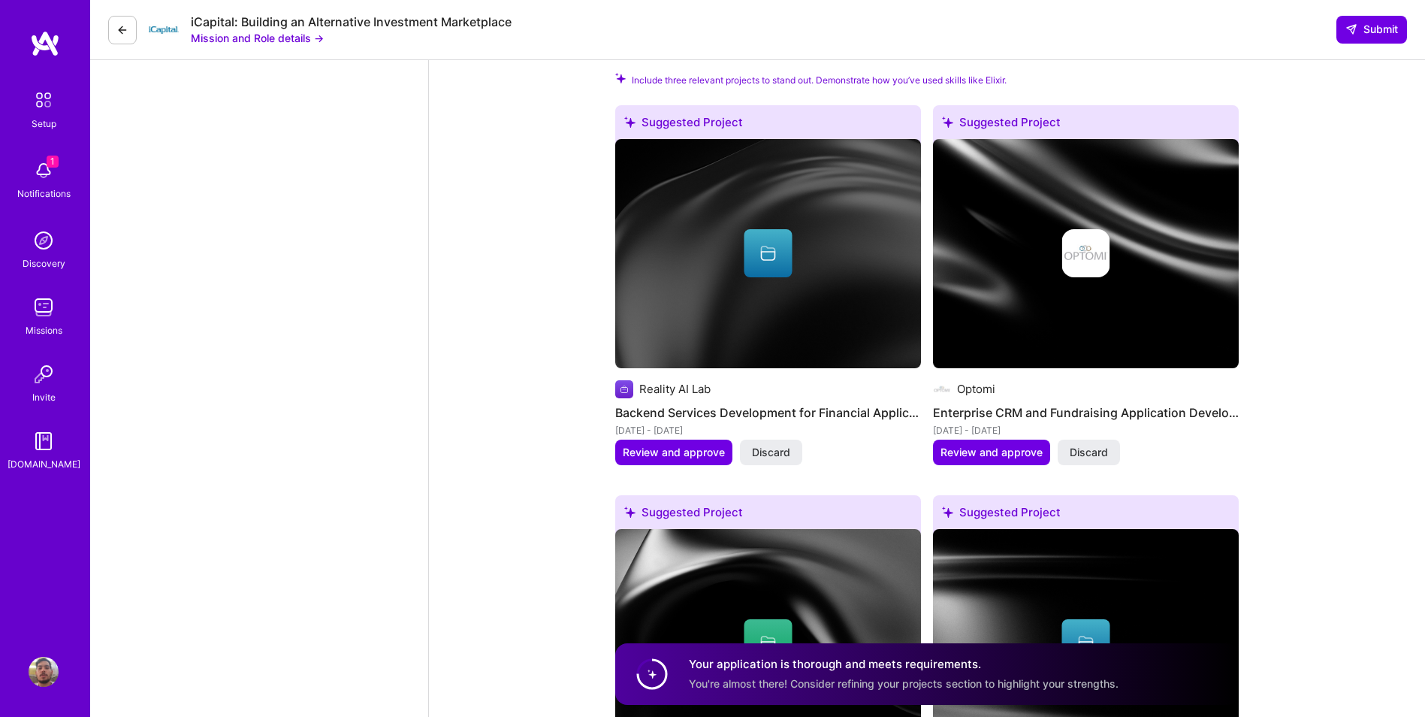
scroll to position [1620, 0]
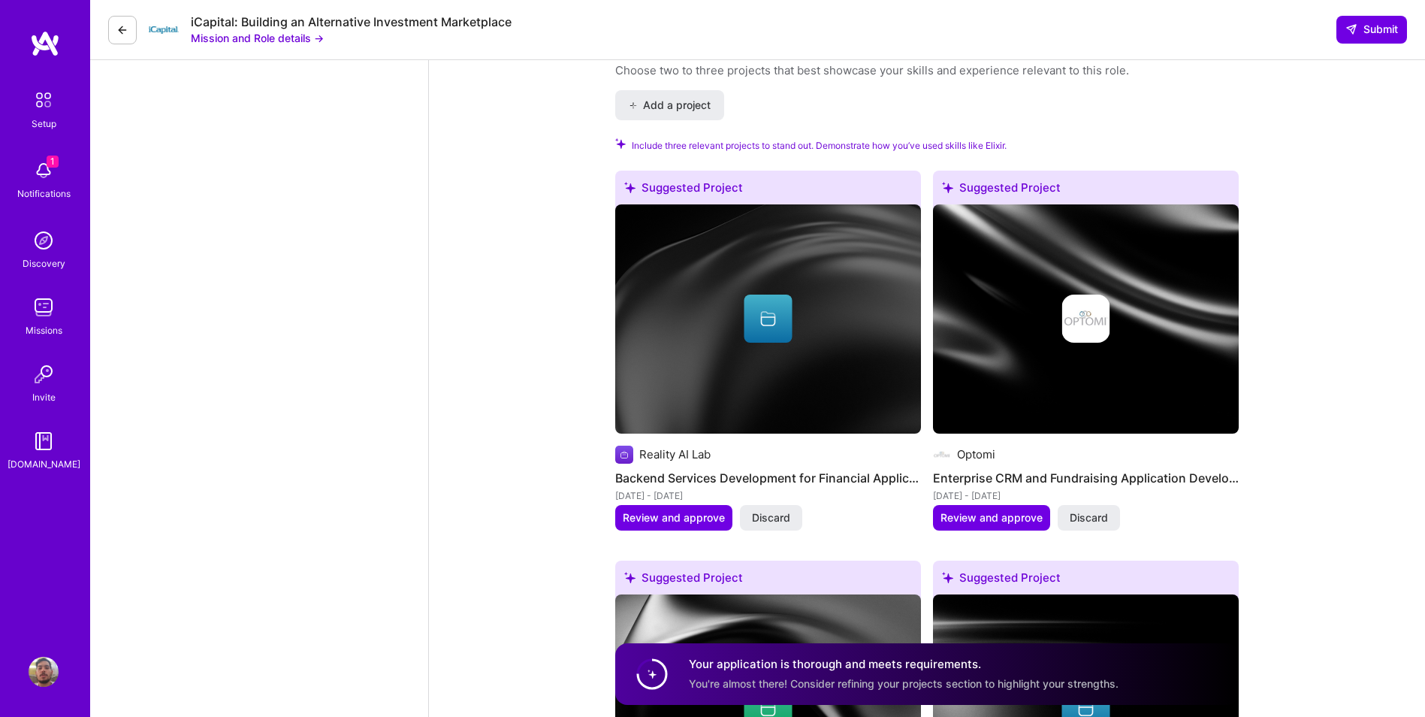
click at [913, 651] on div "Your application is thorough and meets requirements. You're almost there! Consi…" at bounding box center [926, 674] width 623 height 62
click at [913, 661] on h4 "Your application is thorough and meets requirements." at bounding box center [904, 665] width 430 height 16
click at [1366, 35] on span "Submit" at bounding box center [1371, 29] width 53 height 15
